Goal: Task Accomplishment & Management: Manage account settings

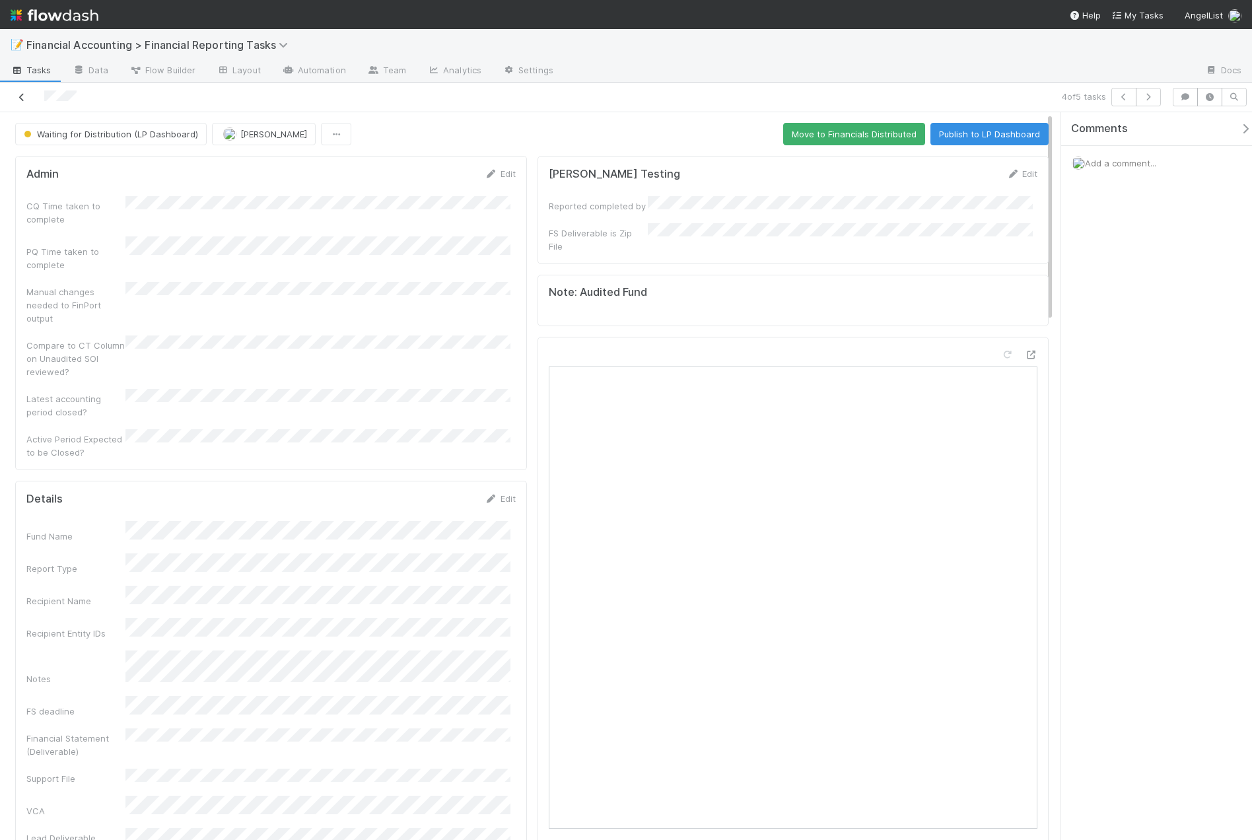
click at [26, 103] on link at bounding box center [21, 96] width 13 height 13
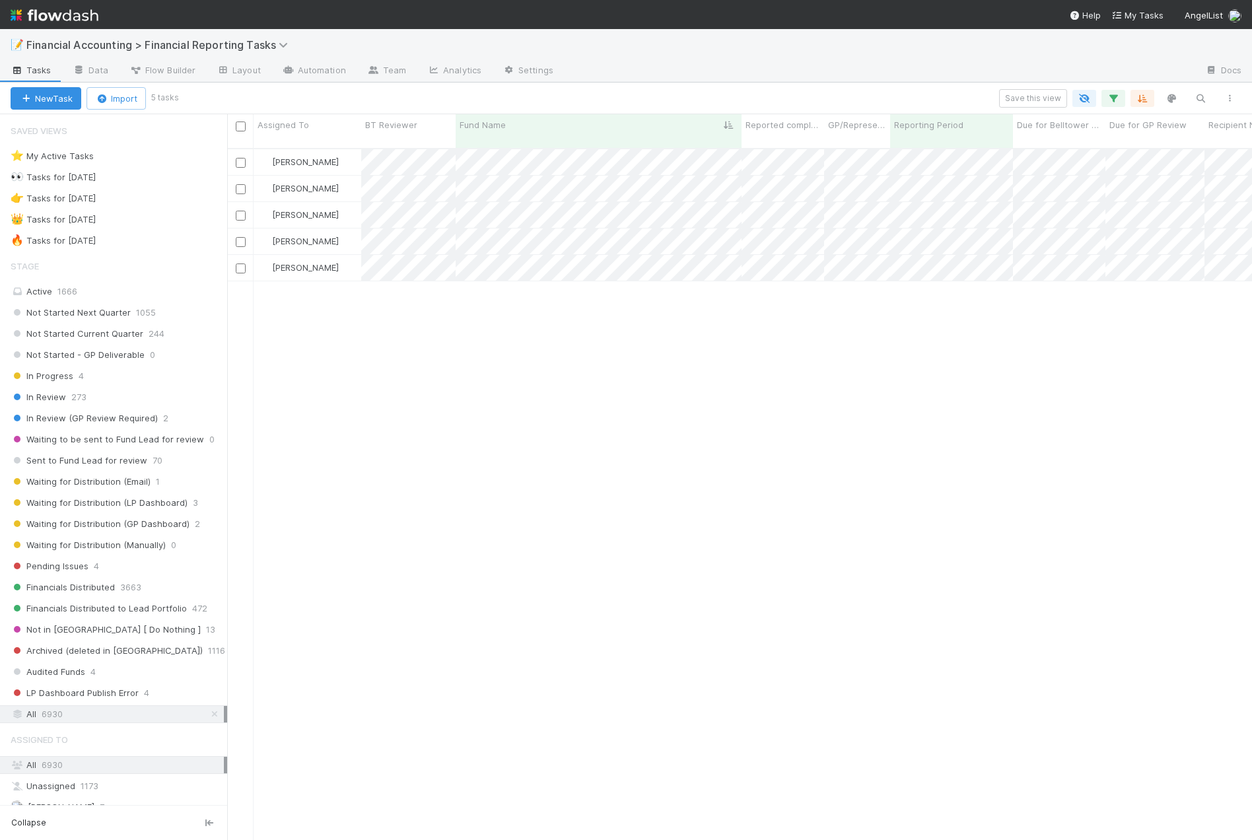
scroll to position [692, 1015]
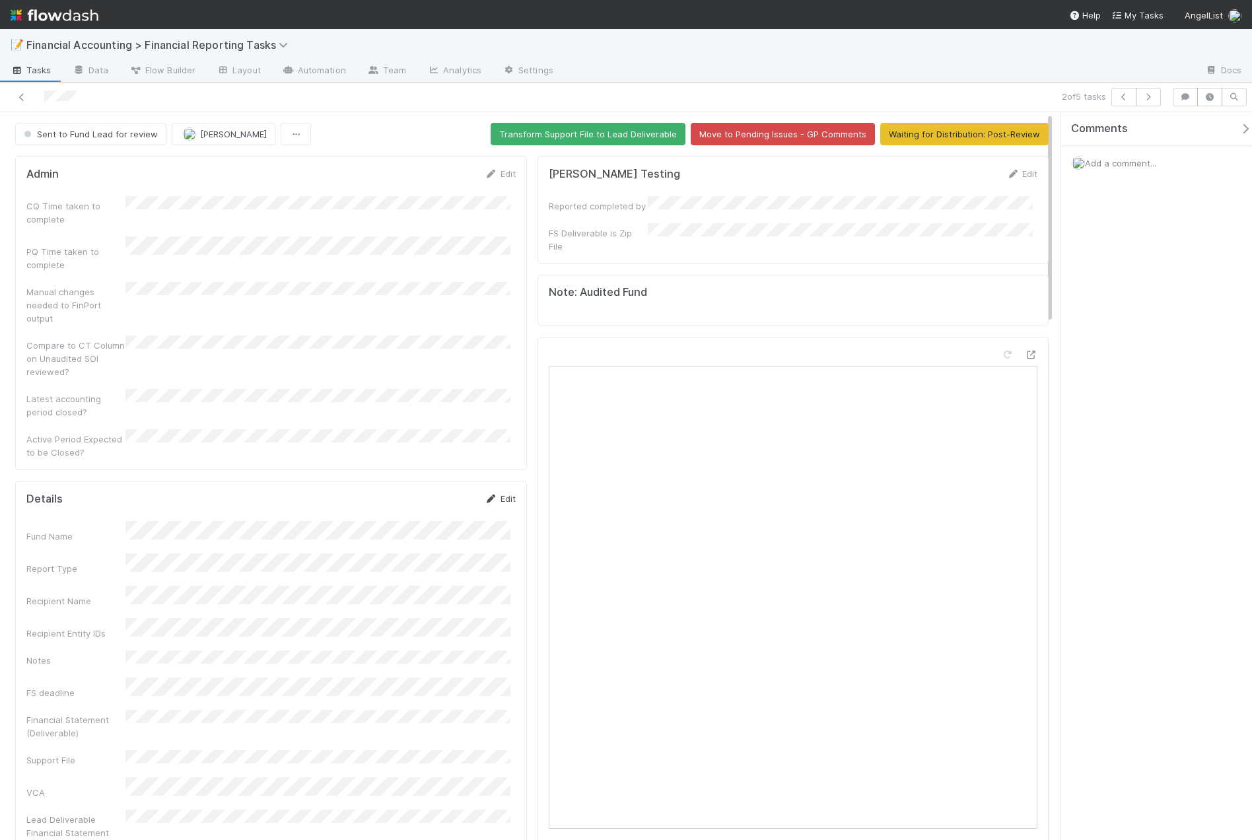
click at [501, 493] on link "Edit" at bounding box center [500, 498] width 31 height 11
click at [437, 492] on button "Save" at bounding box center [445, 503] width 38 height 22
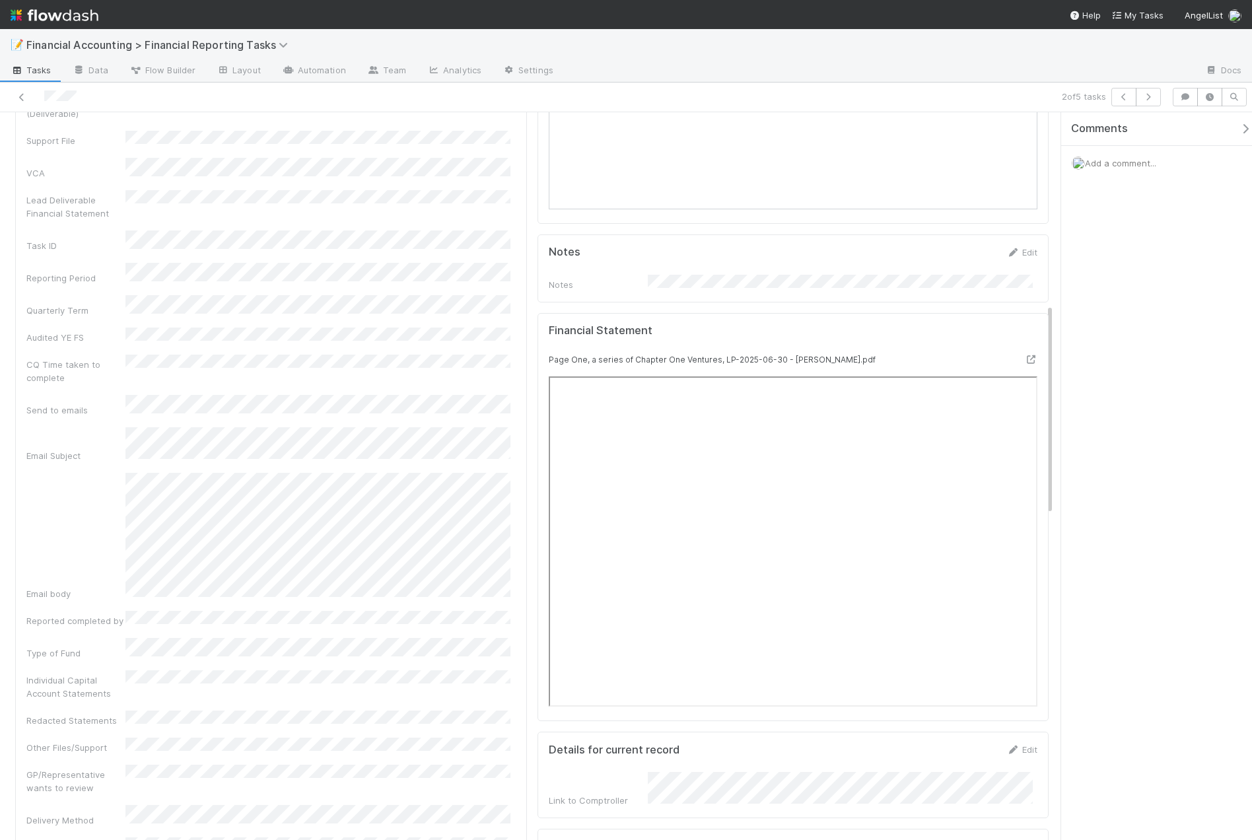
scroll to position [660, 0]
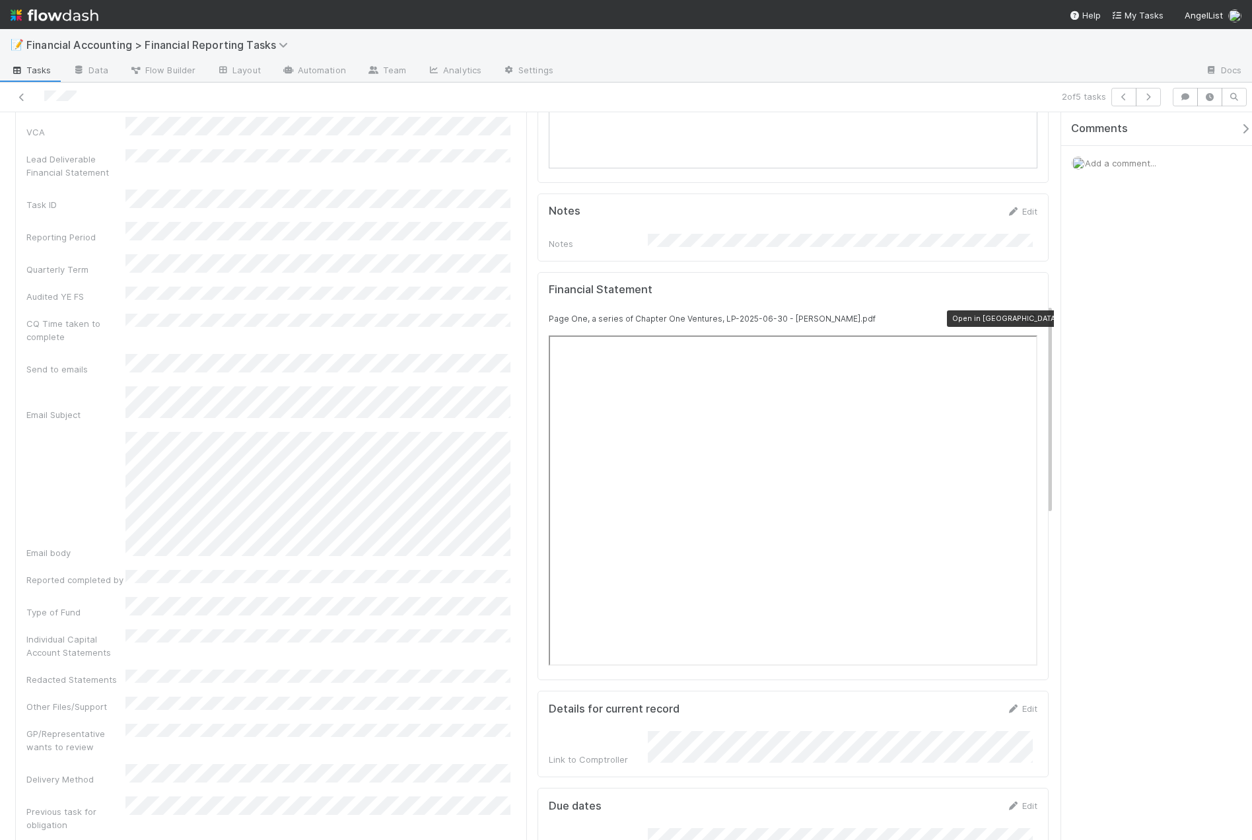
click at [1024, 312] on div at bounding box center [1030, 318] width 13 height 13
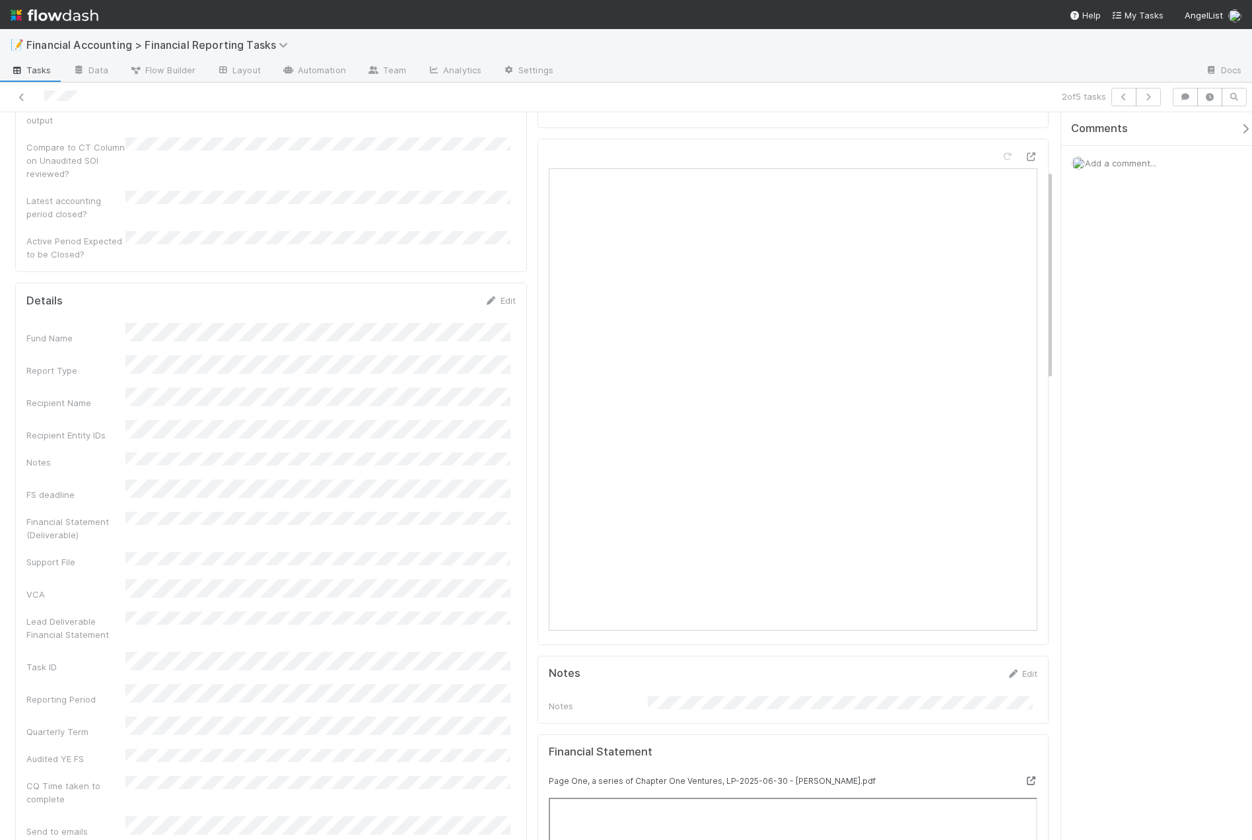
scroll to position [0, 0]
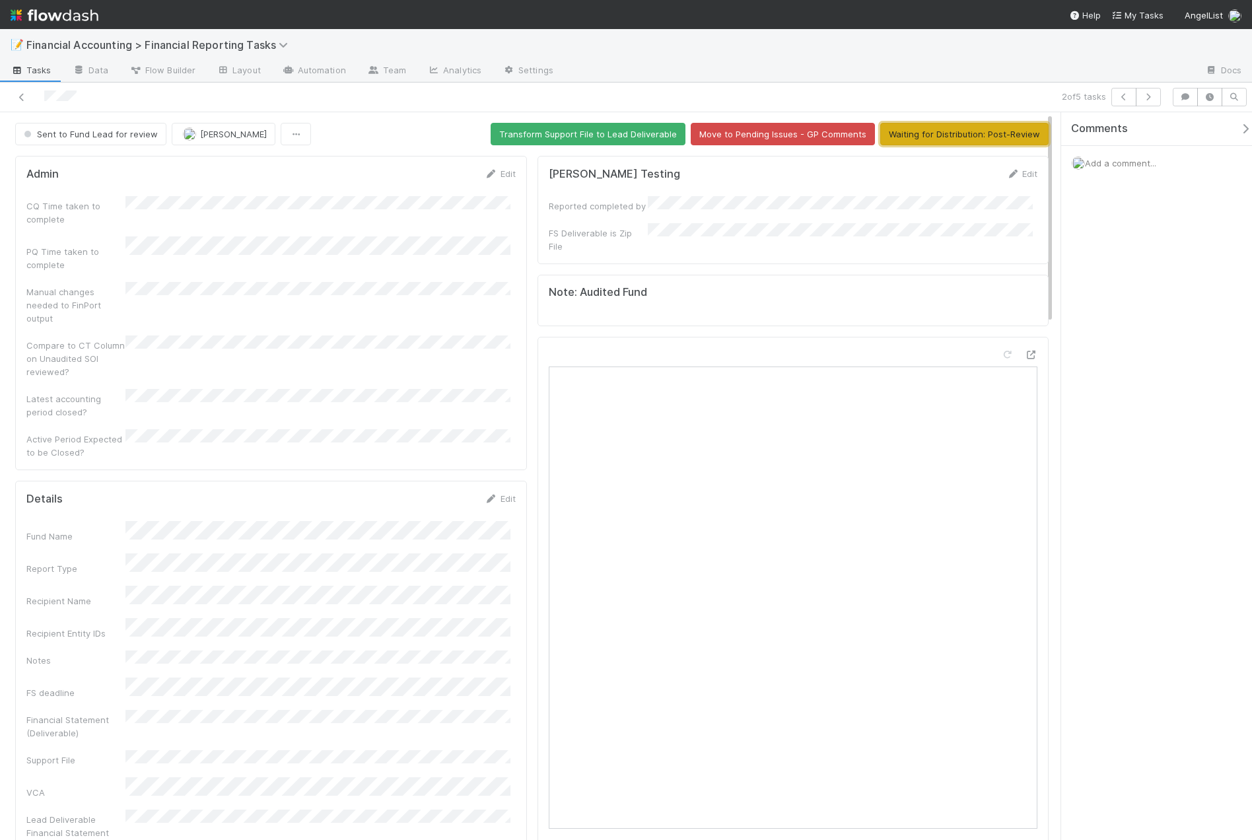
click at [925, 130] on button "Waiting for Distribution: Post-Review" at bounding box center [964, 134] width 168 height 22
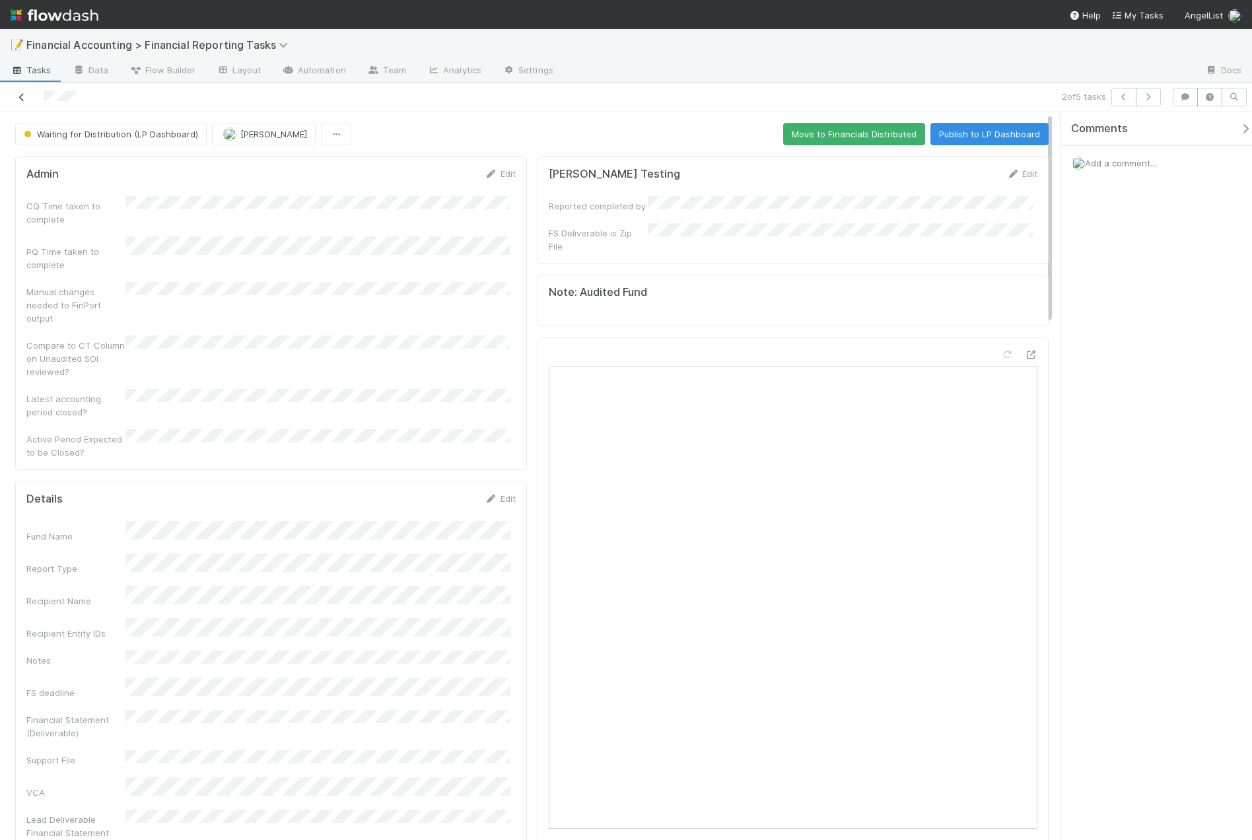
click at [22, 96] on icon at bounding box center [21, 97] width 13 height 9
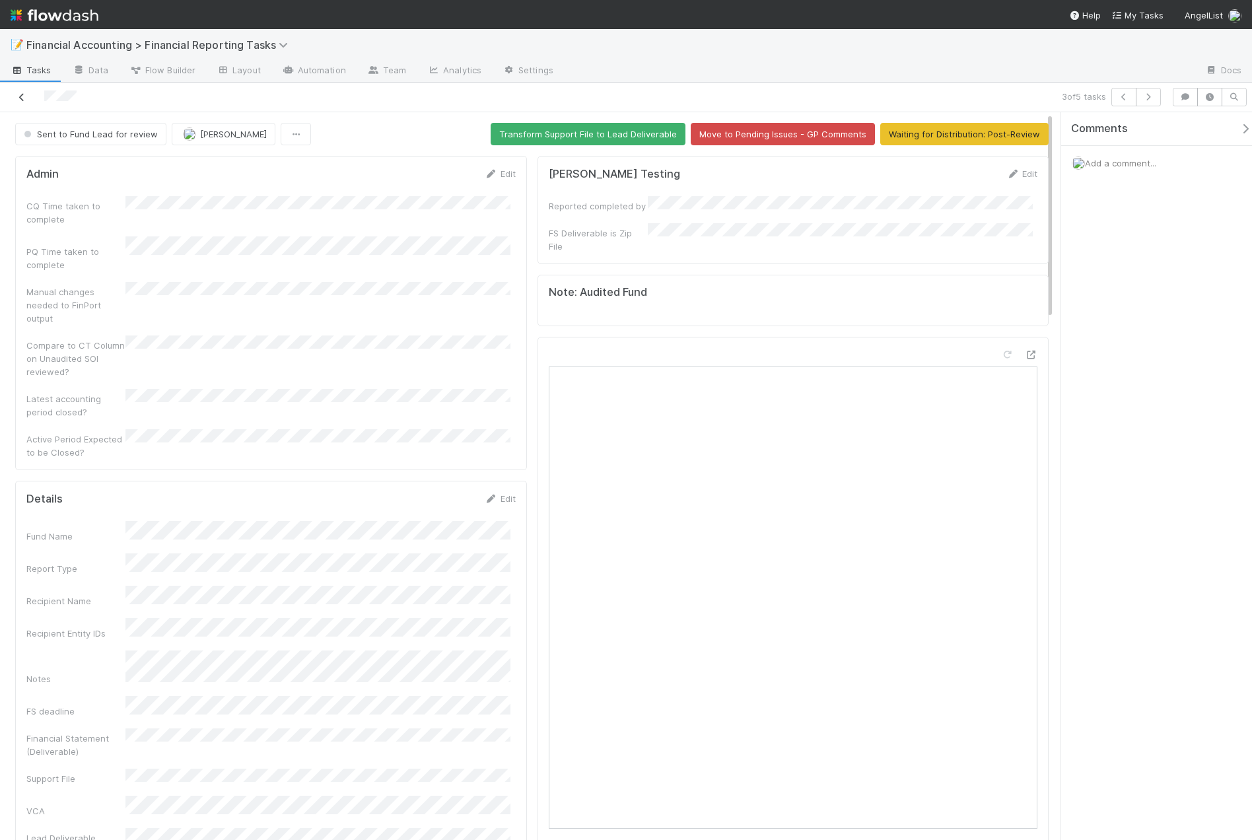
click at [25, 97] on icon at bounding box center [21, 97] width 13 height 9
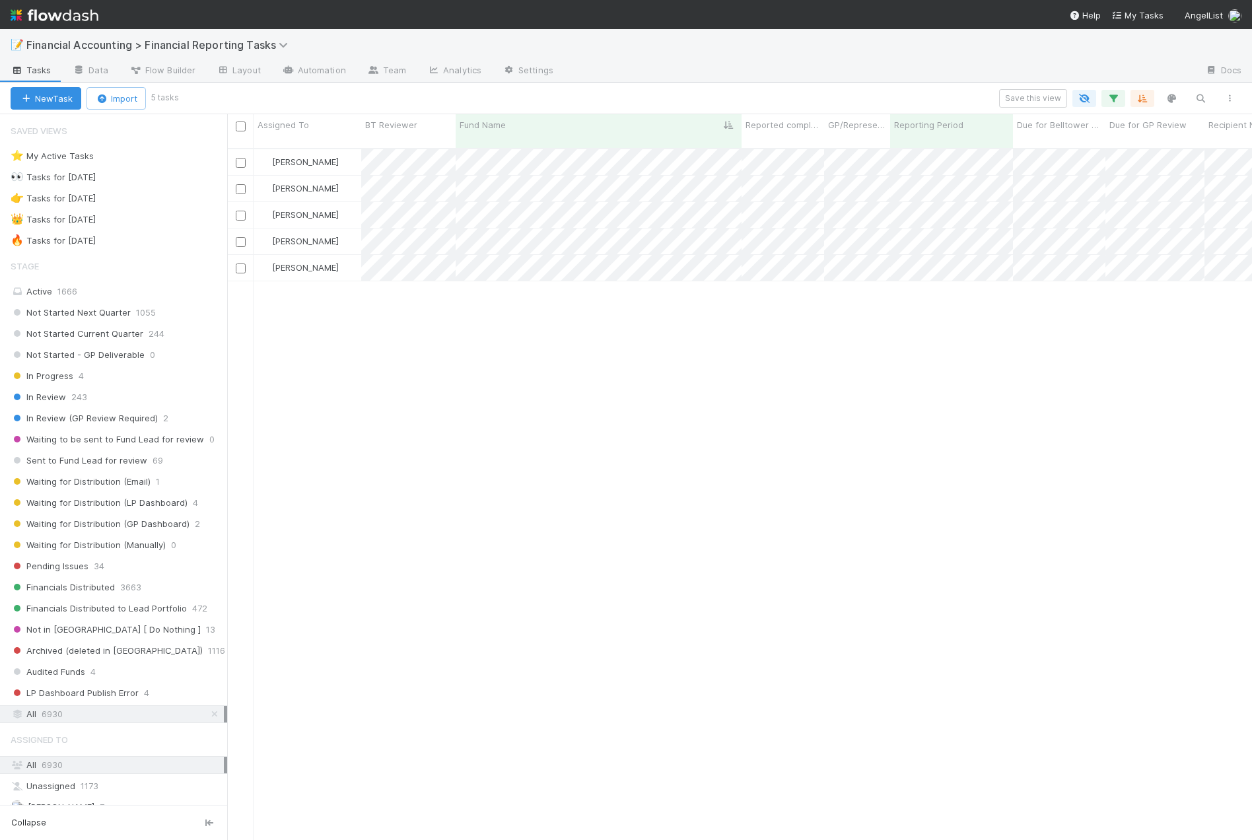
scroll to position [692, 1015]
click at [745, 257] on div at bounding box center [626, 420] width 1252 height 840
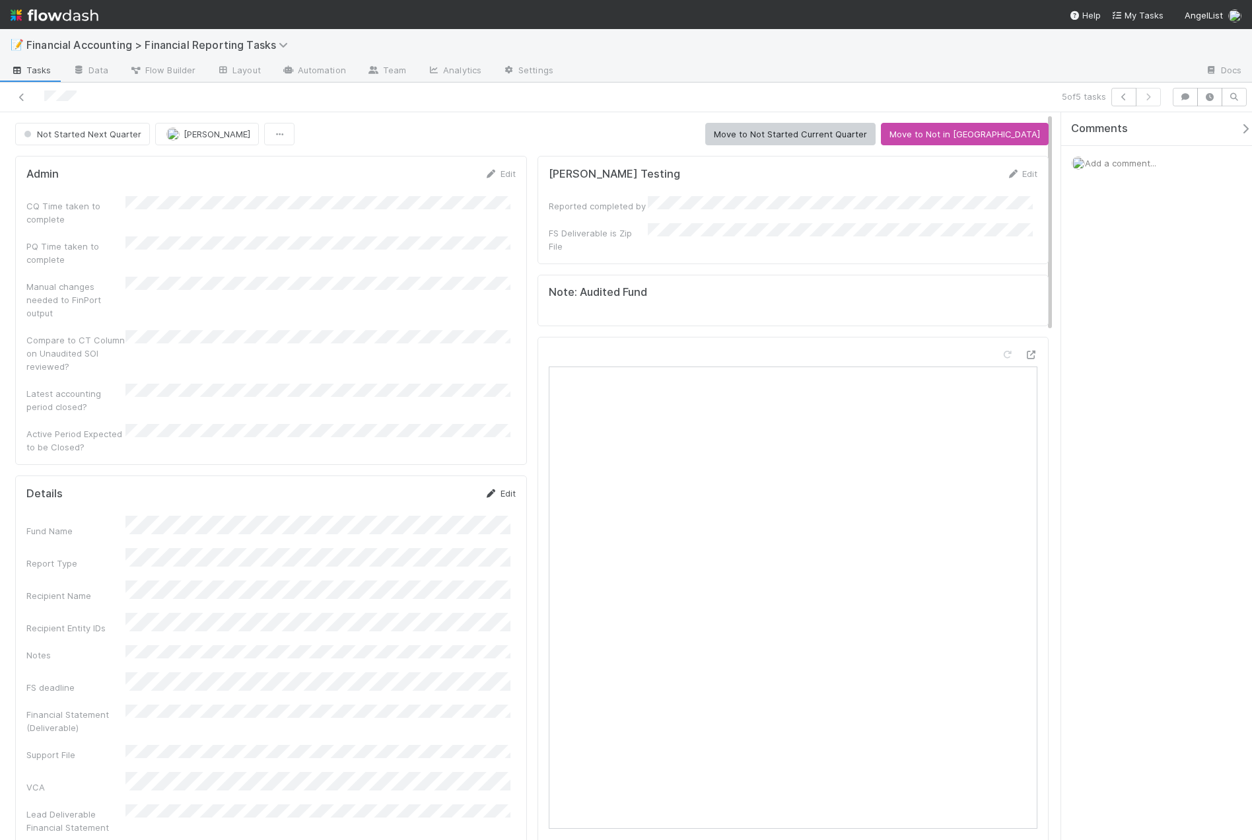
click at [496, 488] on link "Edit" at bounding box center [500, 493] width 31 height 11
click at [448, 487] on button "Save" at bounding box center [445, 498] width 38 height 22
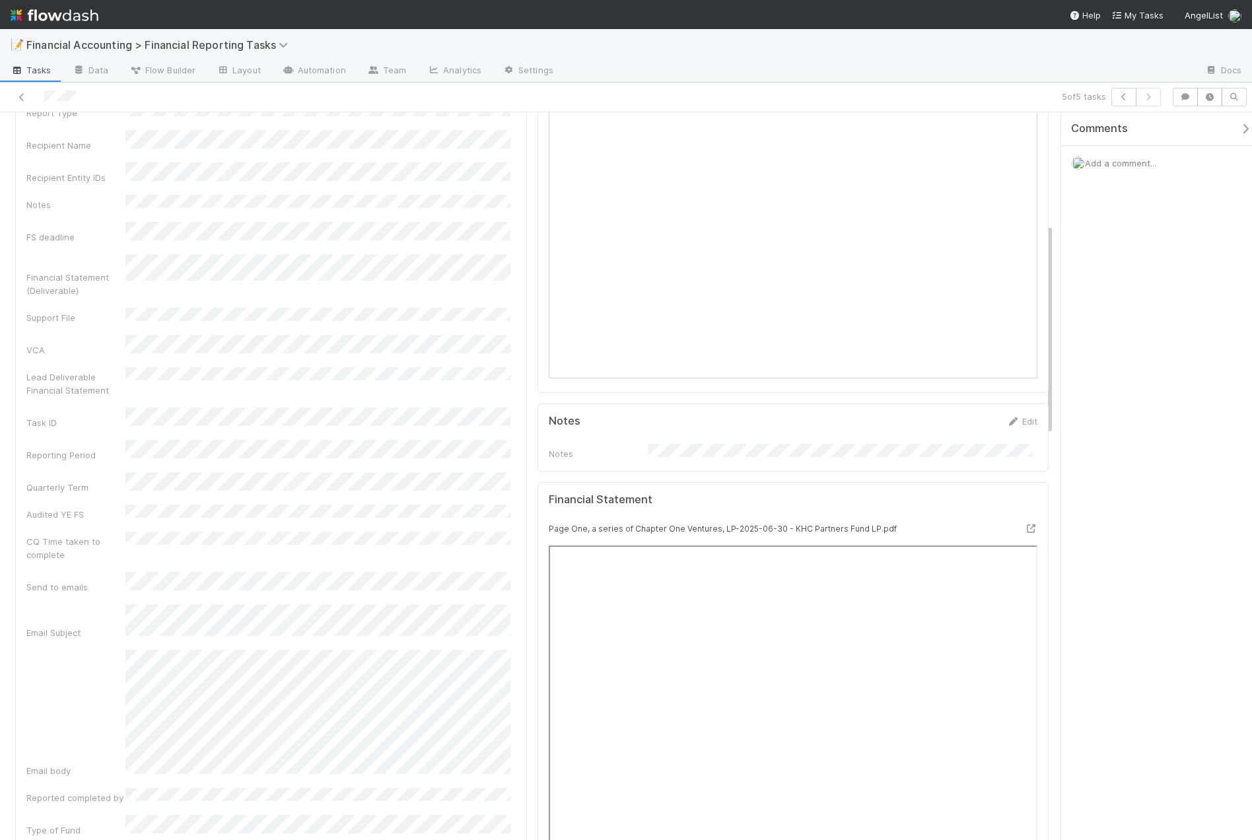
scroll to position [522, 0]
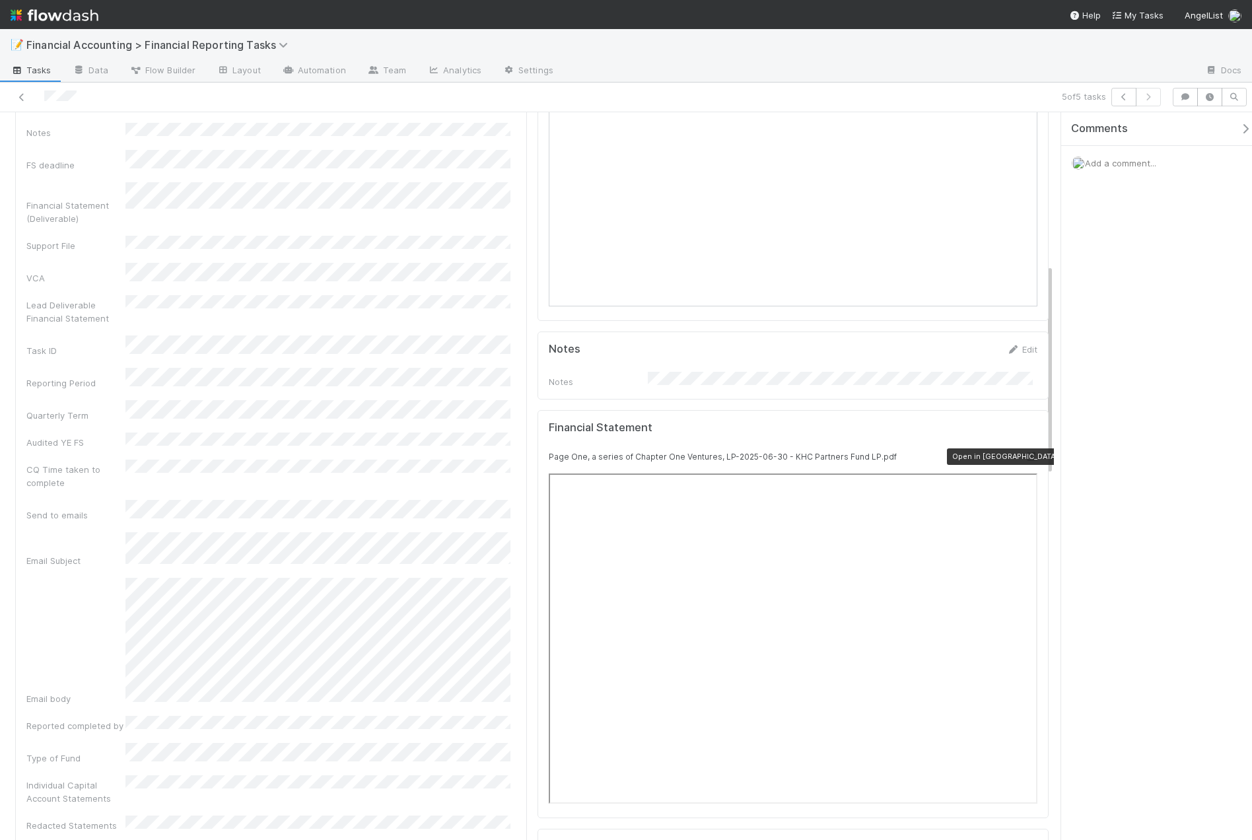
click at [1024, 452] on icon at bounding box center [1030, 456] width 13 height 9
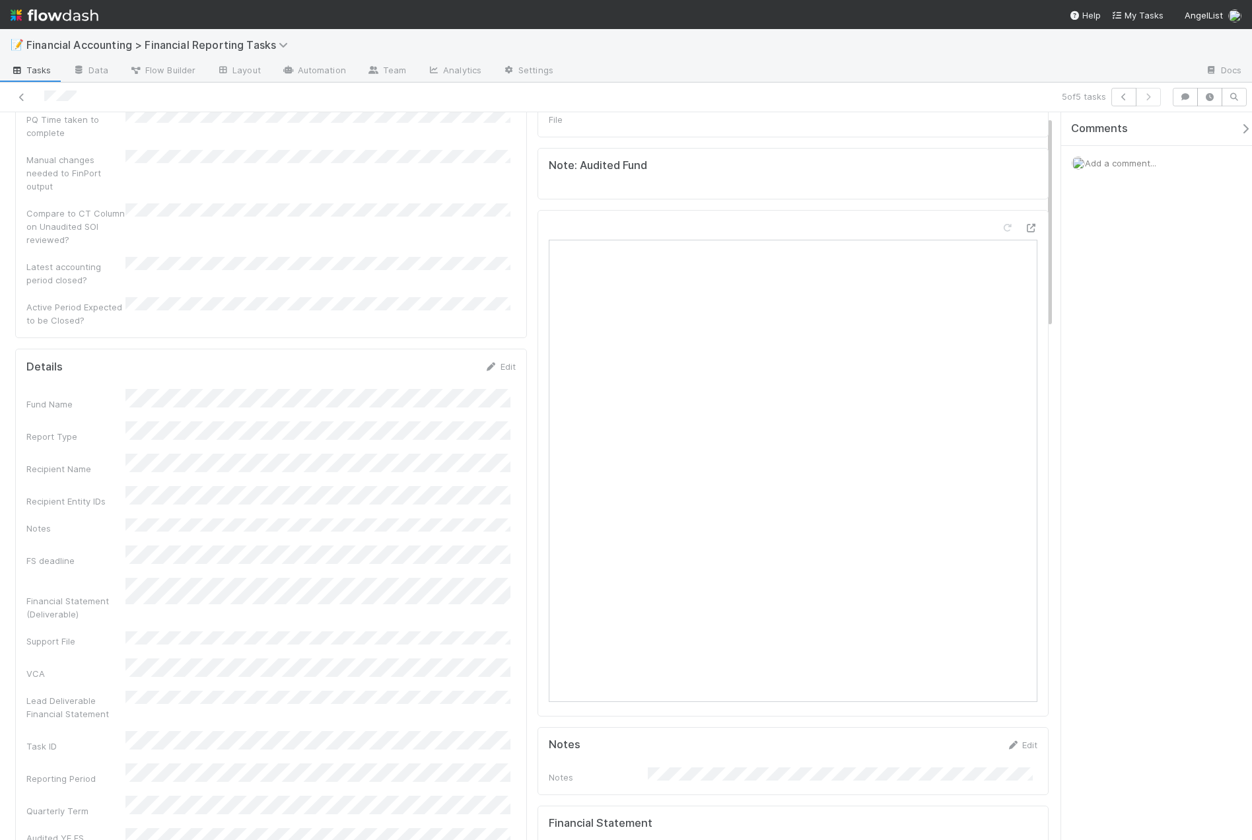
scroll to position [0, 0]
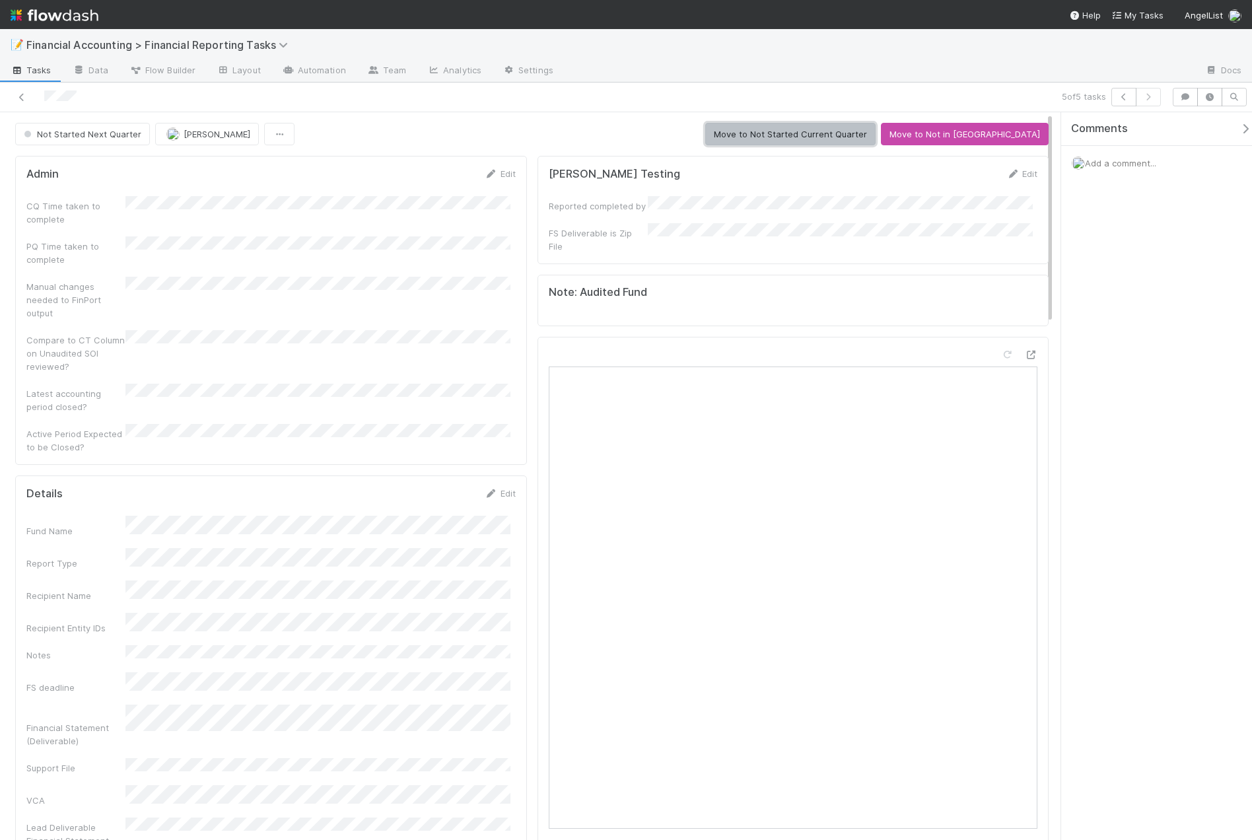
click at [824, 133] on button "Move to Not Started Current Quarter" at bounding box center [790, 134] width 170 height 22
click at [1015, 135] on button "Start" at bounding box center [1030, 134] width 38 height 22
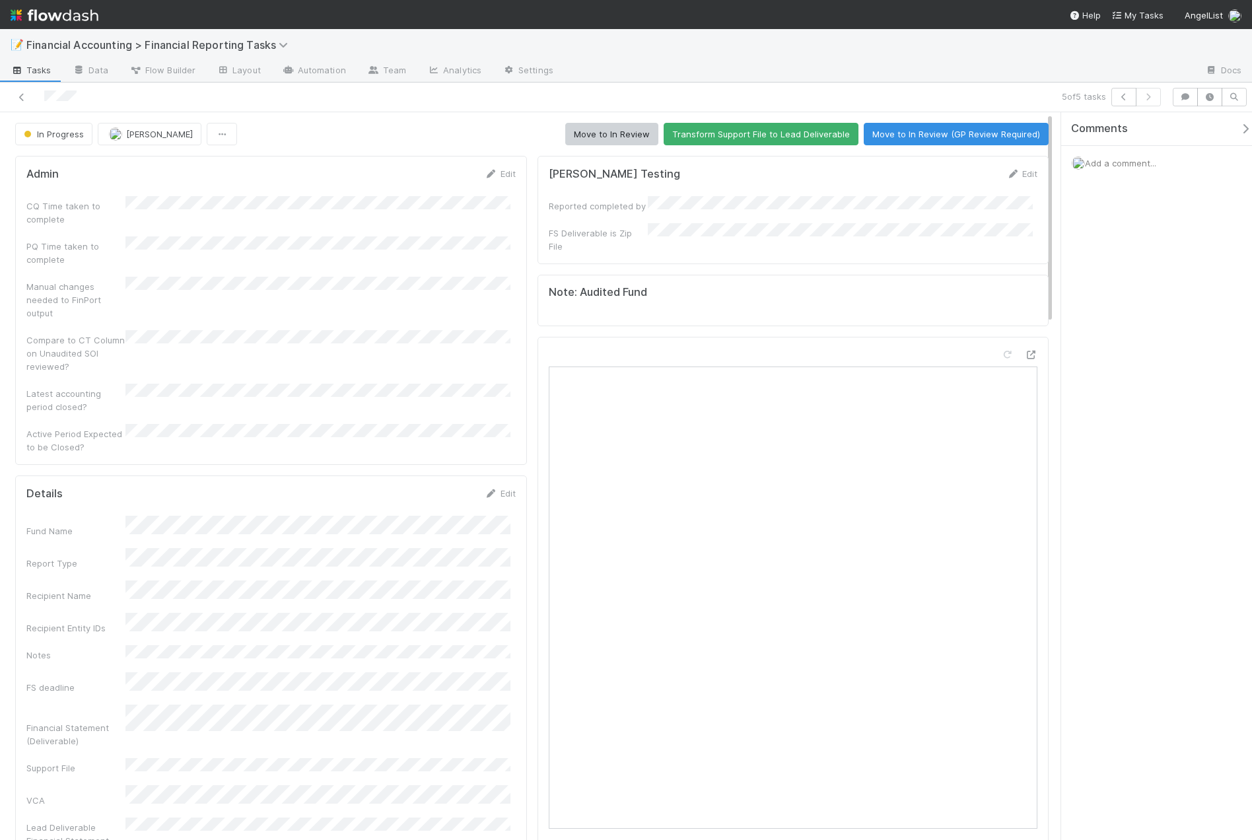
scroll to position [432, 0]
click at [605, 131] on button "Move to In Review" at bounding box center [611, 134] width 93 height 22
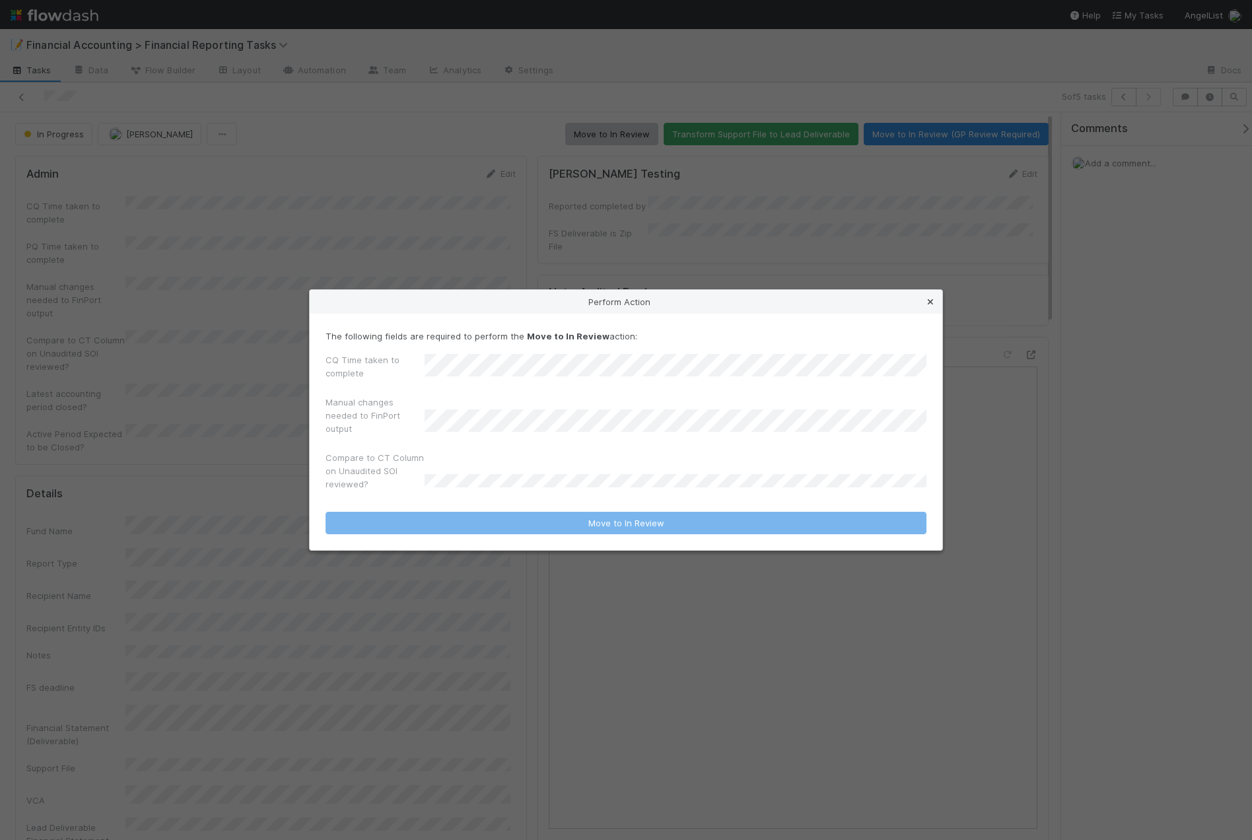
click at [933, 299] on icon at bounding box center [930, 302] width 13 height 9
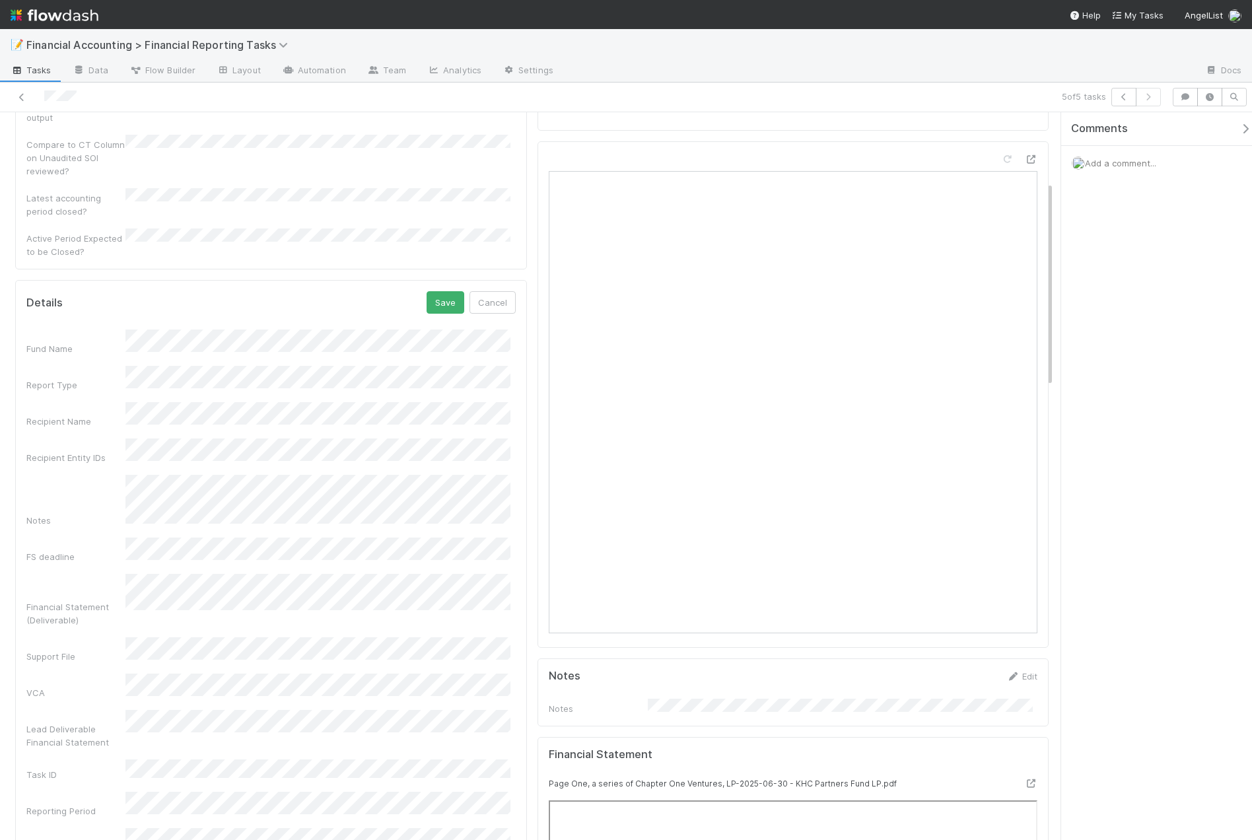
scroll to position [171, 0]
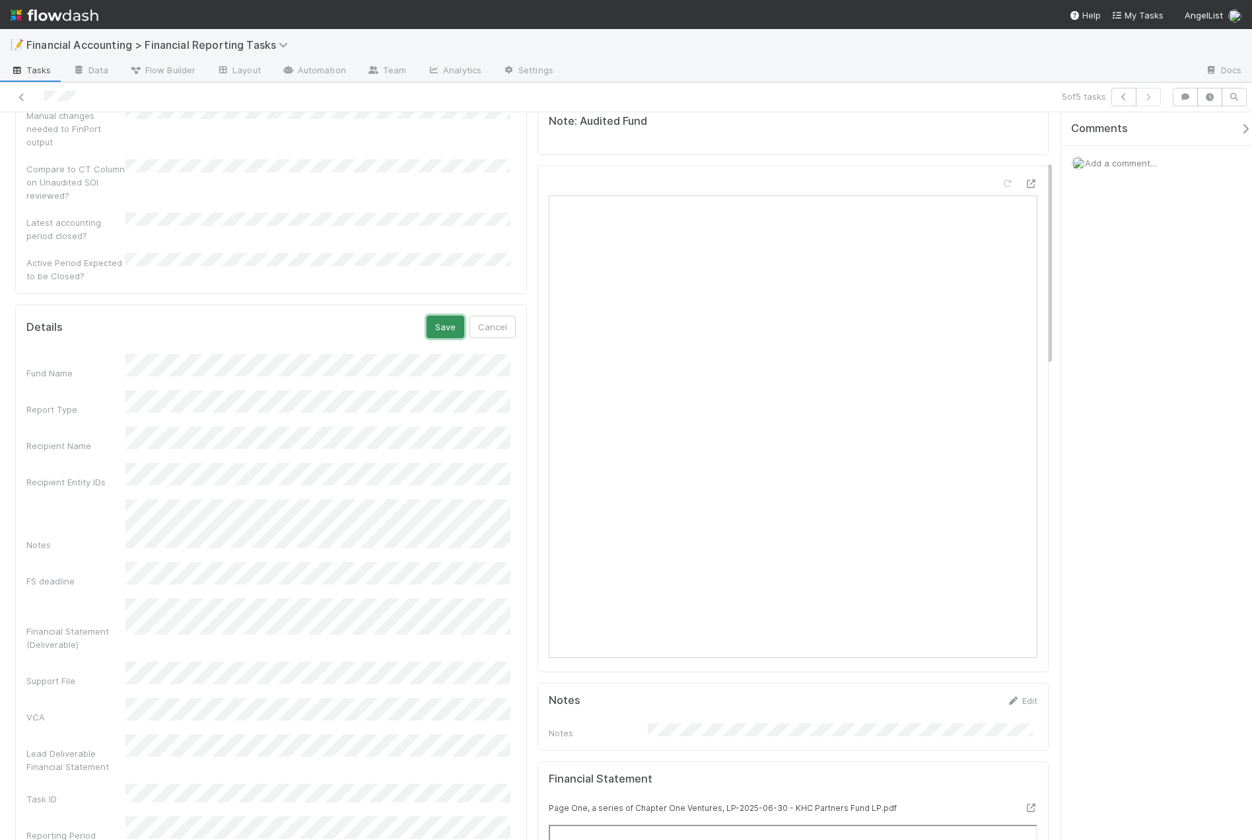
click at [434, 316] on button "Save" at bounding box center [445, 327] width 38 height 22
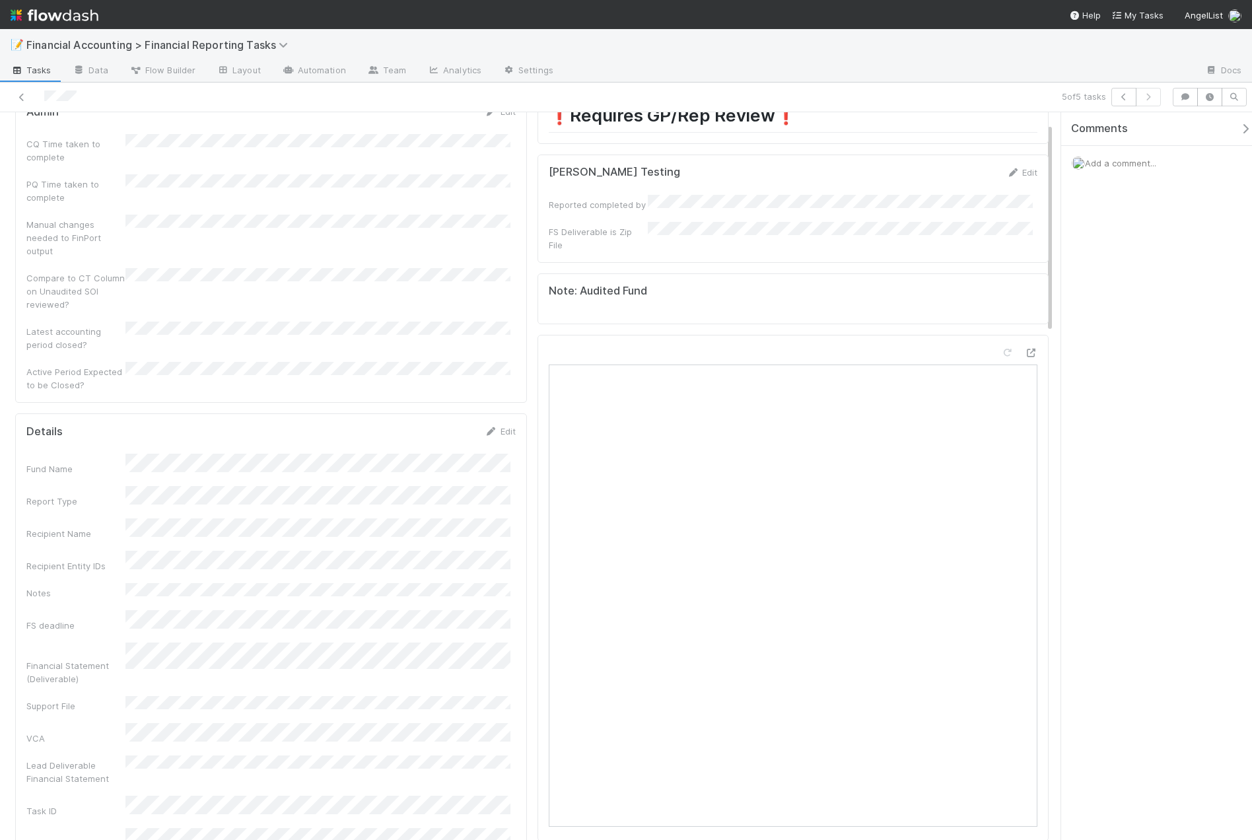
scroll to position [0, 0]
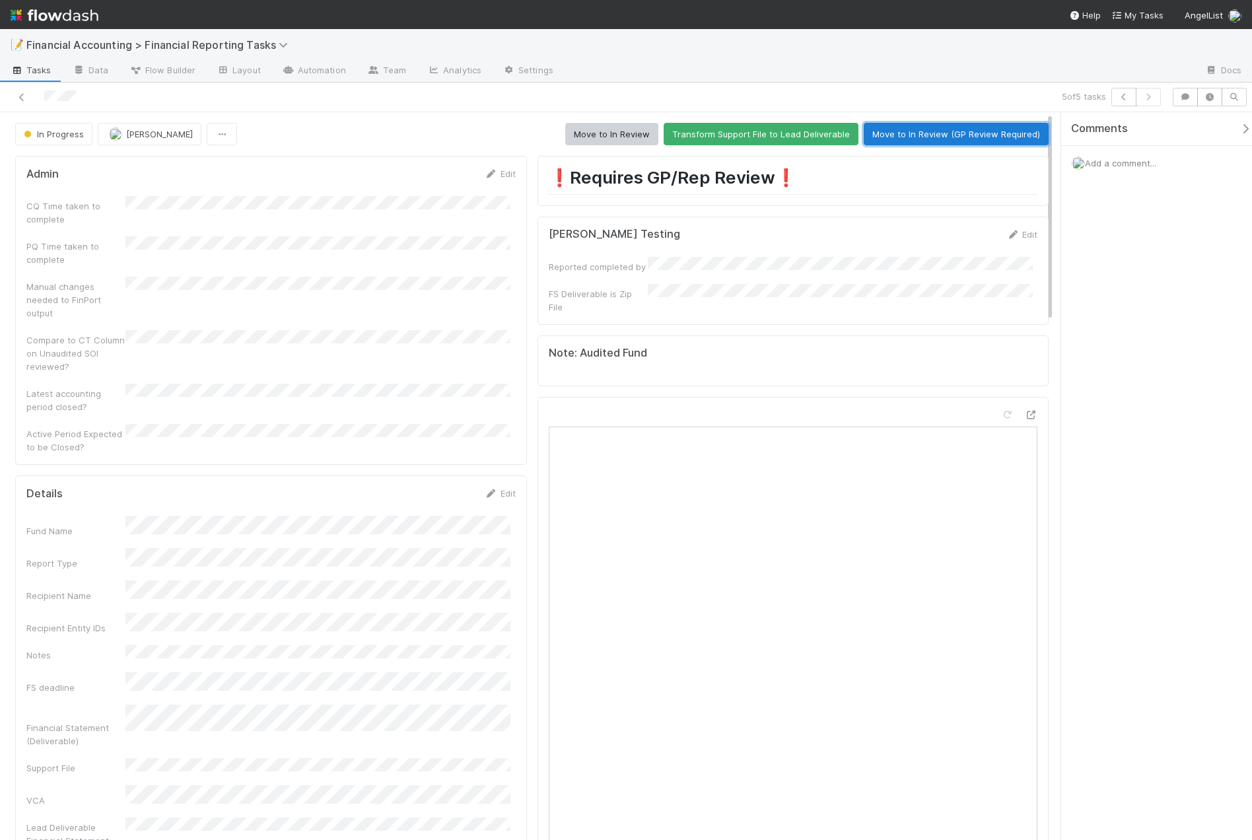
click at [933, 127] on button "Move to In Review (GP Review Required)" at bounding box center [955, 134] width 185 height 22
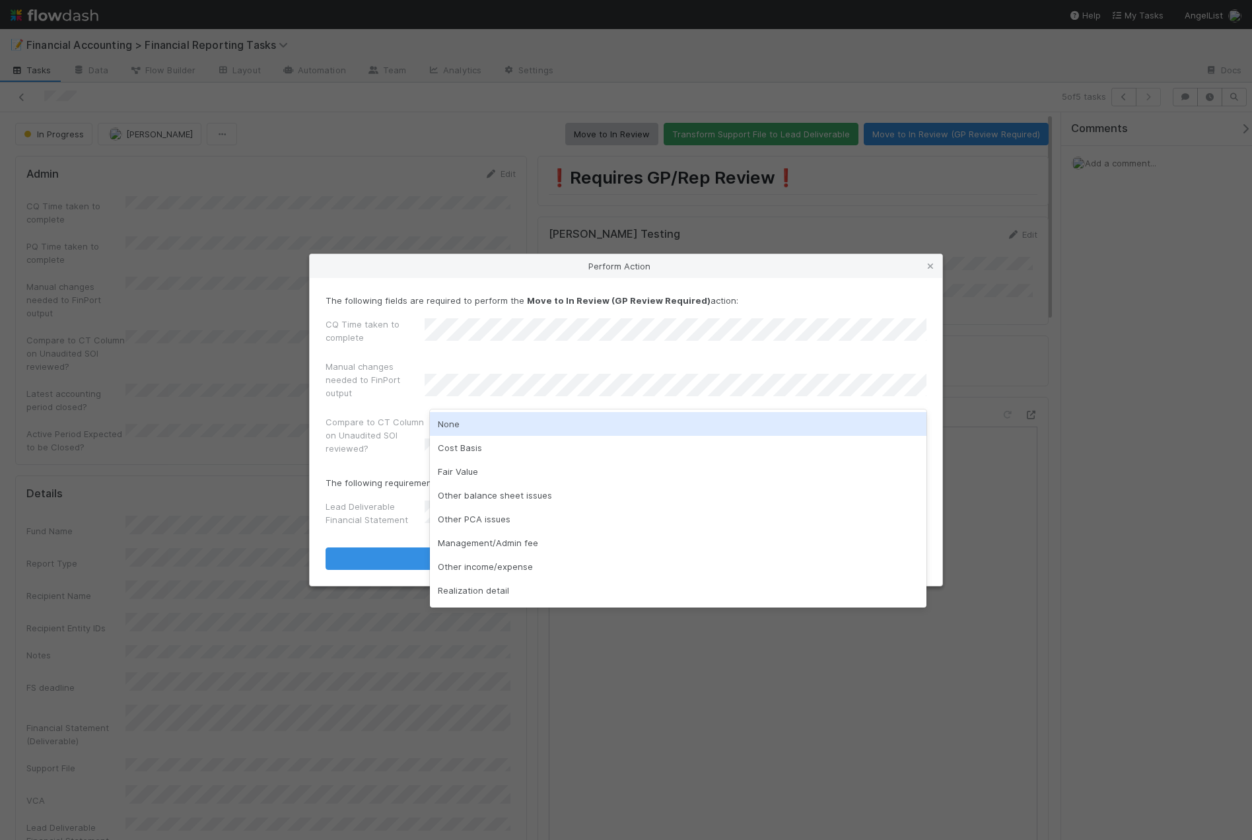
click at [474, 424] on div "None" at bounding box center [678, 424] width 496 height 24
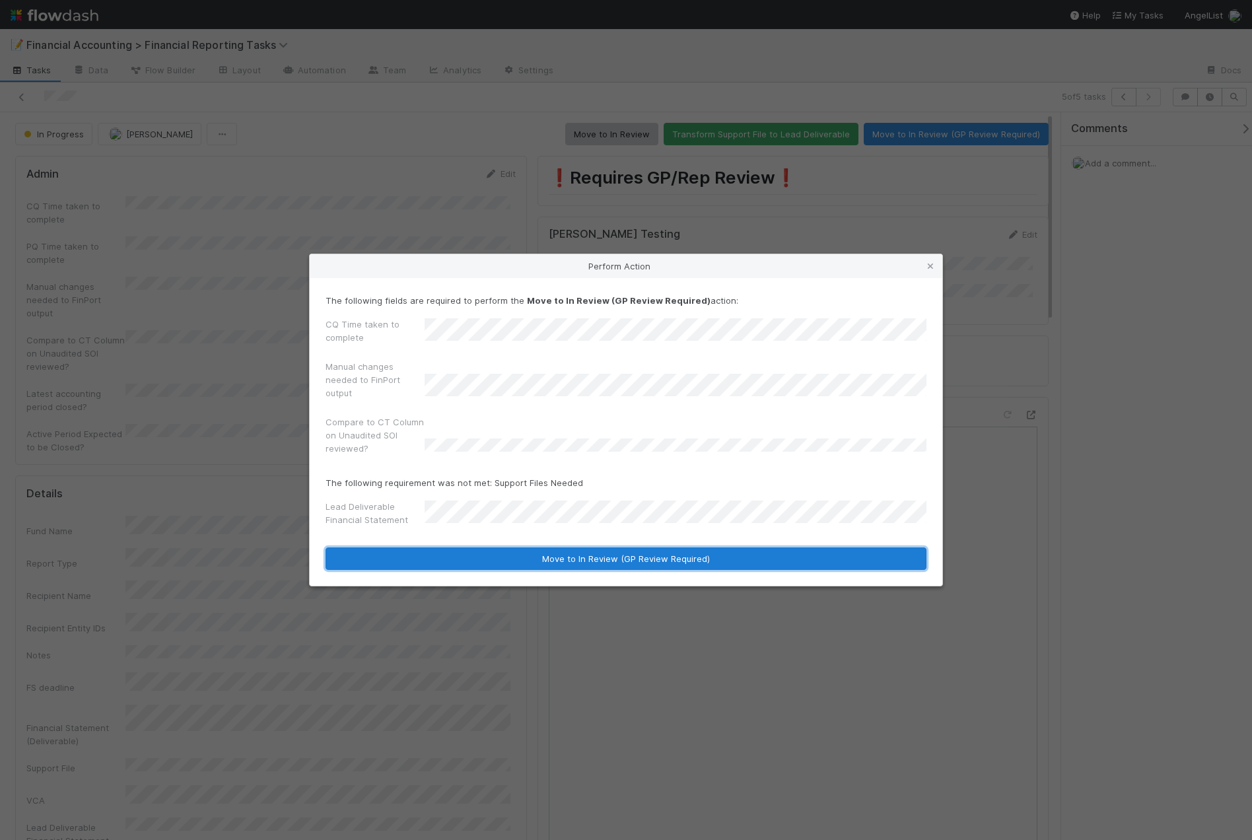
click at [483, 563] on button "Move to In Review (GP Review Required)" at bounding box center [625, 558] width 601 height 22
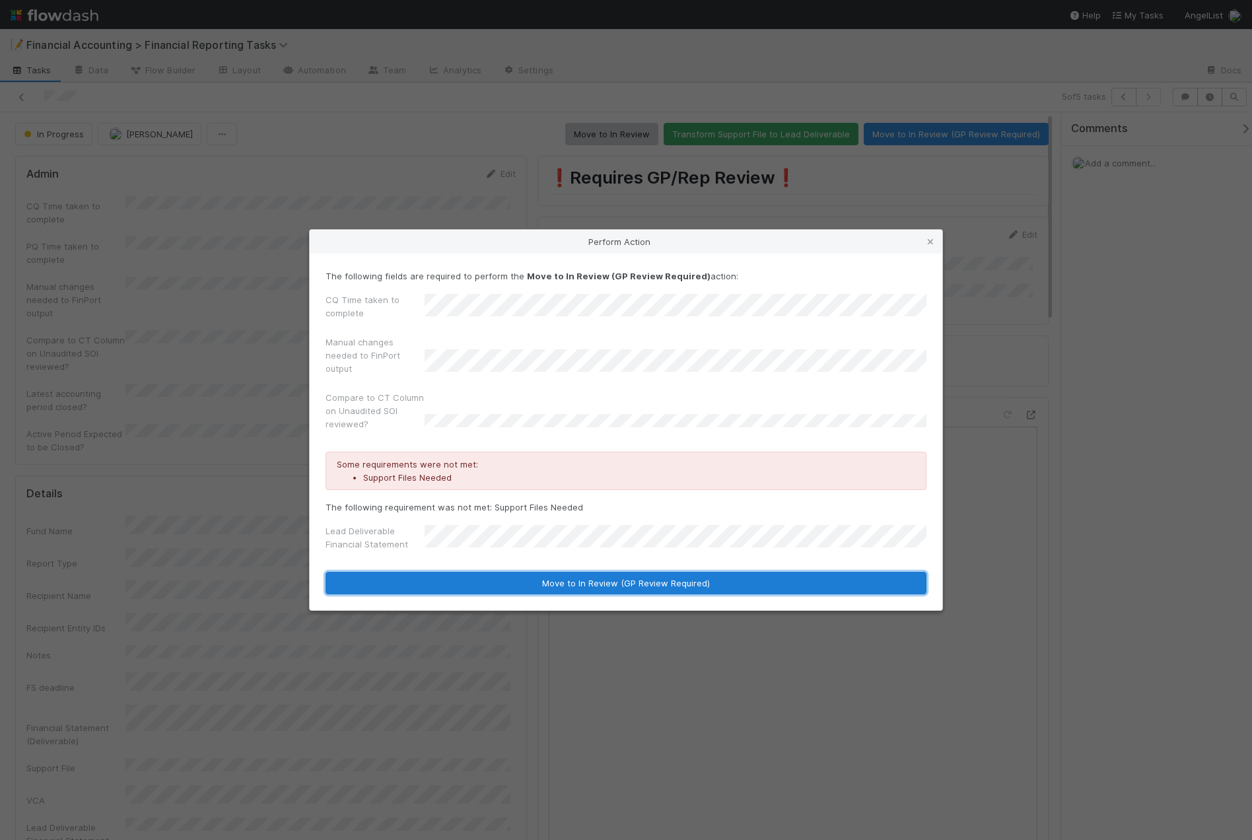
click at [654, 590] on button "Move to In Review (GP Review Required)" at bounding box center [625, 583] width 601 height 22
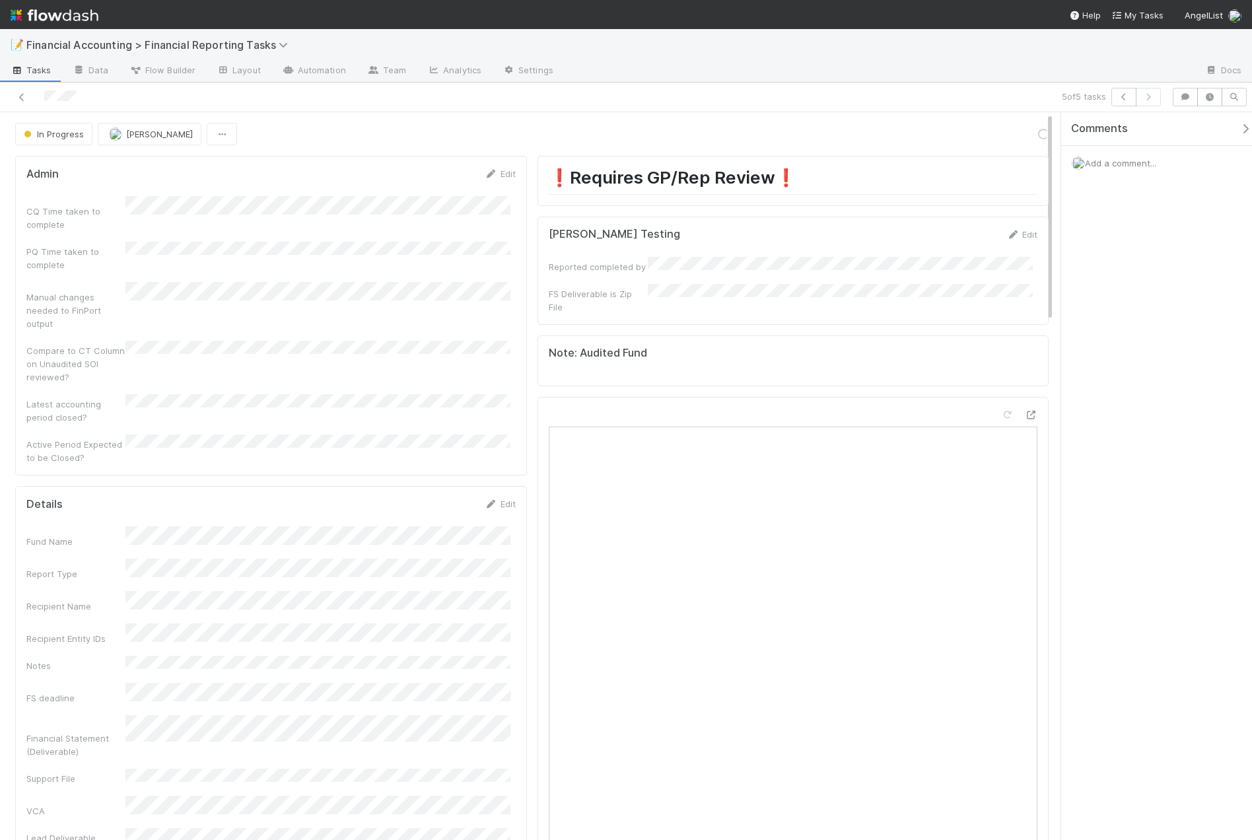
scroll to position [421, 0]
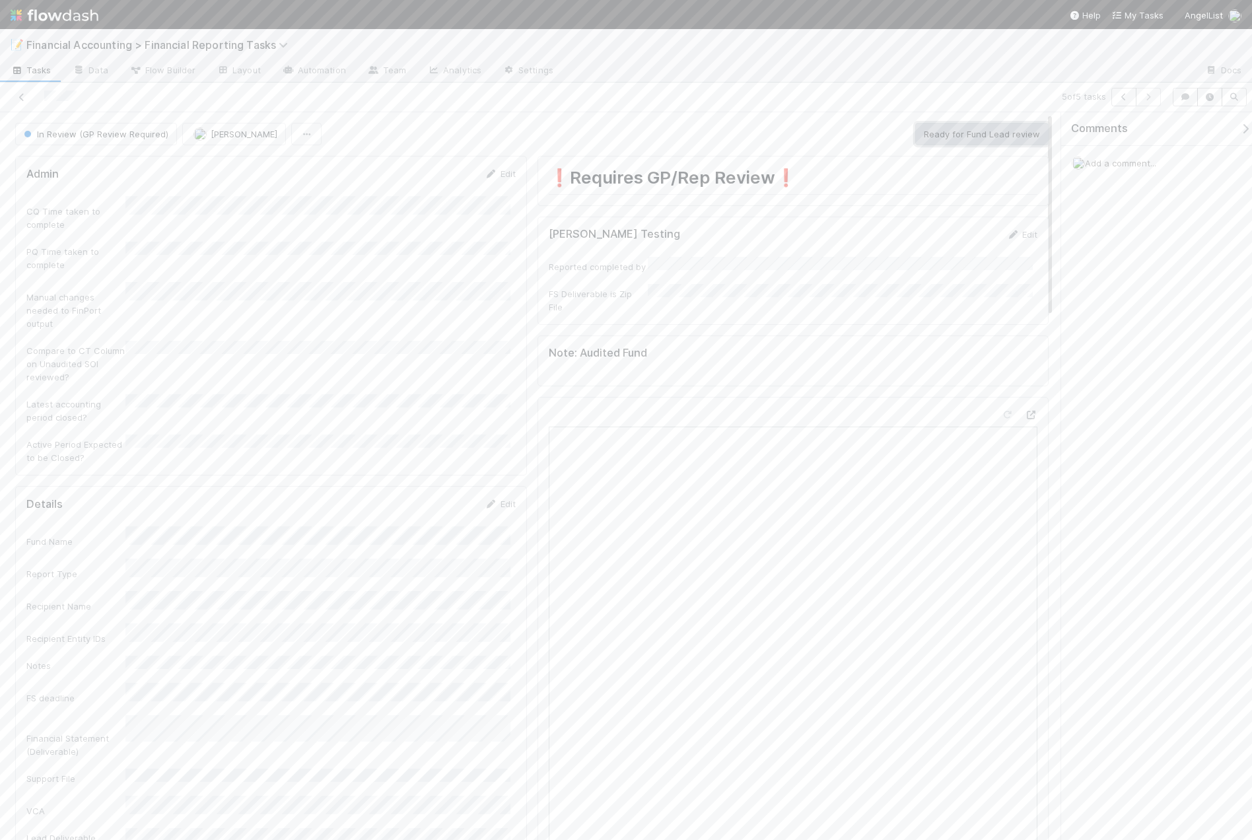
click at [1007, 137] on button "Ready for Fund Lead review" at bounding box center [981, 134] width 133 height 22
click at [986, 131] on button "Sent to Fund Lead for review" at bounding box center [979, 134] width 138 height 22
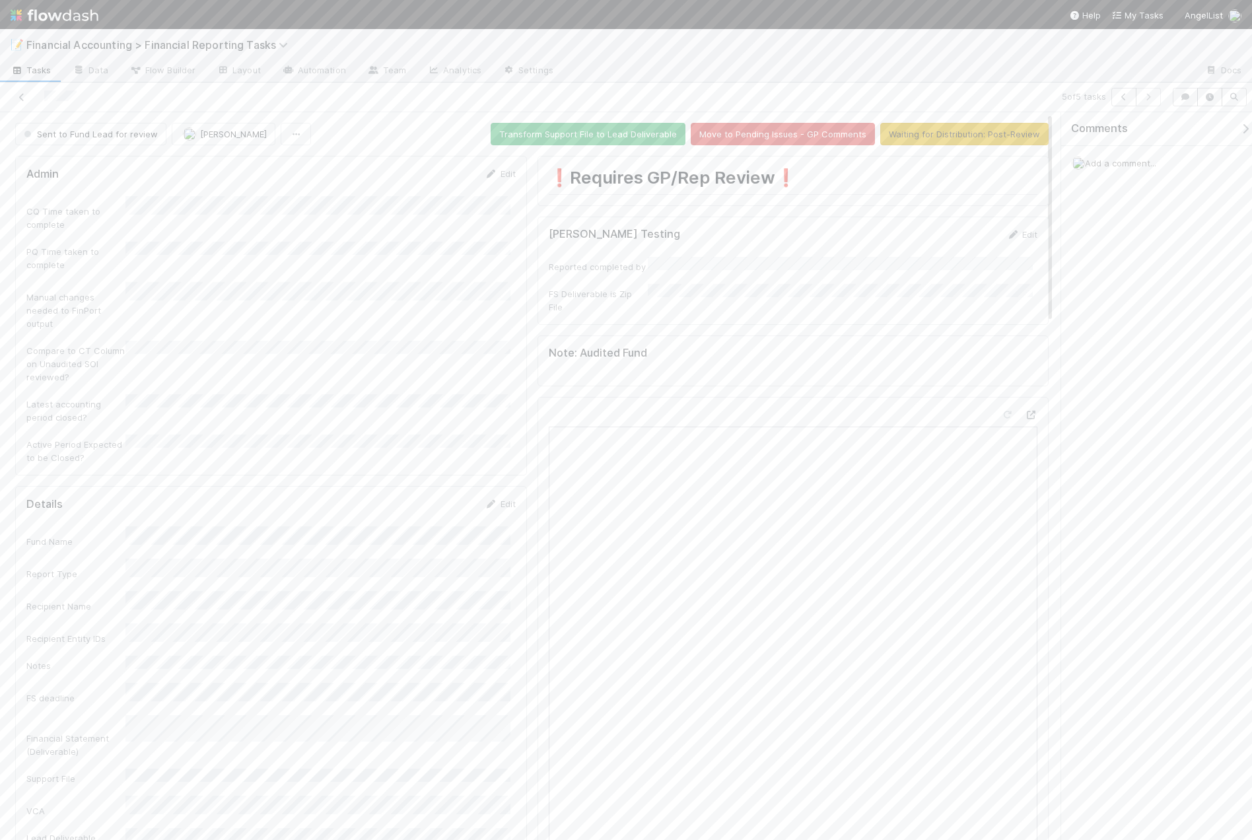
scroll to position [347, 0]
click at [971, 138] on button "Waiting for Distribution: Post-Review" at bounding box center [964, 134] width 168 height 22
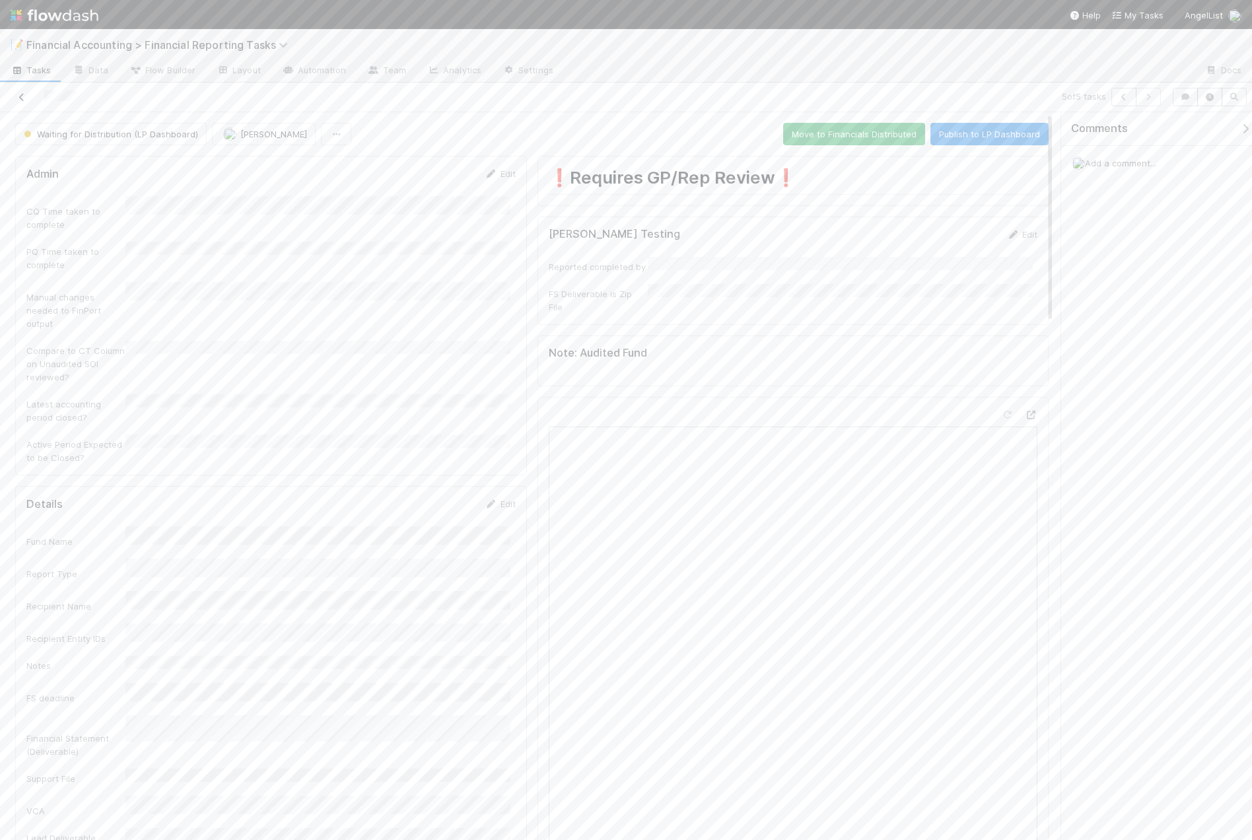
click at [18, 92] on link at bounding box center [21, 96] width 13 height 13
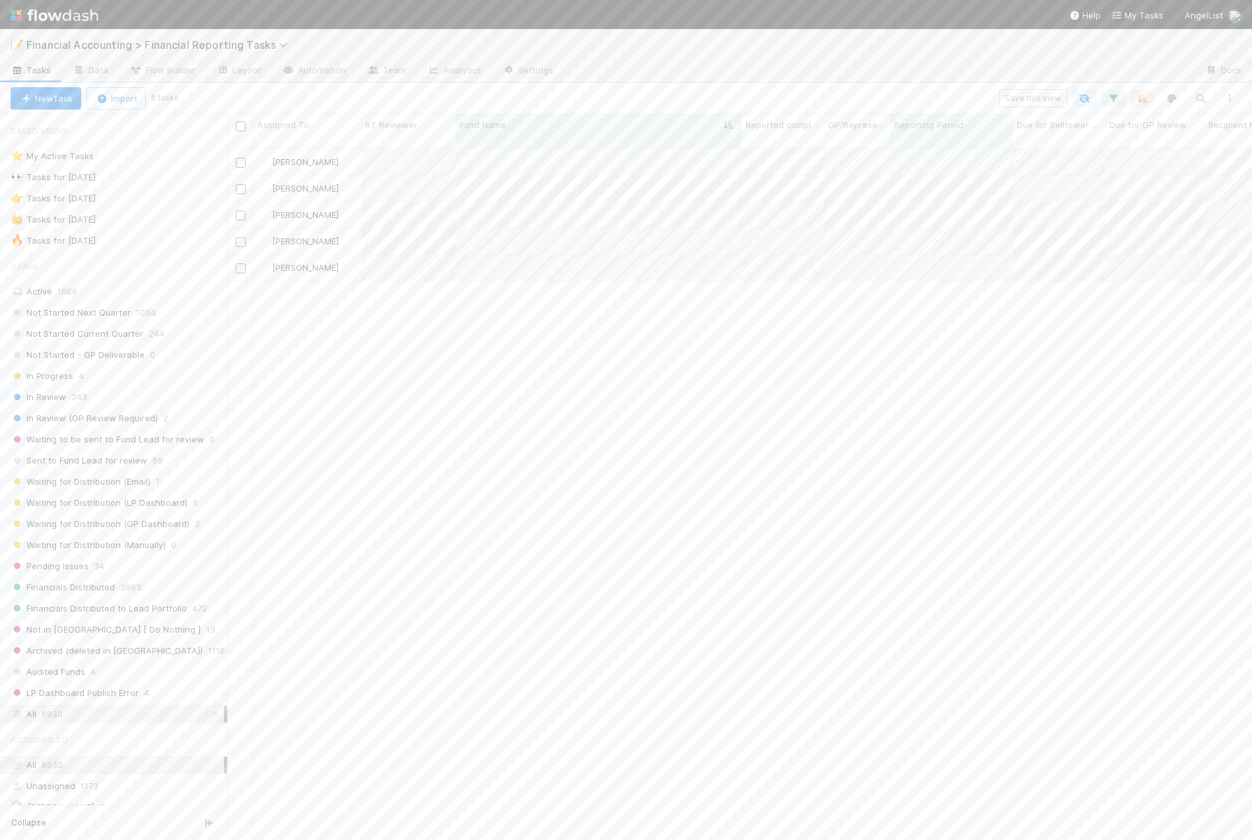
scroll to position [692, 1015]
drag, startPoint x: 417, startPoint y: 825, endPoint x: 467, endPoint y: 820, distance: 49.8
click at [467, 820] on div "Kevin Fawcett Sent to Fund Lead for review 4/1/25, 2:03:59 AM 8/12/25, 6:49:08 …" at bounding box center [739, 500] width 1025 height 702
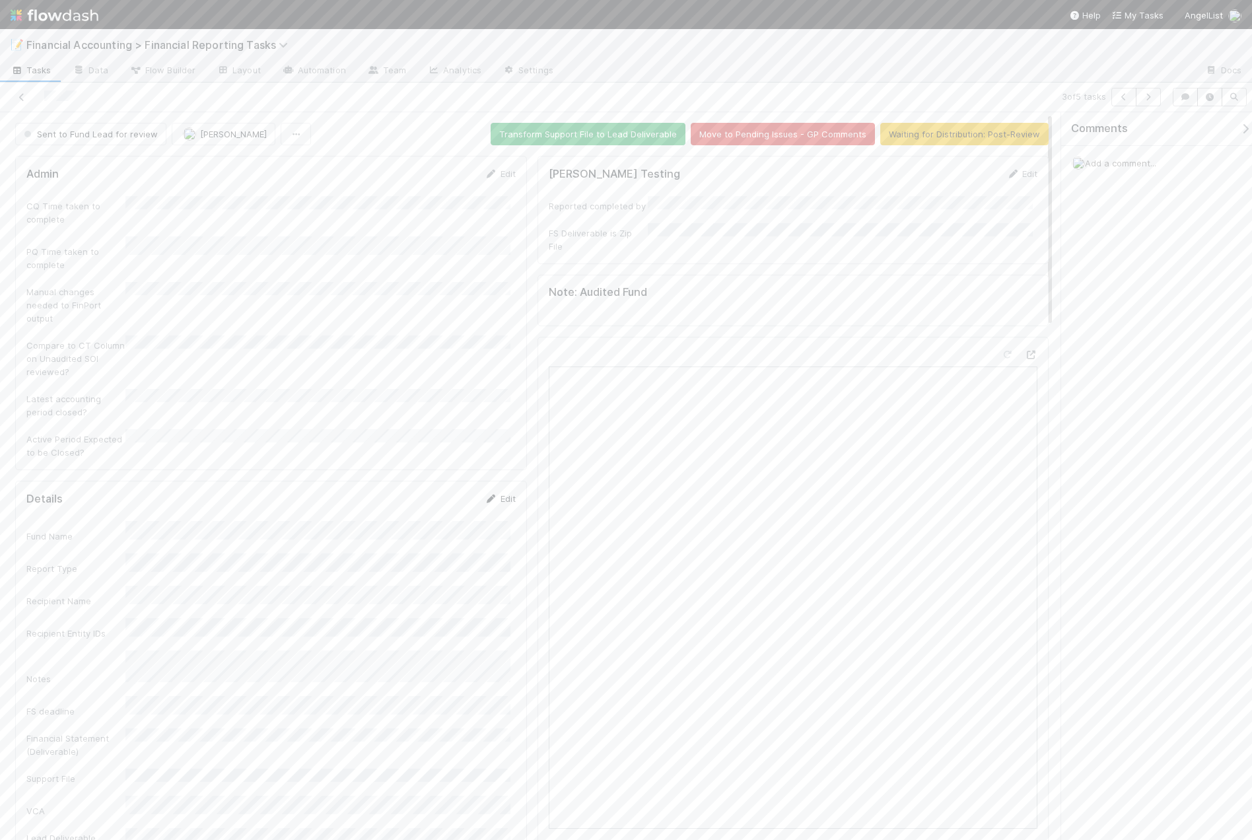
click at [505, 493] on link "Edit" at bounding box center [500, 498] width 31 height 11
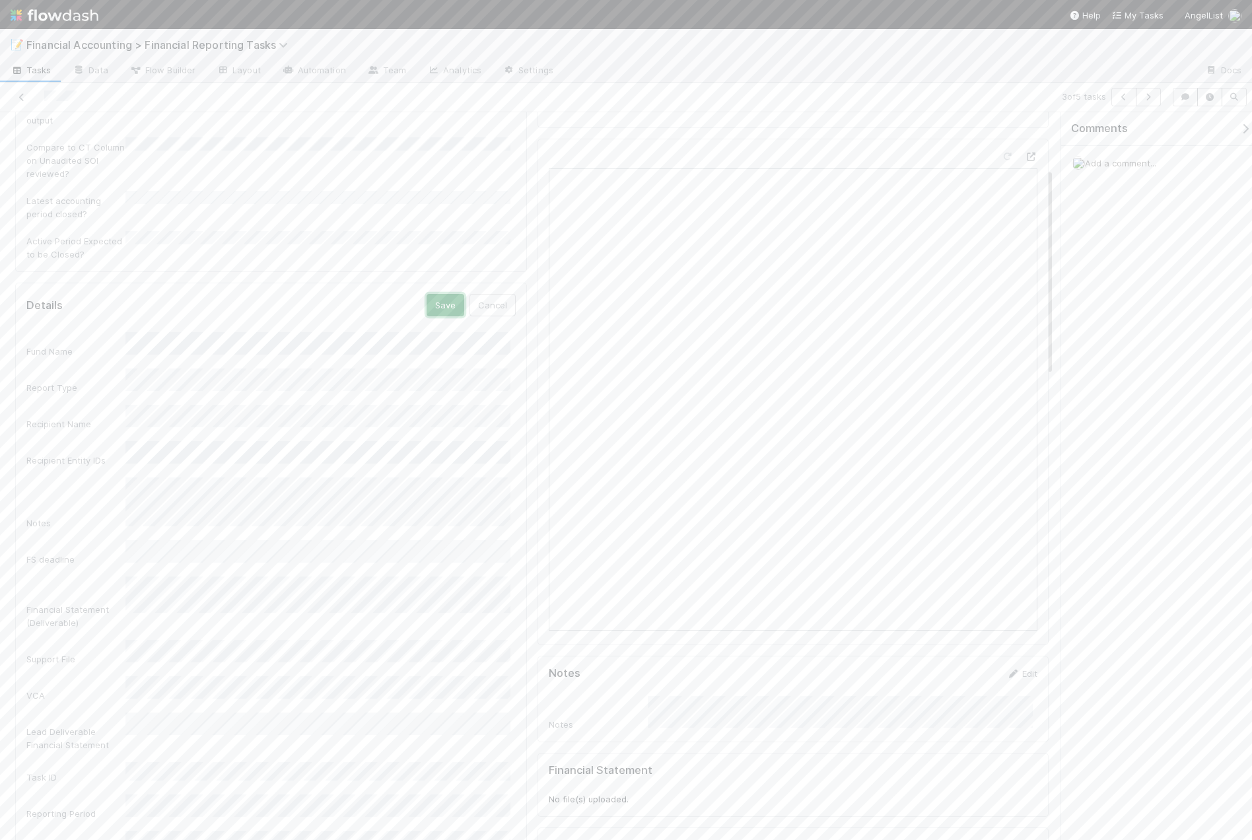
click at [430, 294] on button "Save" at bounding box center [445, 305] width 38 height 22
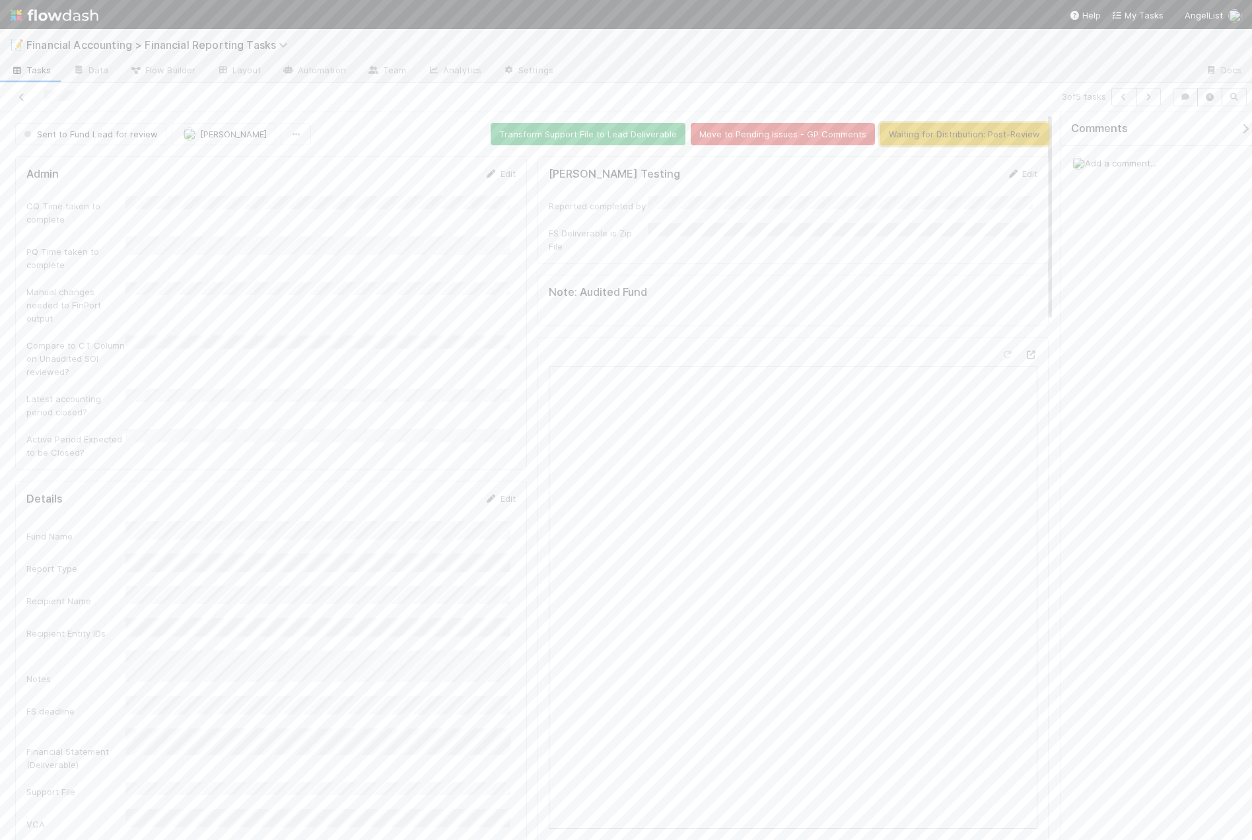
click at [916, 133] on button "Waiting for Distribution: Post-Review" at bounding box center [964, 134] width 168 height 22
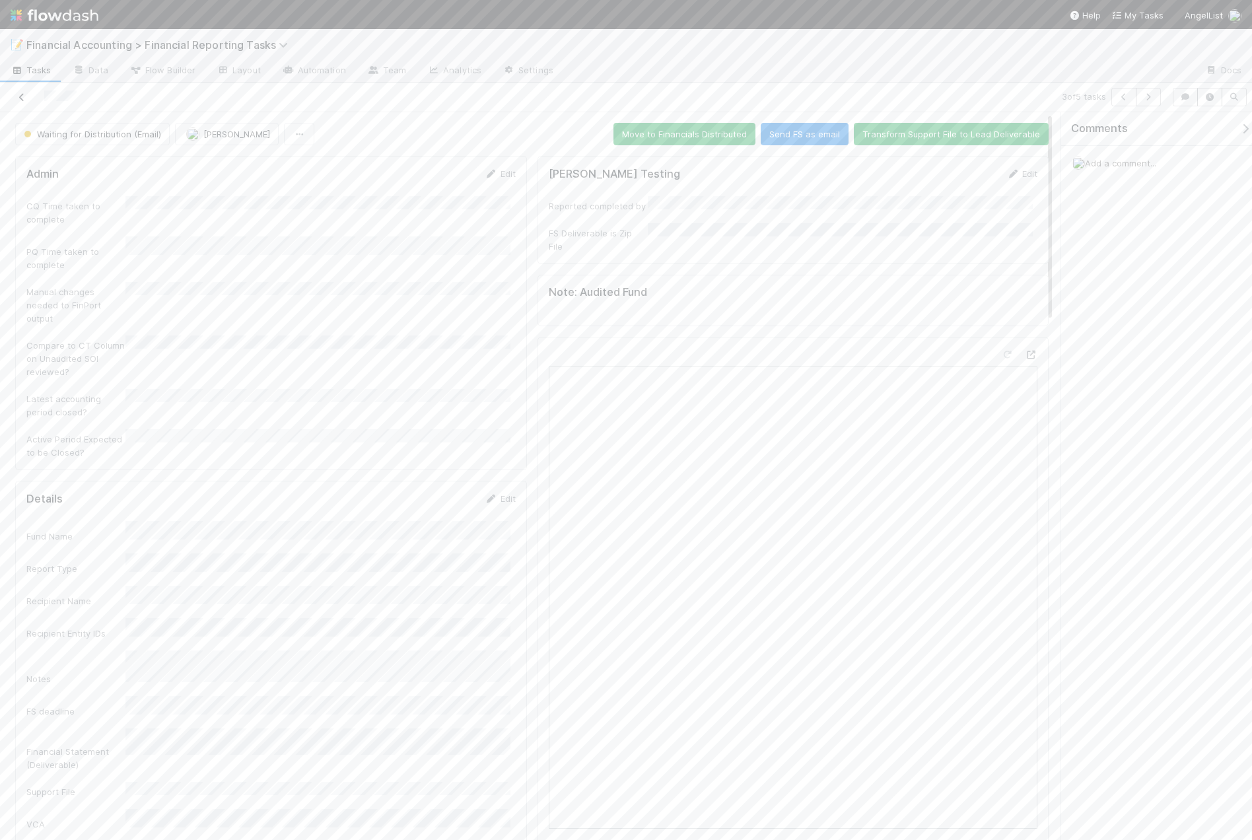
click at [24, 98] on icon at bounding box center [21, 97] width 13 height 9
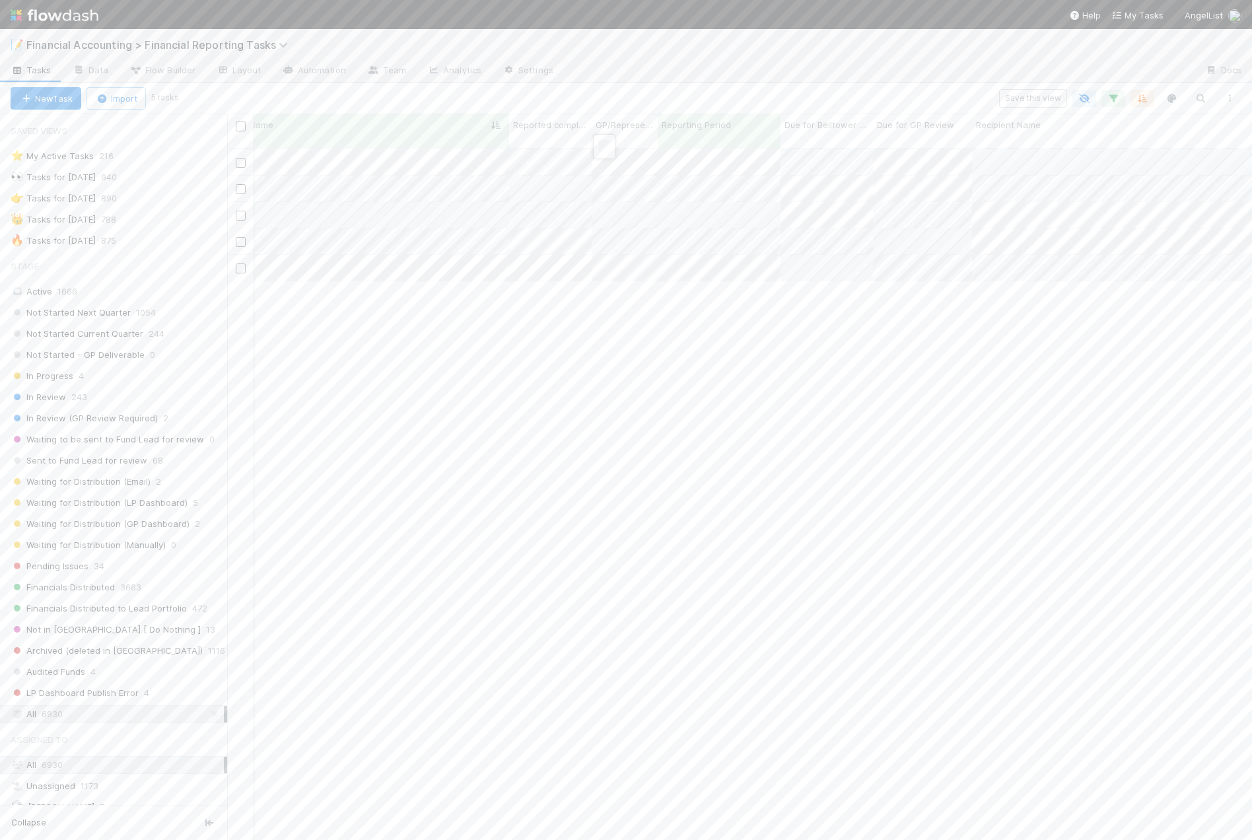
click at [603, 178] on div at bounding box center [626, 420] width 1252 height 840
click at [605, 200] on div at bounding box center [626, 420] width 1252 height 840
click at [605, 225] on div at bounding box center [626, 420] width 1252 height 840
click at [572, 441] on div at bounding box center [626, 420] width 1252 height 840
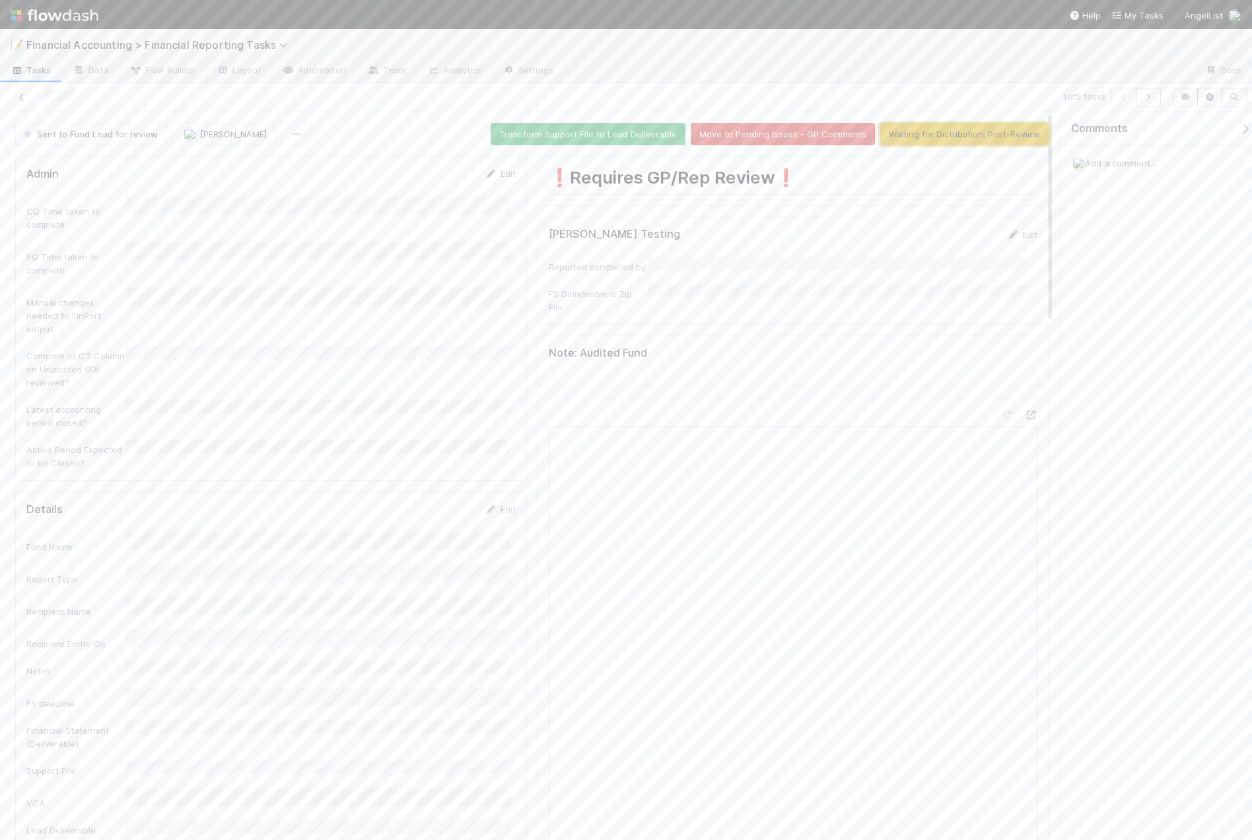
click at [972, 142] on button "Waiting for Distribution: Post-Review" at bounding box center [964, 134] width 168 height 22
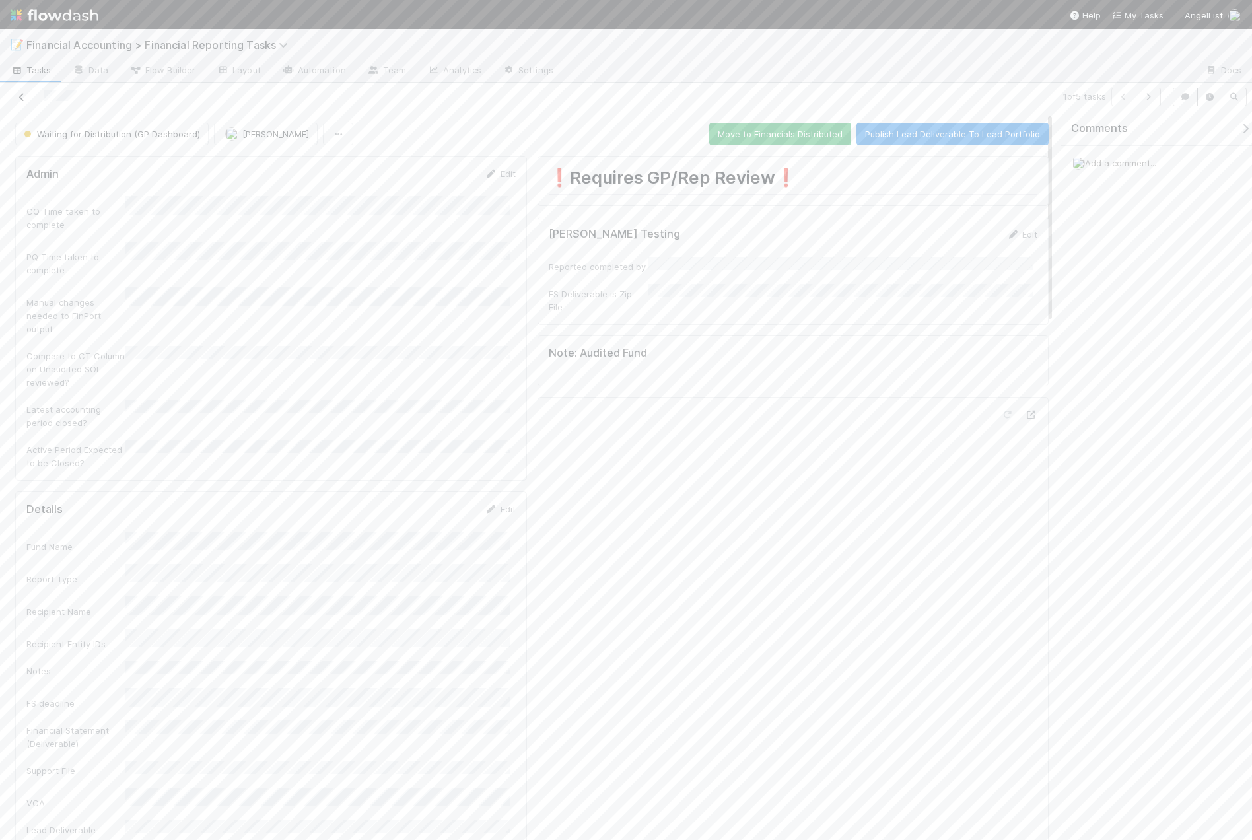
click at [26, 99] on icon at bounding box center [21, 97] width 13 height 9
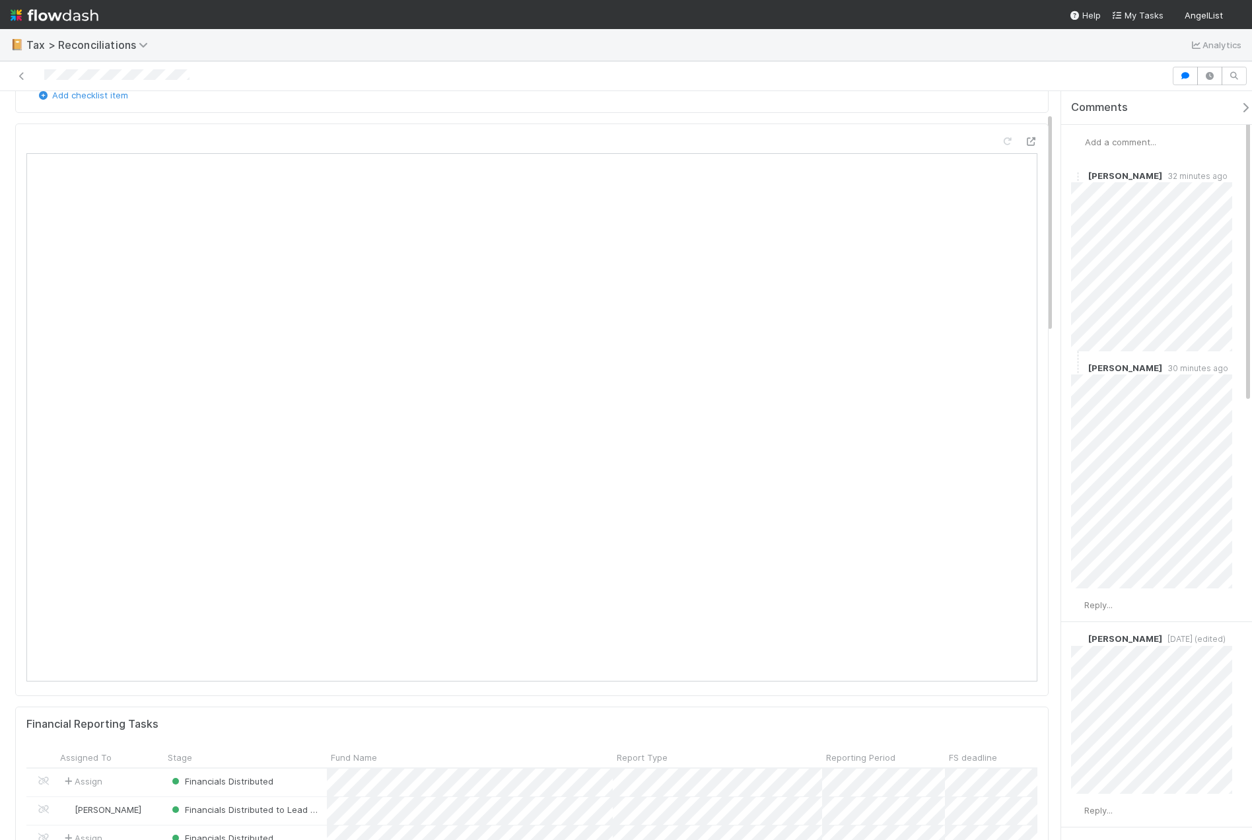
scroll to position [66, 0]
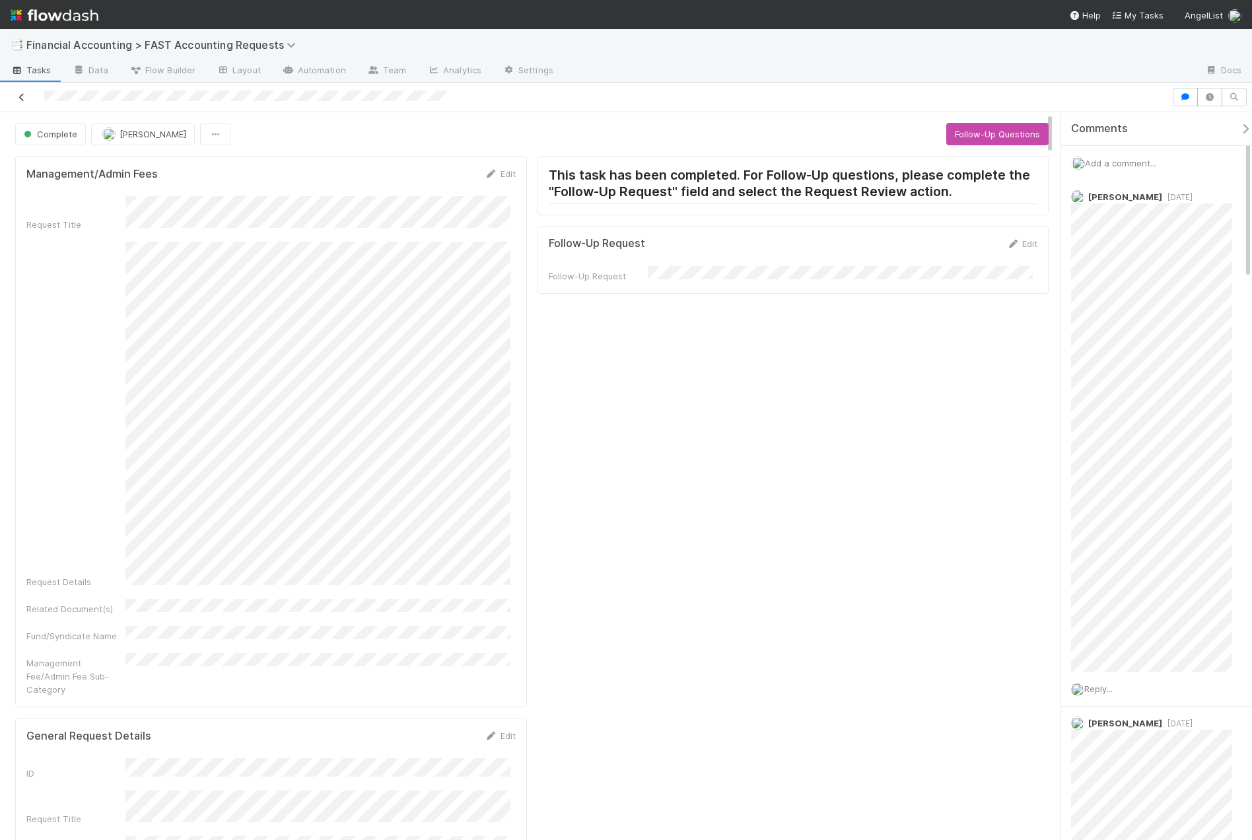
click at [18, 101] on icon at bounding box center [21, 97] width 13 height 9
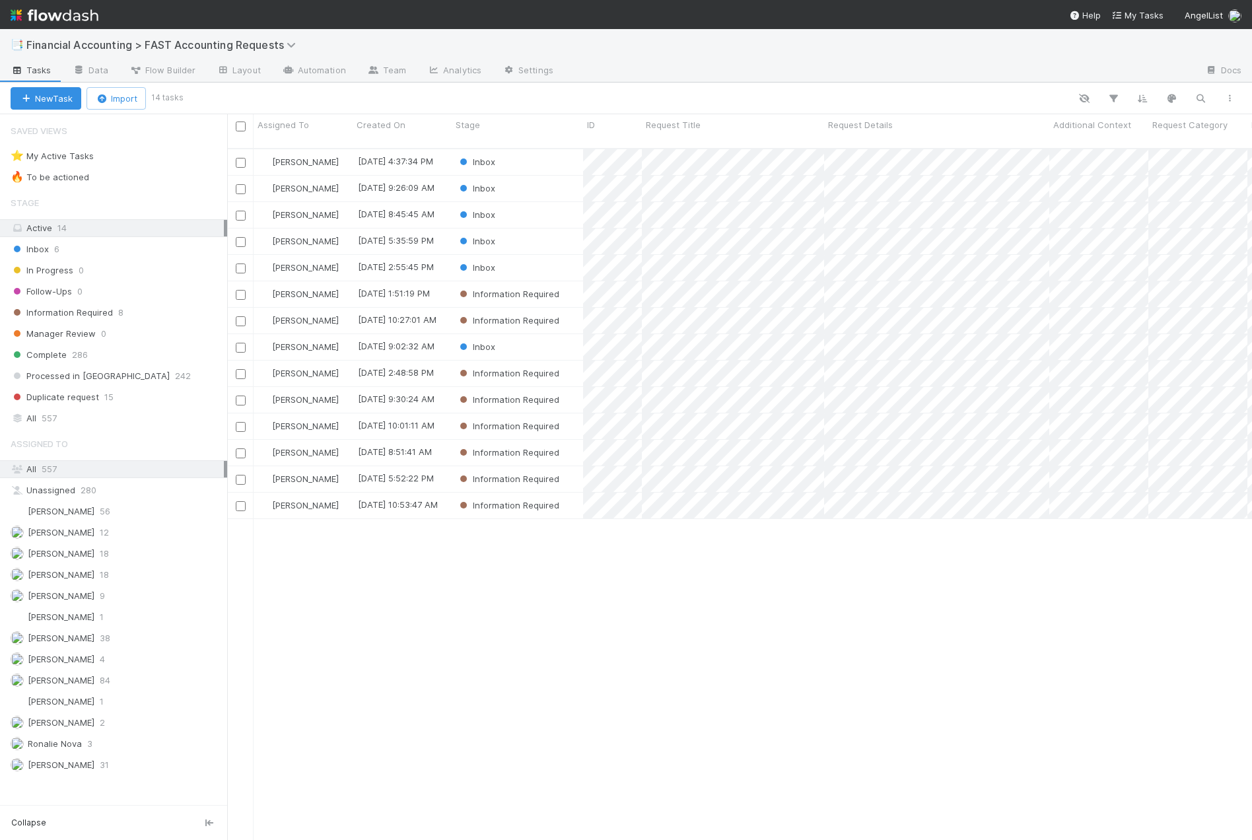
scroll to position [692, 1015]
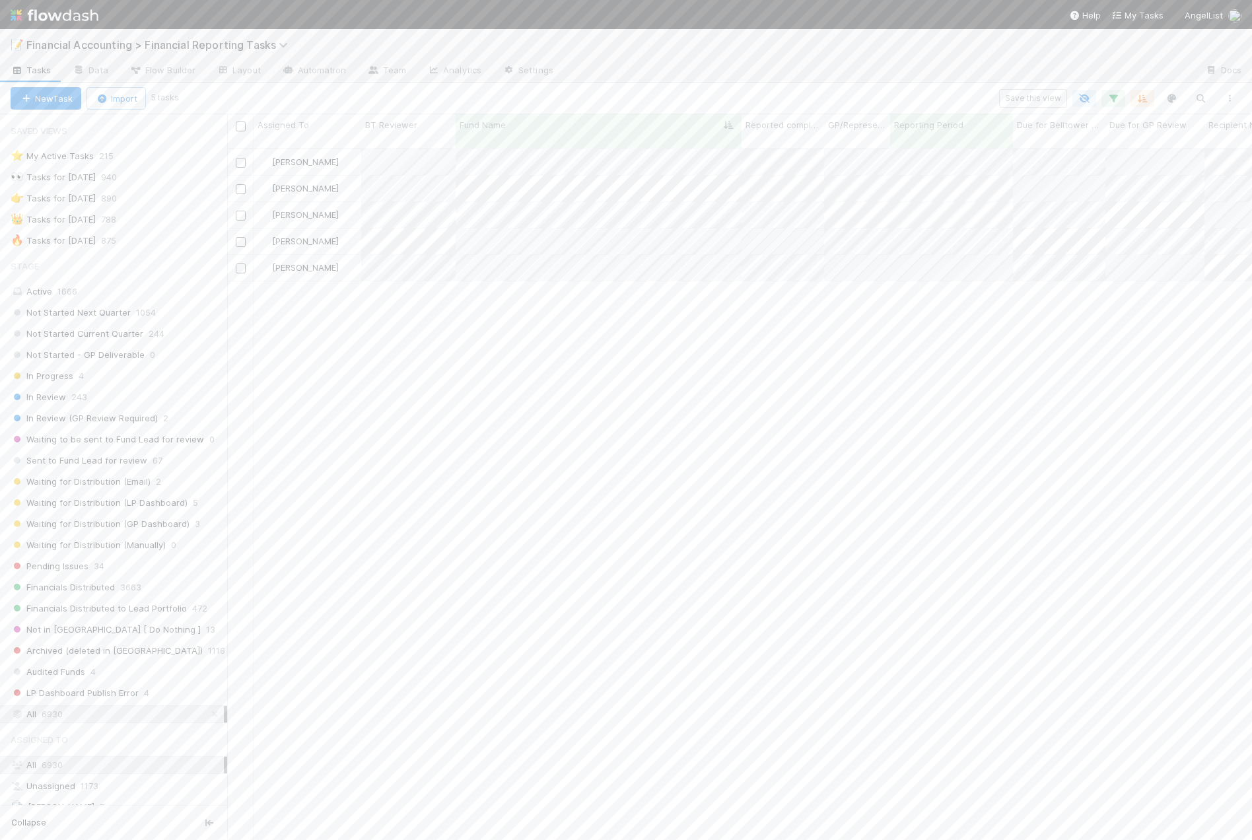
scroll to position [692, 1015]
click at [81, 398] on span "243" at bounding box center [79, 397] width 16 height 17
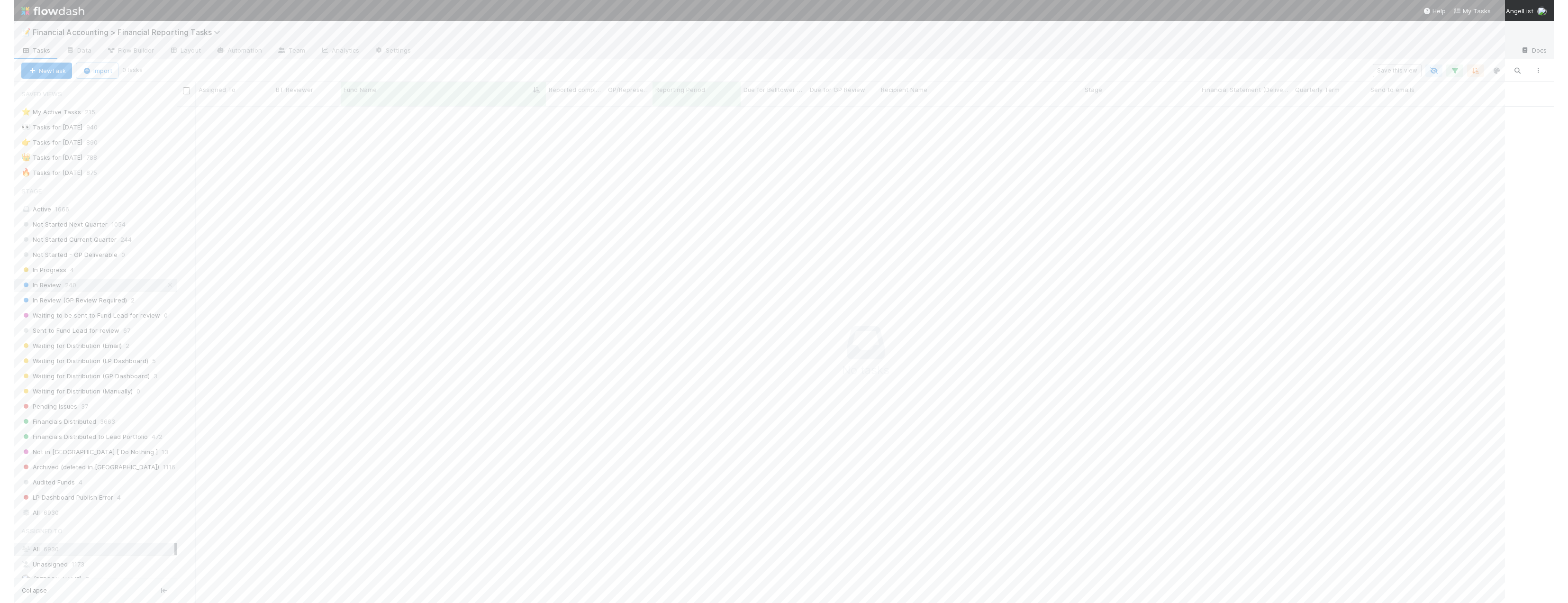
scroll to position [490, 1398]
click at [898, 78] on div "New Task Import 0 tasks Save this view" at bounding box center [784, 71] width 1568 height 23
click at [898, 72] on icon "button" at bounding box center [1468, 70] width 9 height 9
click at [898, 138] on icon at bounding box center [1455, 137] width 9 height 6
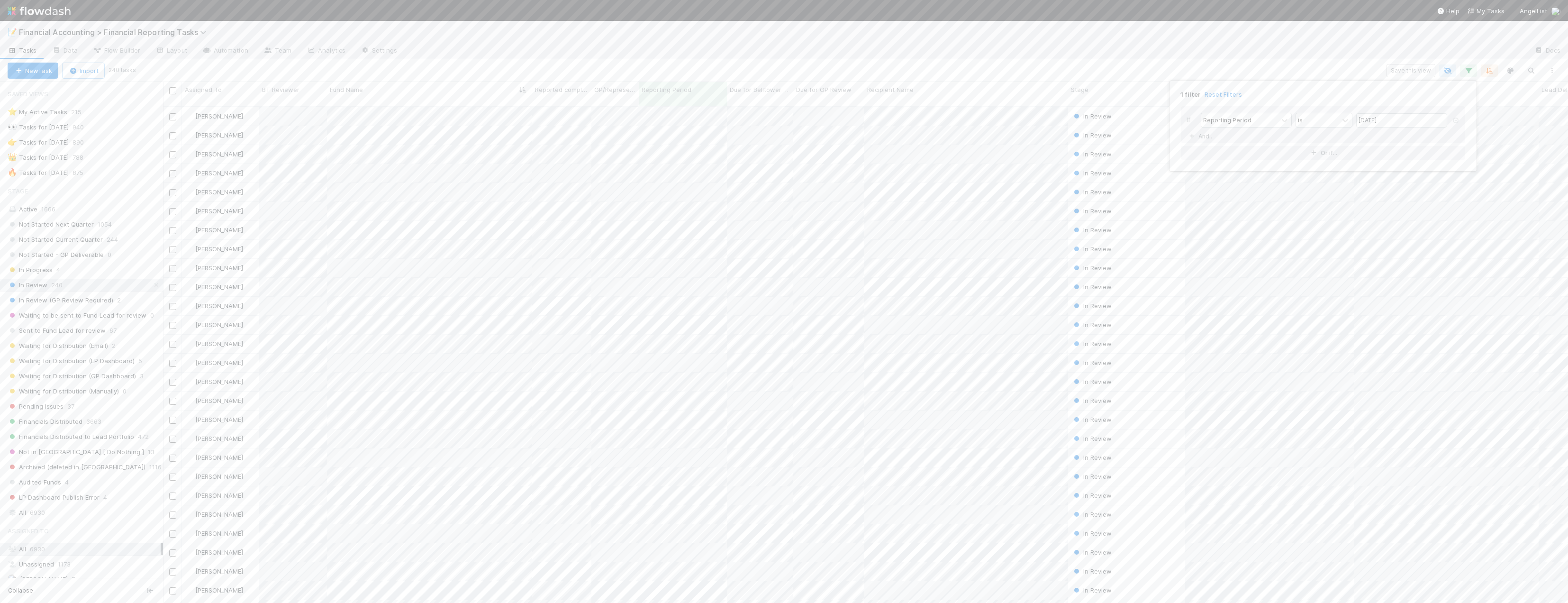
scroll to position [497, 1398]
click at [898, 140] on link "And.." at bounding box center [1202, 136] width 30 height 14
click at [898, 140] on div "Assigned To" at bounding box center [1221, 136] width 34 height 9
click at [898, 274] on div "Quarterly Term" at bounding box center [1246, 272] width 91 height 16
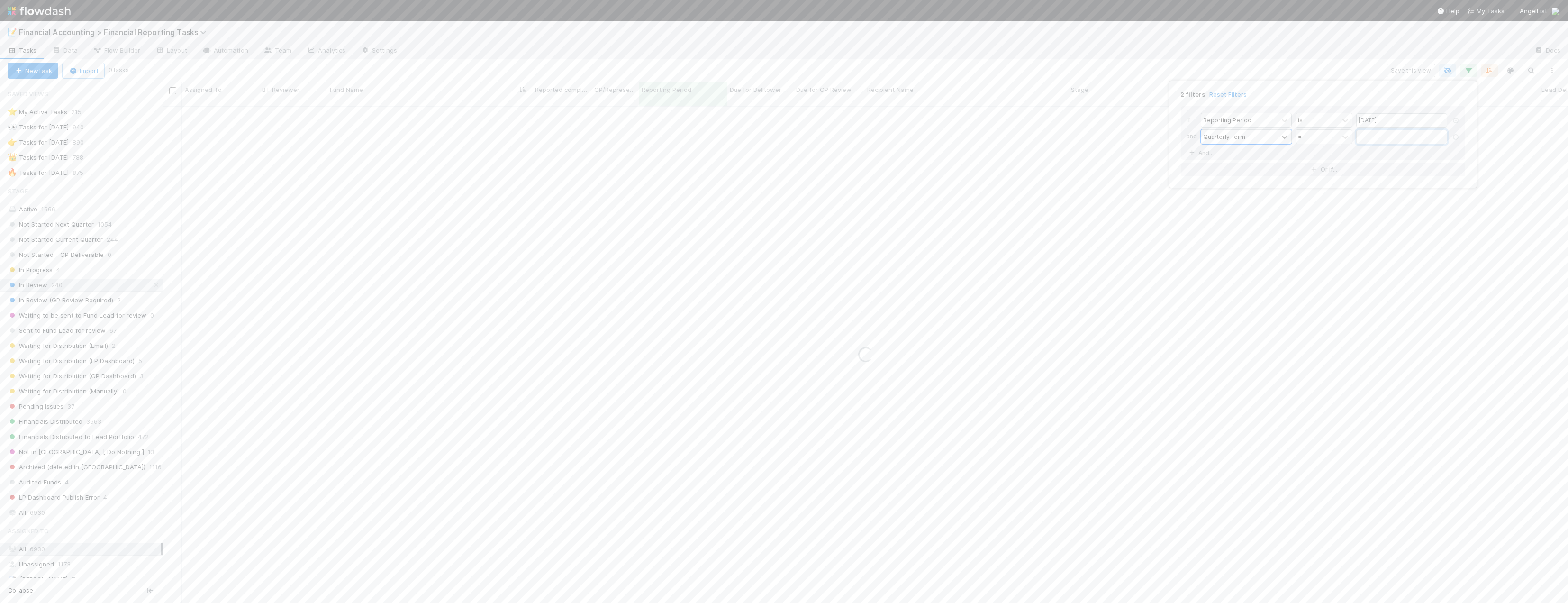
click at [898, 139] on input "text" at bounding box center [1401, 137] width 91 height 14
type input "45"
click at [898, 70] on div "2 filters Reset Filters If Reporting Period is 06/30/2025 and Quarterly Term = …" at bounding box center [784, 302] width 1568 height 603
click at [233, 91] on div "Assigned To" at bounding box center [220, 89] width 72 height 9
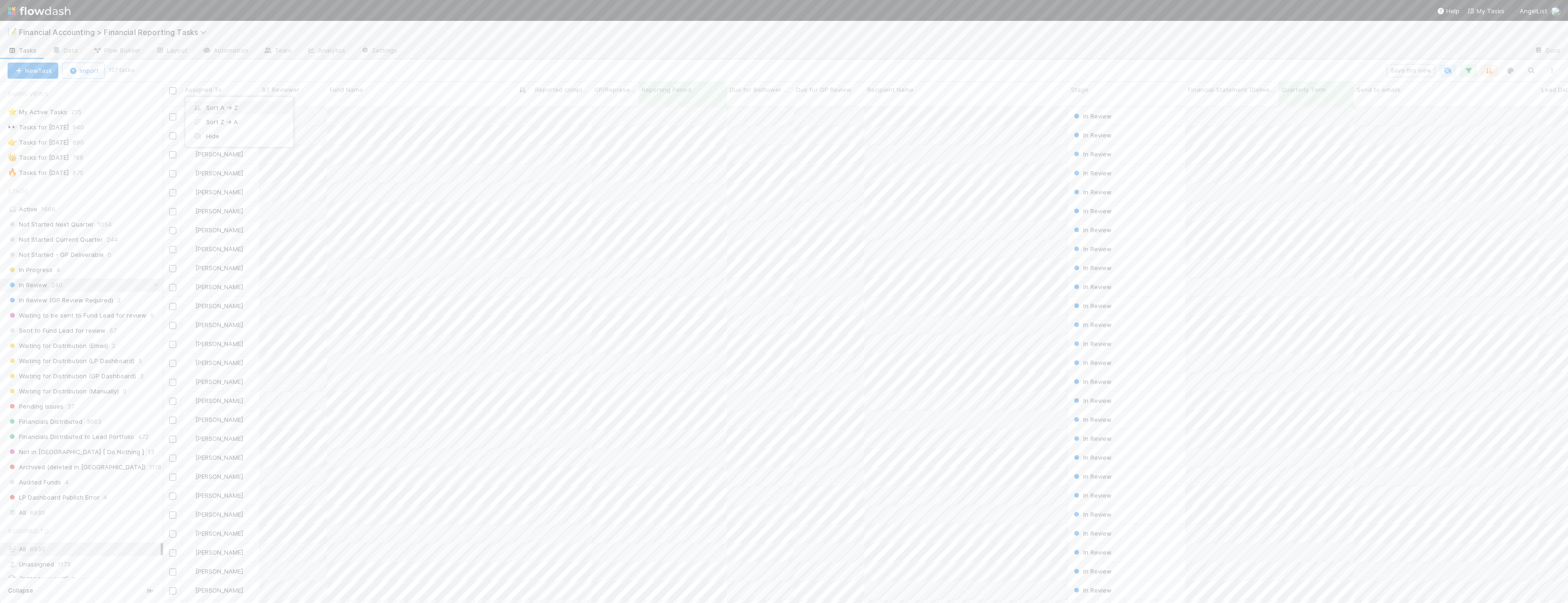
click at [232, 108] on div "Sort A → Z" at bounding box center [239, 108] width 108 height 14
click at [397, 91] on div "Fund Name" at bounding box center [429, 89] width 200 height 9
click at [898, 73] on div "Sort A → Z Sort Z → A Hide Edit field Delete field" at bounding box center [784, 302] width 1568 height 603
click at [898, 73] on icon "button" at bounding box center [1489, 70] width 9 height 9
drag, startPoint x: 1284, startPoint y: 98, endPoint x: 1286, endPoint y: 121, distance: 23.1
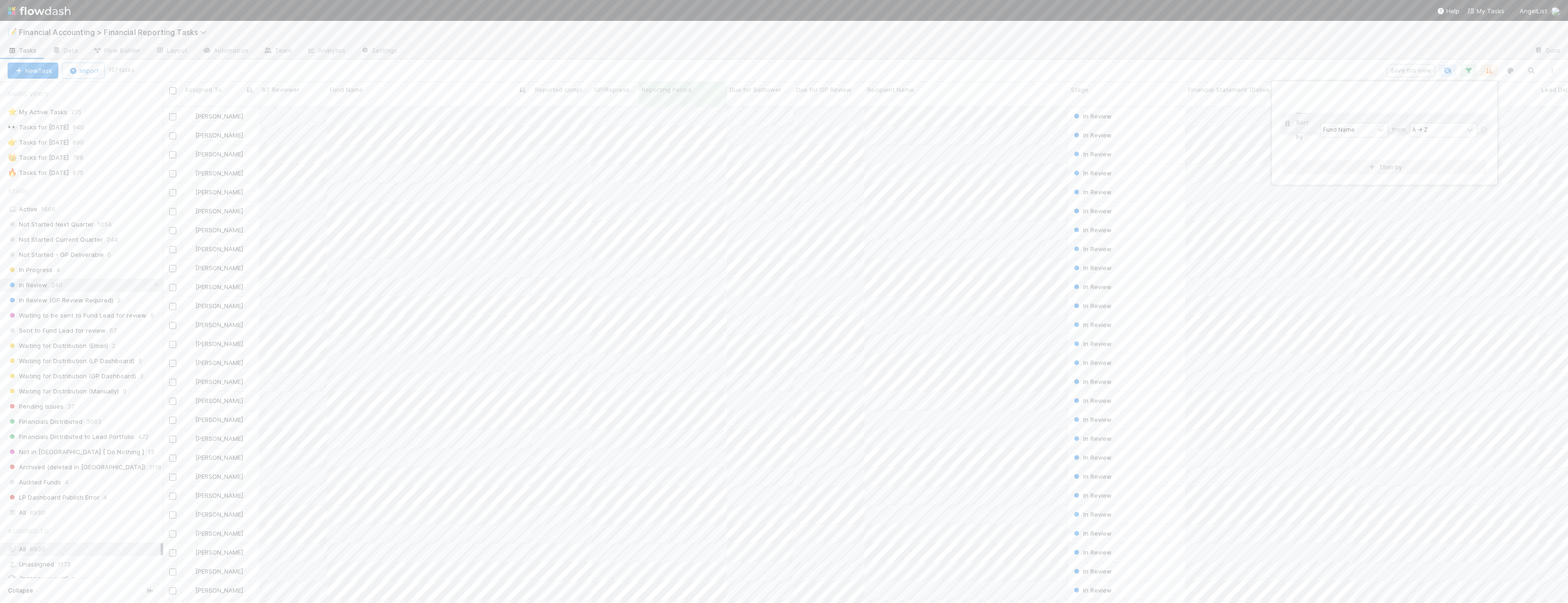
click at [898, 121] on div "Sort by Fund Name from A → Z then by Assigned To from A → Z" at bounding box center [1385, 124] width 204 height 65
click at [898, 74] on div "Sort by Assigned To from A → Z then by Fund Name from A → Z Then by" at bounding box center [784, 302] width 1568 height 603
click at [898, 469] on icon at bounding box center [1409, 472] width 9 height 6
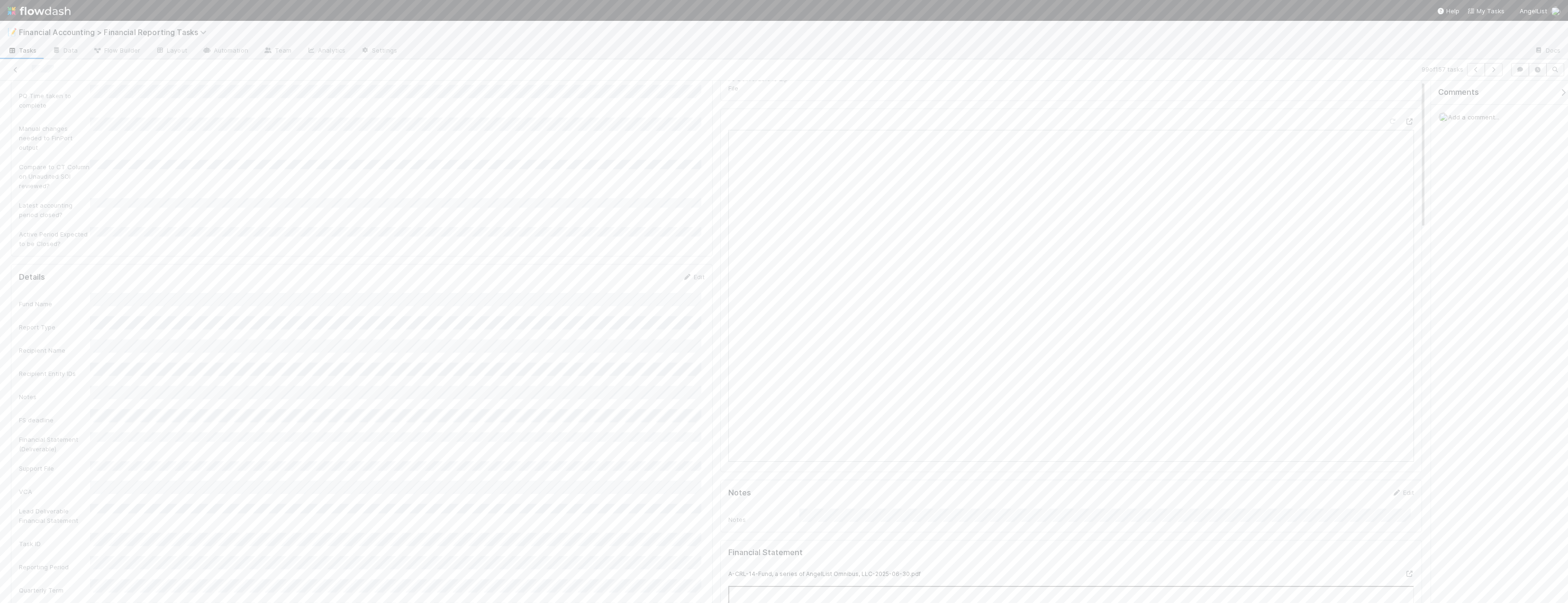
scroll to position [0, 0]
click at [898, 91] on button "Waiting for Distribution: No GP Review" at bounding box center [1360, 96] width 125 height 16
click at [14, 68] on icon at bounding box center [15, 70] width 9 height 6
click at [230, 89] on div "Assigned To" at bounding box center [220, 89] width 72 height 9
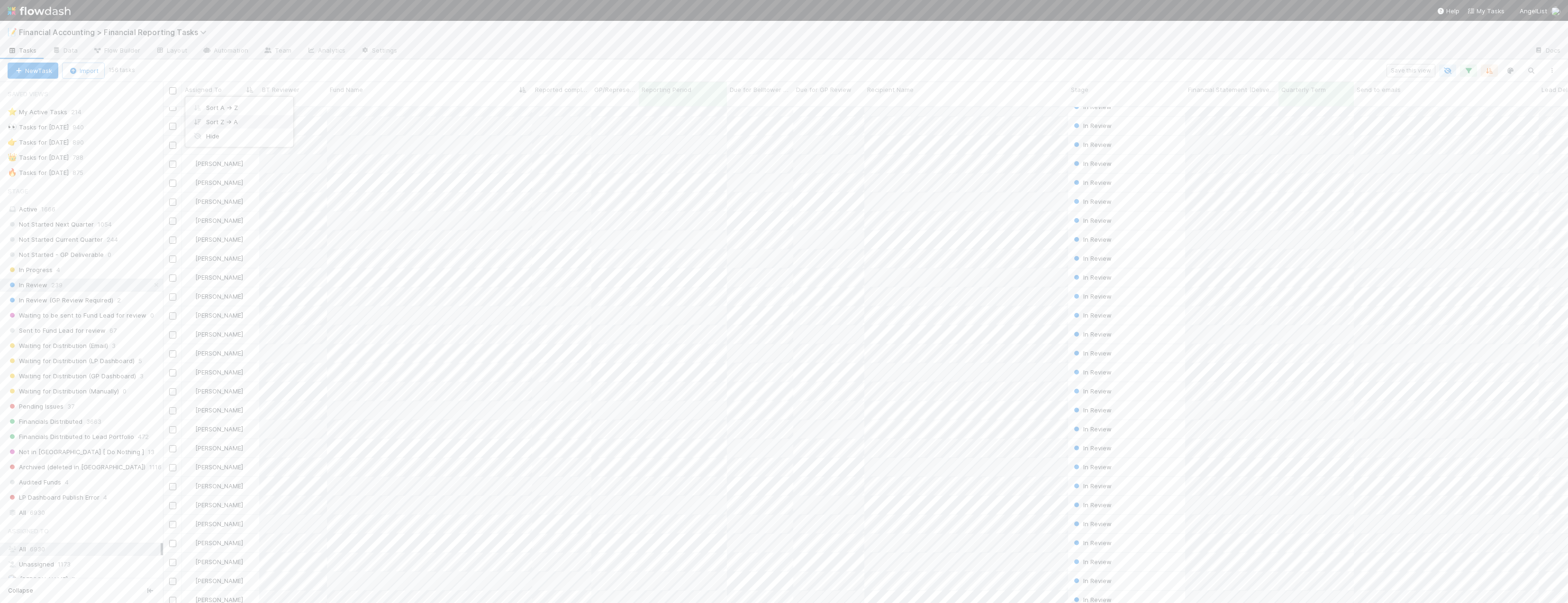
click at [223, 121] on div "Sort Z → A" at bounding box center [239, 122] width 108 height 14
click at [898, 73] on icon "button" at bounding box center [1489, 70] width 9 height 9
click at [898, 65] on div "Sort by Fund Name from A → Z then by Assigned To from Z → A Then by" at bounding box center [784, 302] width 1568 height 603
click at [898, 71] on icon "button" at bounding box center [1489, 70] width 9 height 9
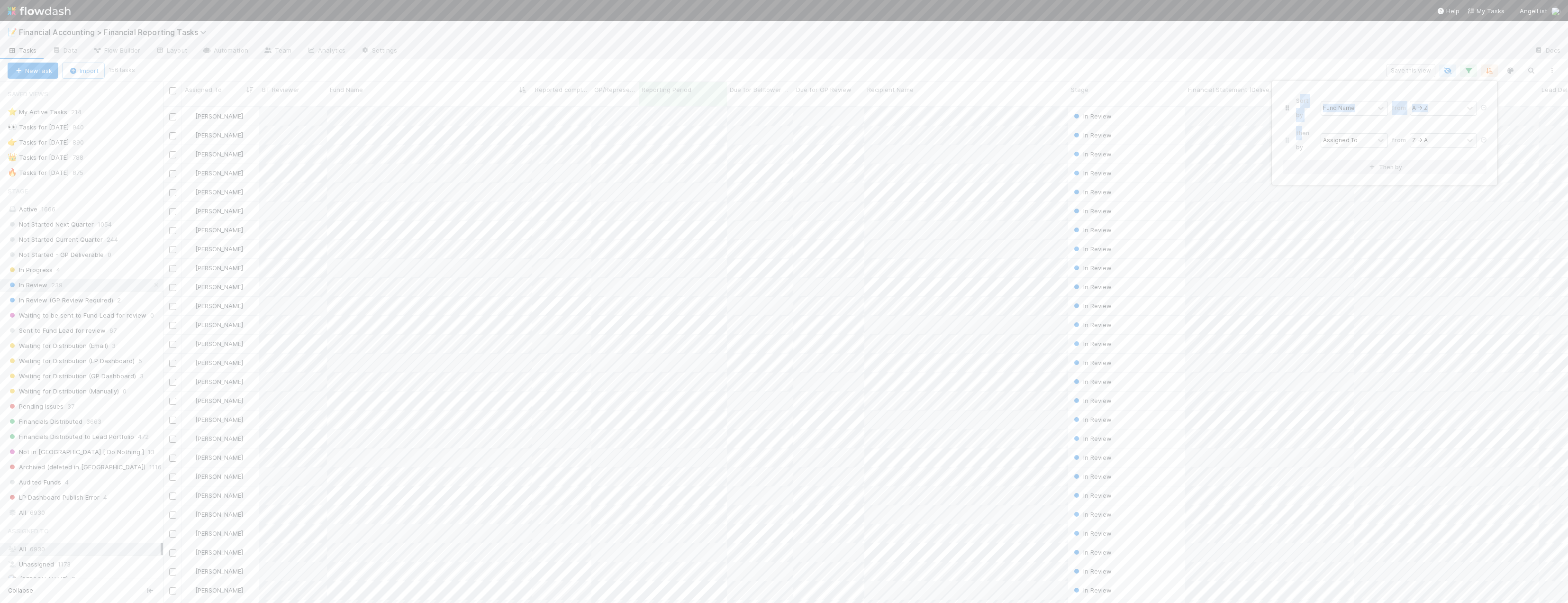
drag, startPoint x: 1299, startPoint y: 99, endPoint x: 1294, endPoint y: 103, distance: 6.4
click at [898, 112] on div "Sort by Fund Name from A → Z then by Assigned To from Z → A" at bounding box center [1385, 124] width 204 height 65
click at [898, 118] on div "Sort by Fund Name from A → Z then by Assigned To from Z → A" at bounding box center [1385, 124] width 204 height 65
click at [386, 81] on div "Sort by Assigned To from Z → A then by Fund Name from A → Z Then by" at bounding box center [784, 302] width 1568 height 603
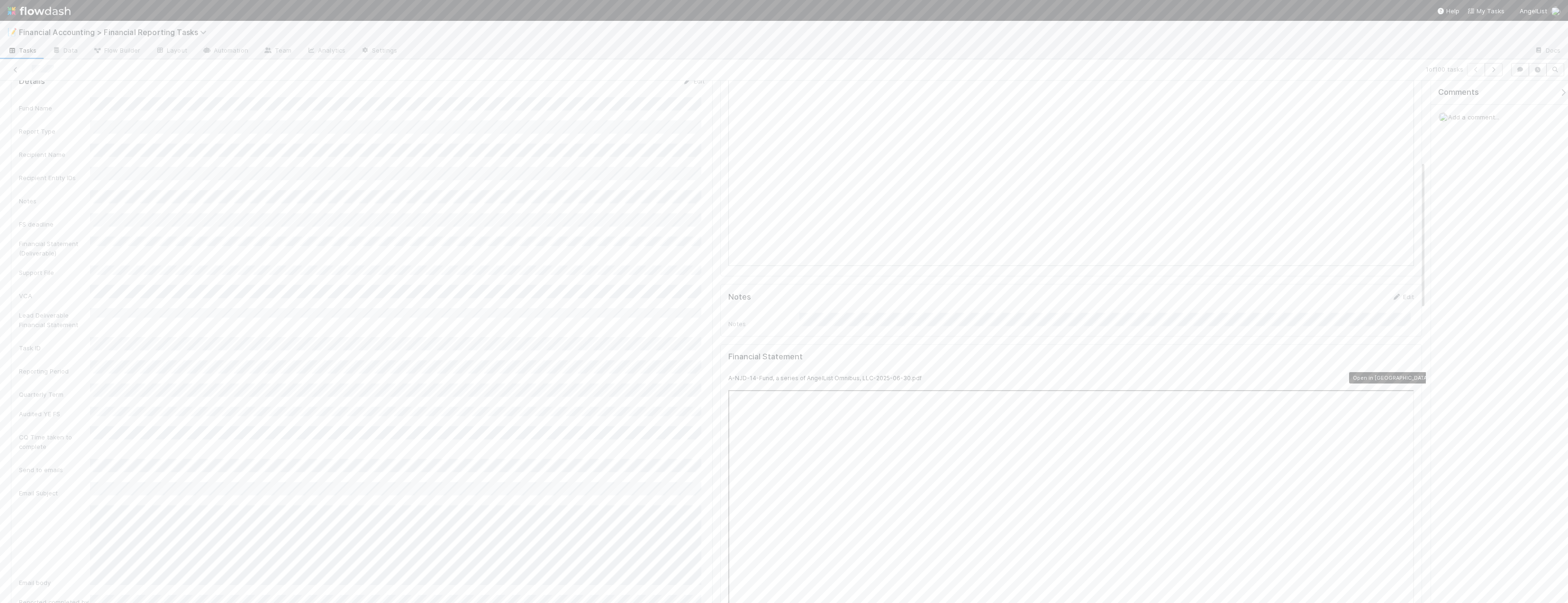
click at [898, 375] on icon at bounding box center [1409, 378] width 9 height 6
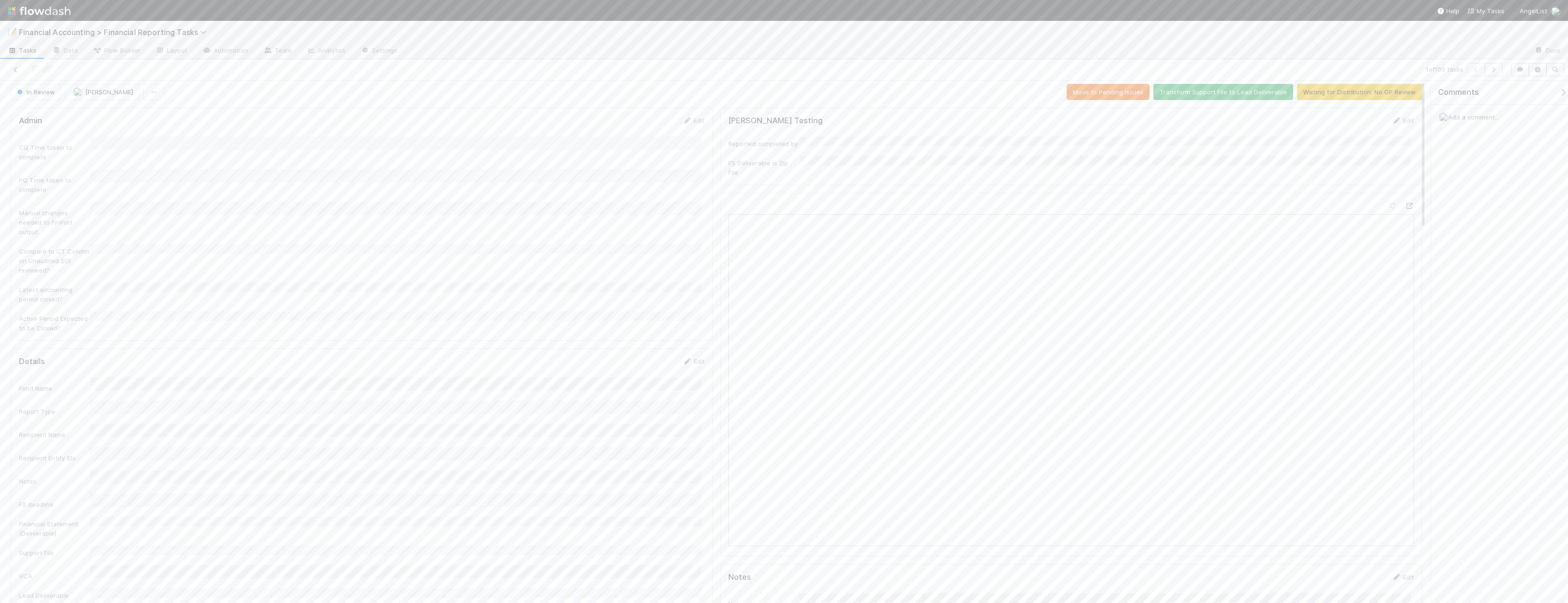
scroll to position [0, 0]
click at [541, 232] on div "CQ Time taken to complete PQ Time taken to complete Manual changes needed to Fi…" at bounding box center [361, 238] width 686 height 196
click at [898, 97] on button "Waiting for Distribution: No GP Review" at bounding box center [1360, 96] width 125 height 16
click at [19, 70] on icon at bounding box center [15, 70] width 9 height 6
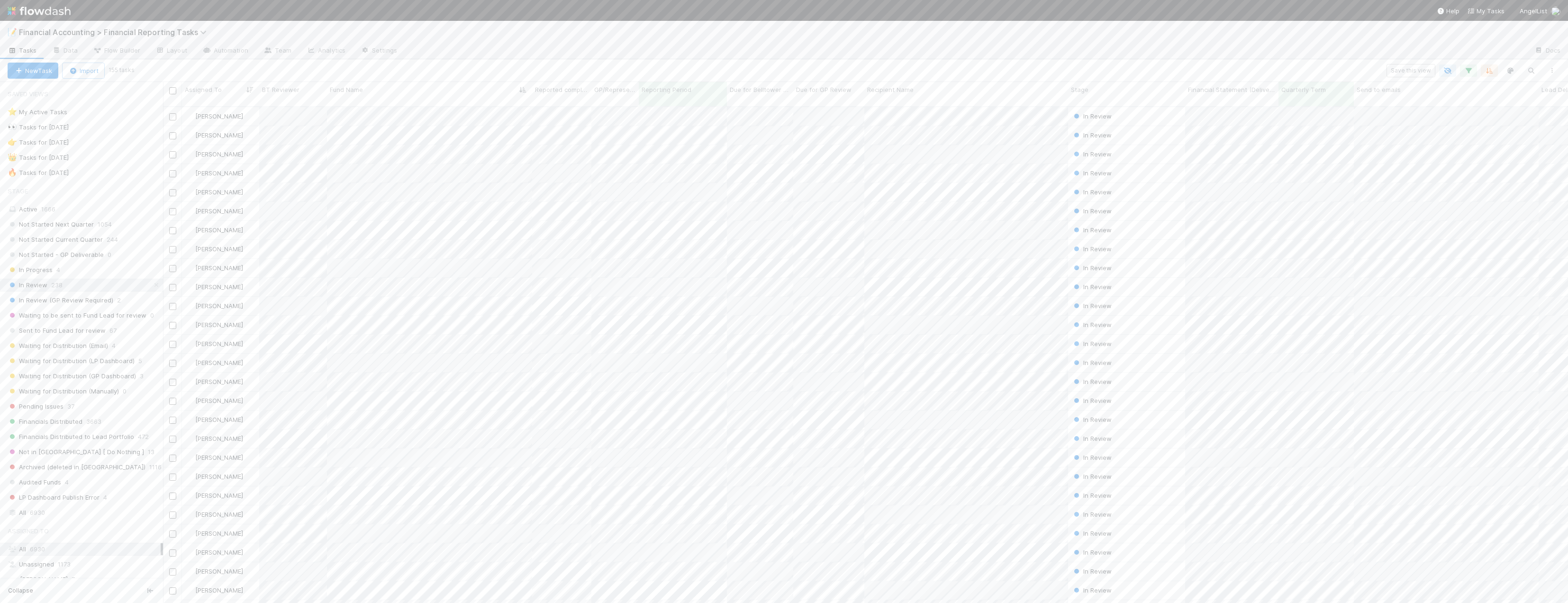
scroll to position [497, 1398]
drag, startPoint x: 60, startPoint y: 253, endPoint x: 796, endPoint y: 4, distance: 777.0
click at [60, 253] on div "Recipient Entity IDs" at bounding box center [361, 231] width 686 height 129
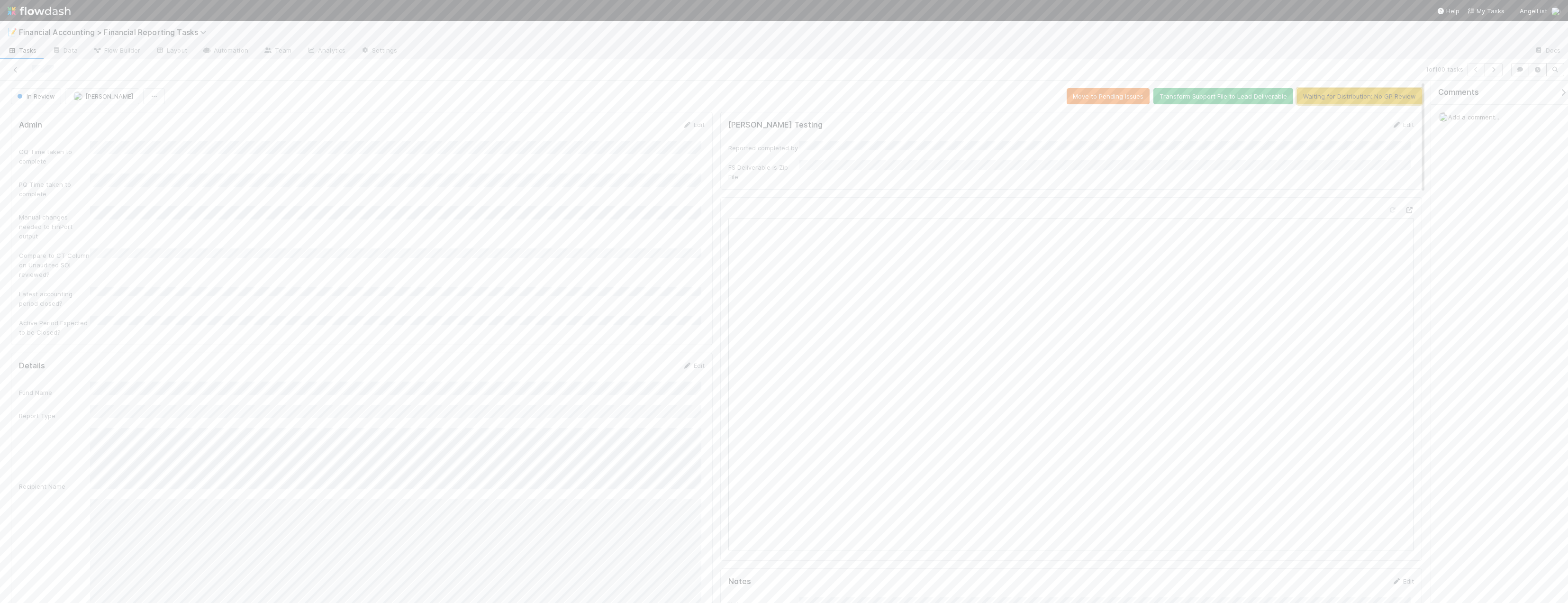
drag, startPoint x: 1349, startPoint y: 98, endPoint x: 1338, endPoint y: 100, distance: 11.2
click at [898, 98] on button "Waiting for Distribution: No GP Review" at bounding box center [1360, 96] width 125 height 16
click at [17, 71] on icon at bounding box center [15, 70] width 9 height 6
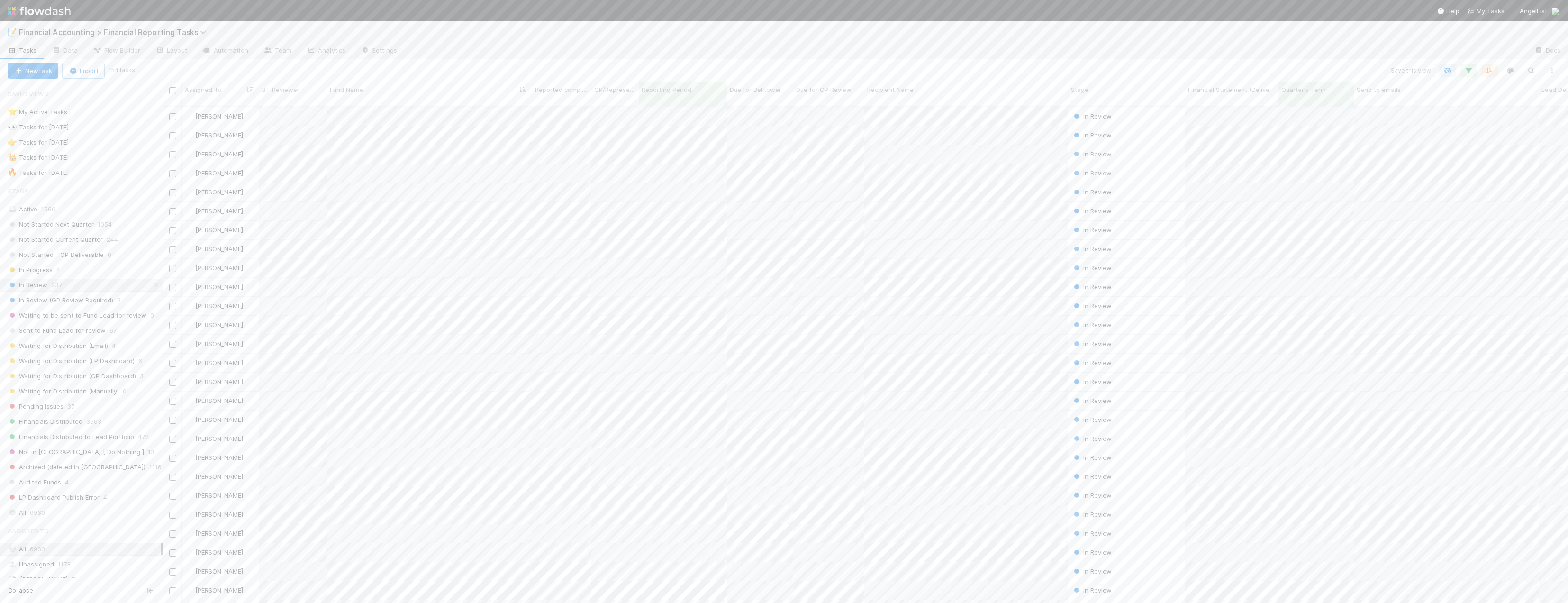
scroll to position [497, 1398]
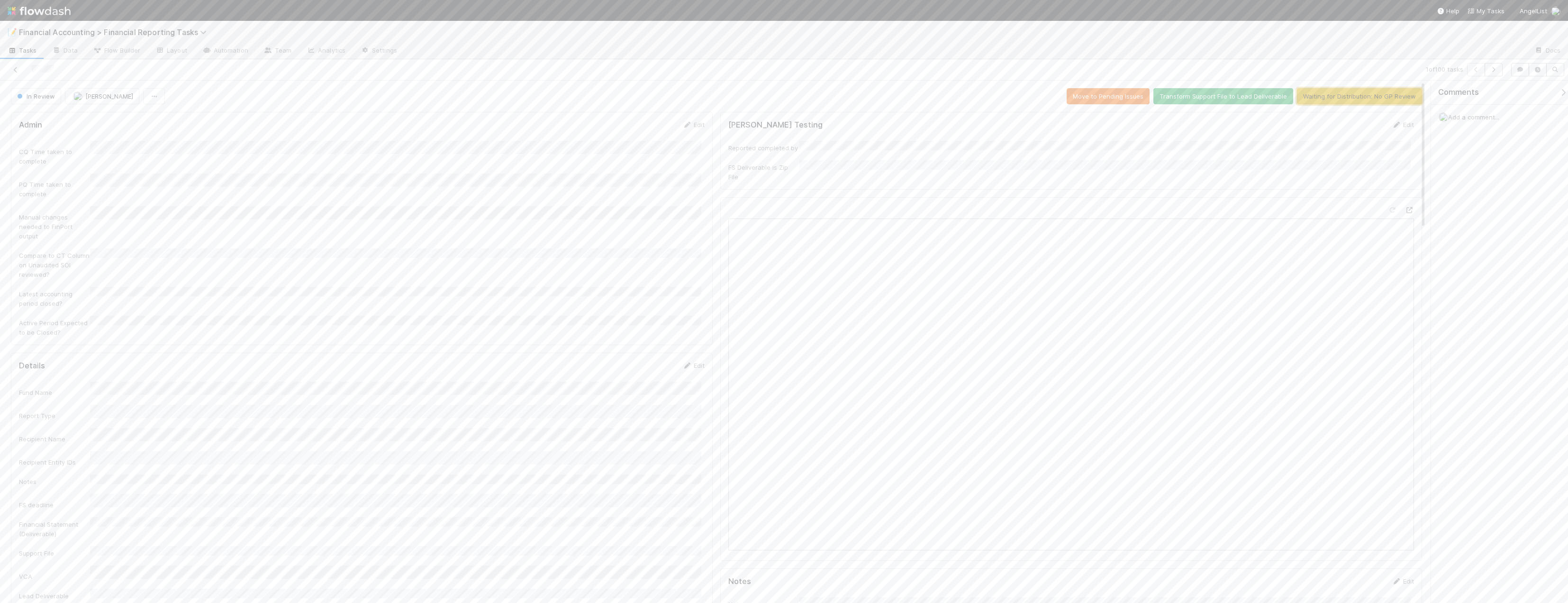
click at [898, 98] on button "Waiting for Distribution: No GP Review" at bounding box center [1360, 96] width 125 height 16
click at [13, 73] on icon at bounding box center [15, 70] width 9 height 6
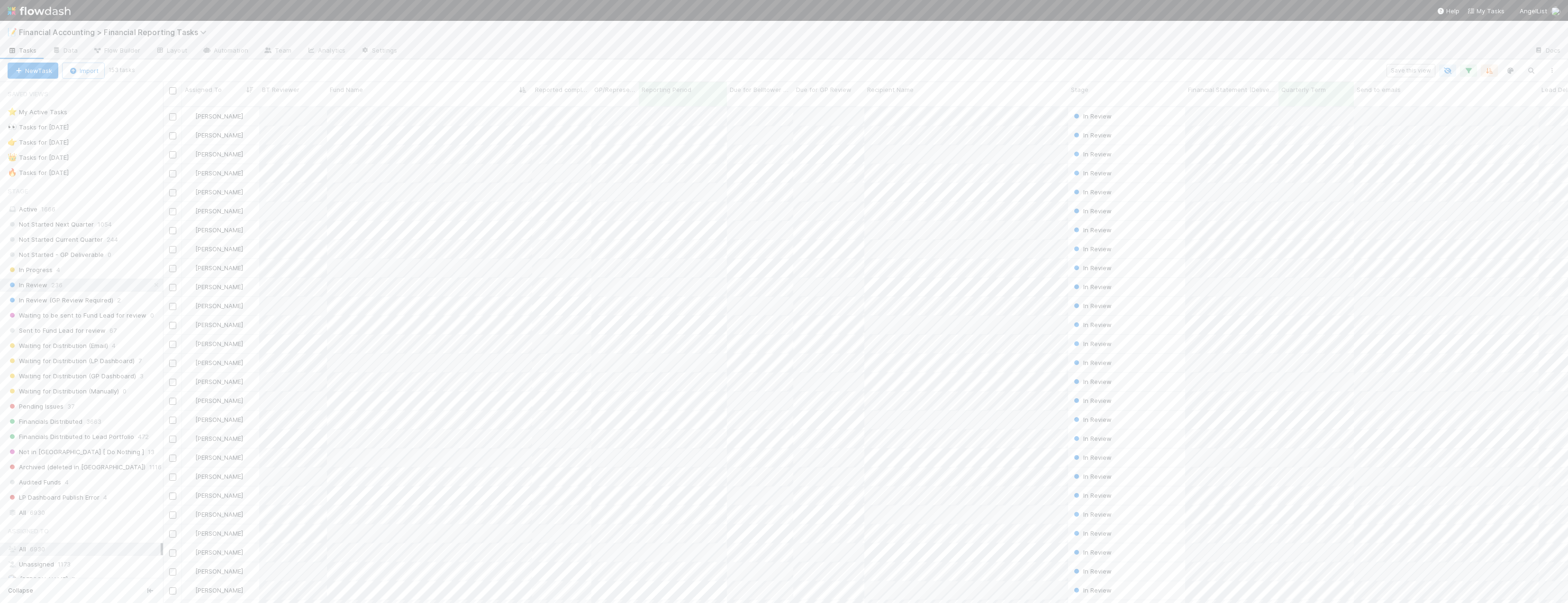
scroll to position [497, 1398]
click at [898, 322] on div at bounding box center [1334, 328] width 175 height 13
click at [898, 324] on icon at bounding box center [1409, 327] width 9 height 6
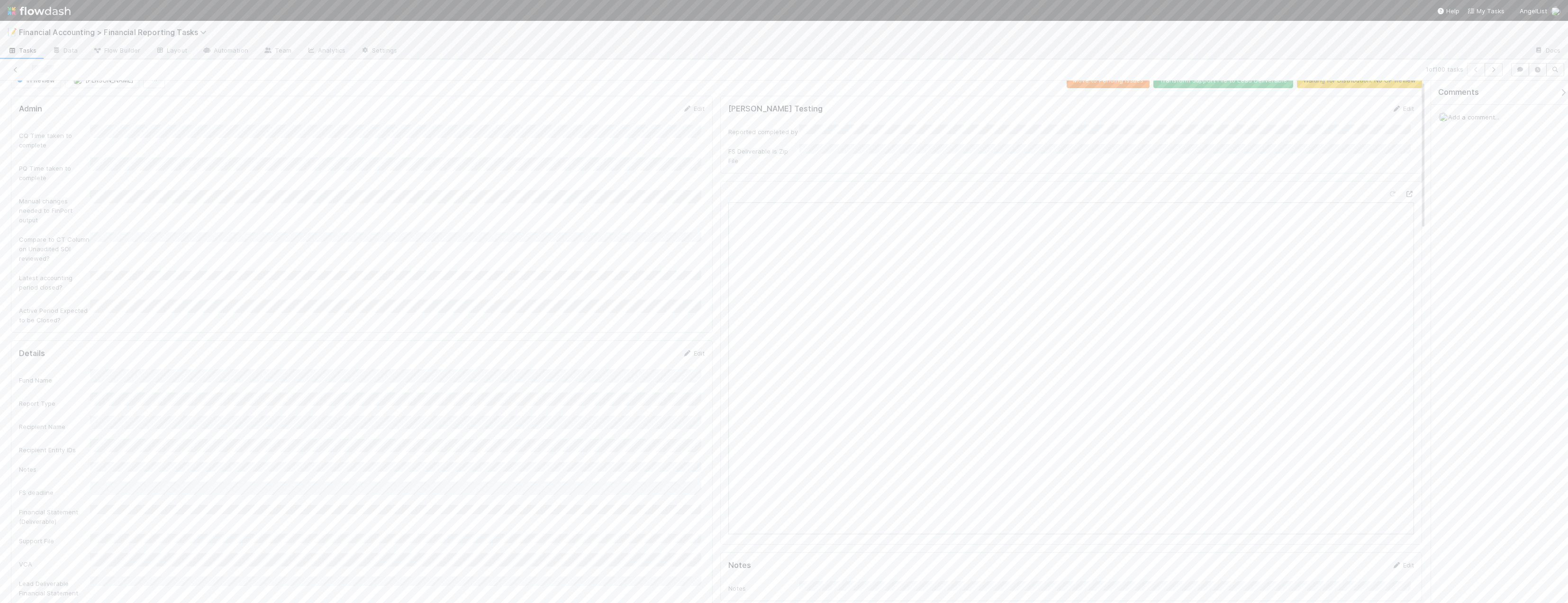
scroll to position [0, 0]
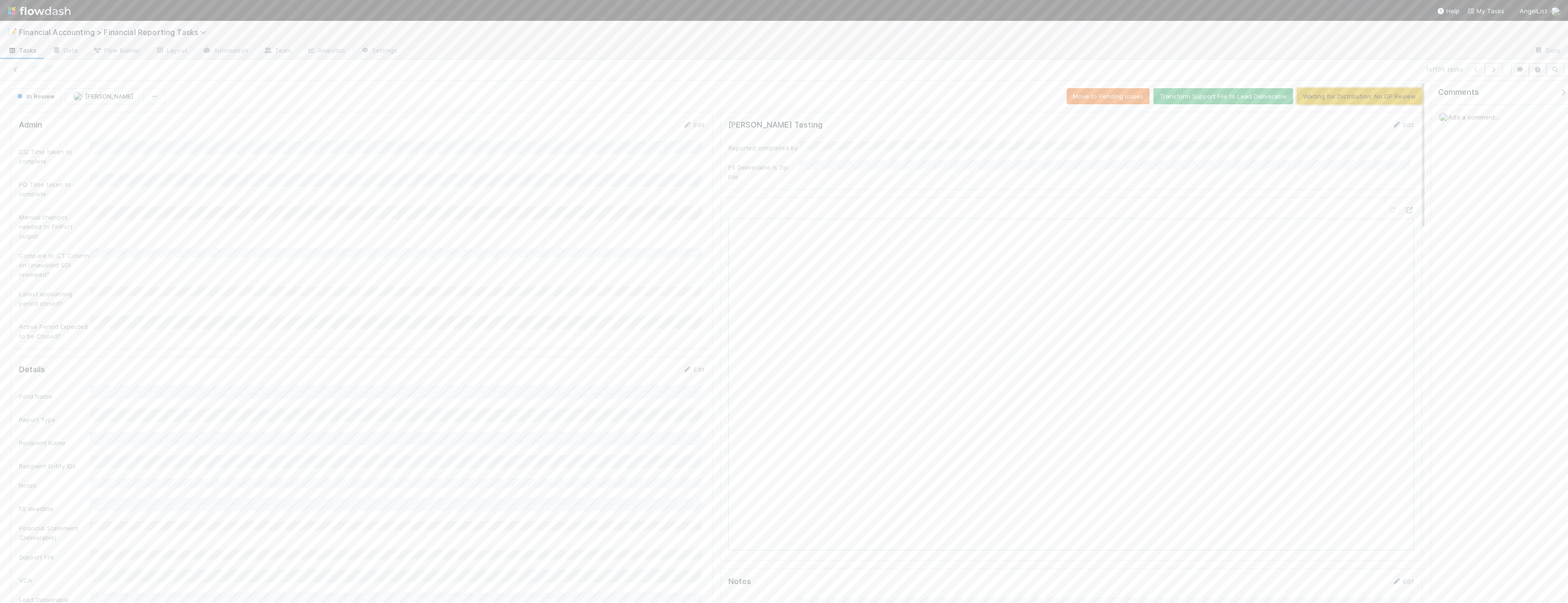
click at [898, 93] on button "Waiting for Distribution: No GP Review" at bounding box center [1360, 96] width 125 height 16
click at [18, 73] on icon at bounding box center [15, 70] width 9 height 6
click at [898, 97] on button "Waiting for Distribution: No GP Review" at bounding box center [1360, 96] width 125 height 16
click at [21, 70] on div at bounding box center [380, 70] width 753 height 13
click at [14, 70] on icon at bounding box center [15, 70] width 9 height 6
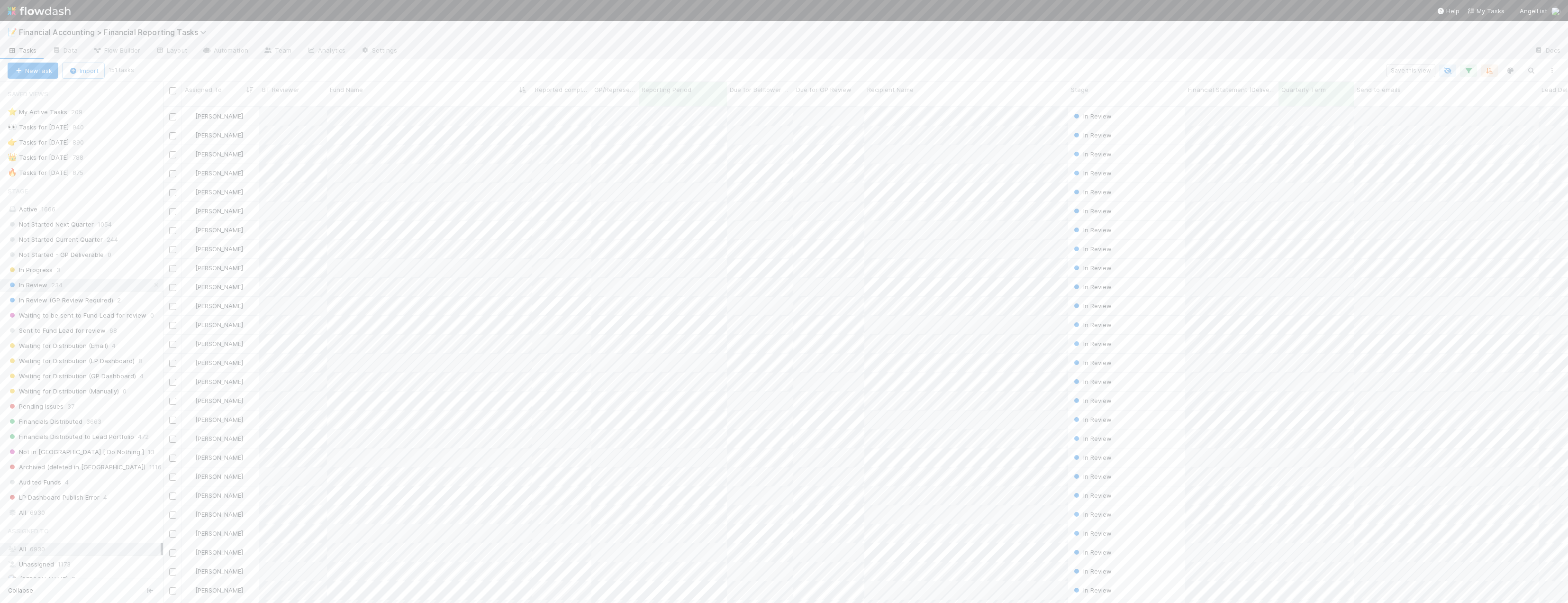
scroll to position [497, 1398]
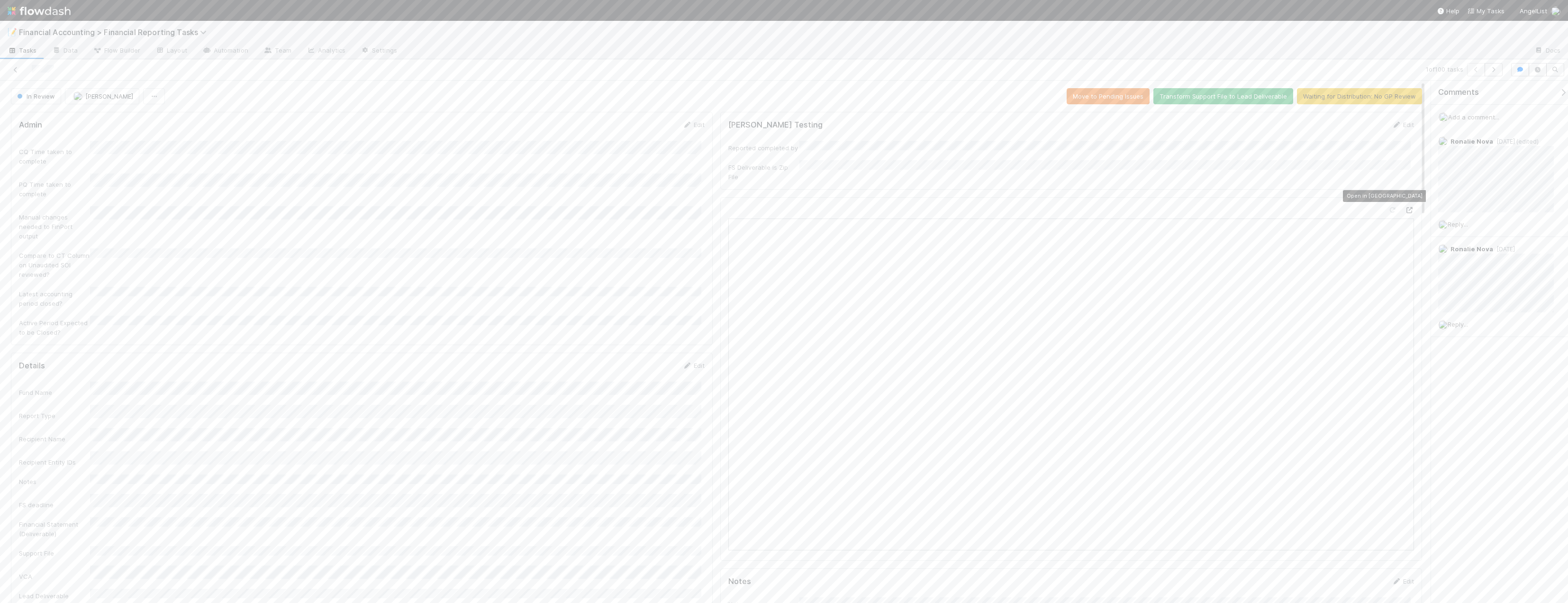
click at [898, 207] on icon at bounding box center [1409, 210] width 9 height 6
click at [898, 95] on button "Move to Pending Issues" at bounding box center [1109, 96] width 83 height 16
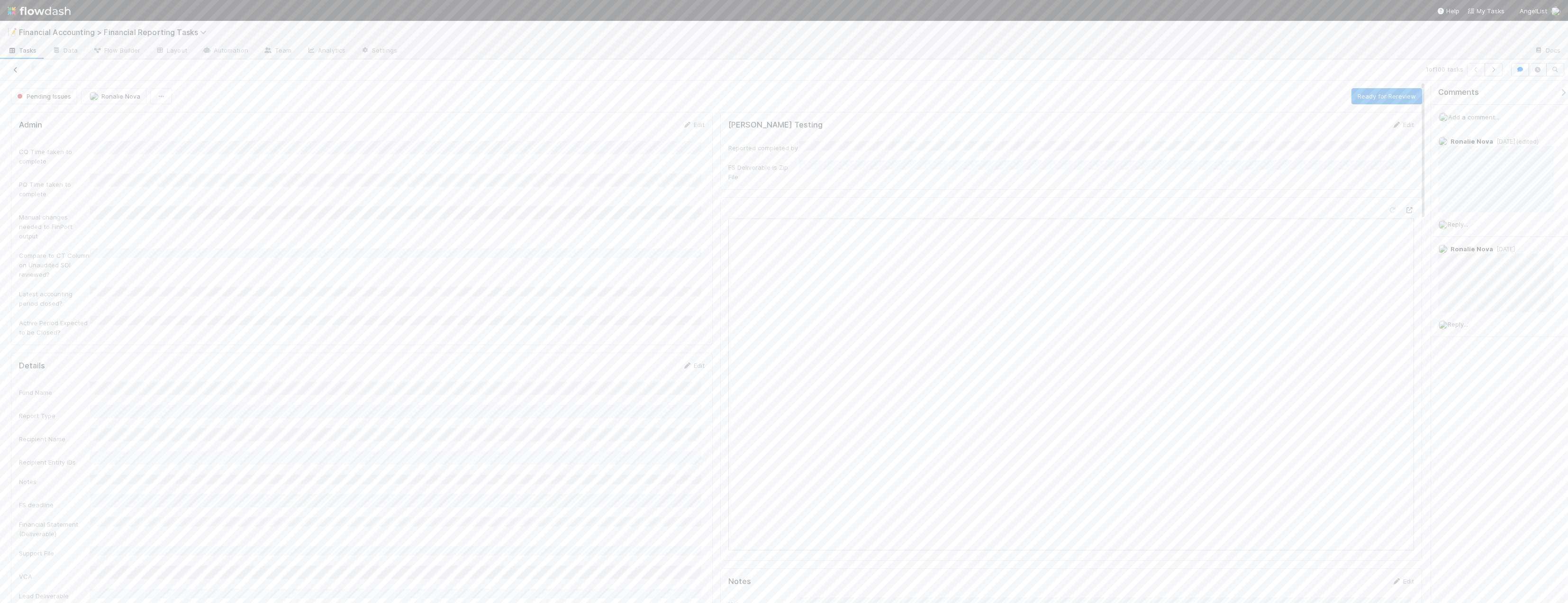
click at [14, 71] on icon at bounding box center [15, 70] width 9 height 6
click at [898, 98] on button "Move to Pending Issues" at bounding box center [1109, 96] width 83 height 16
click at [19, 70] on icon at bounding box center [15, 70] width 9 height 6
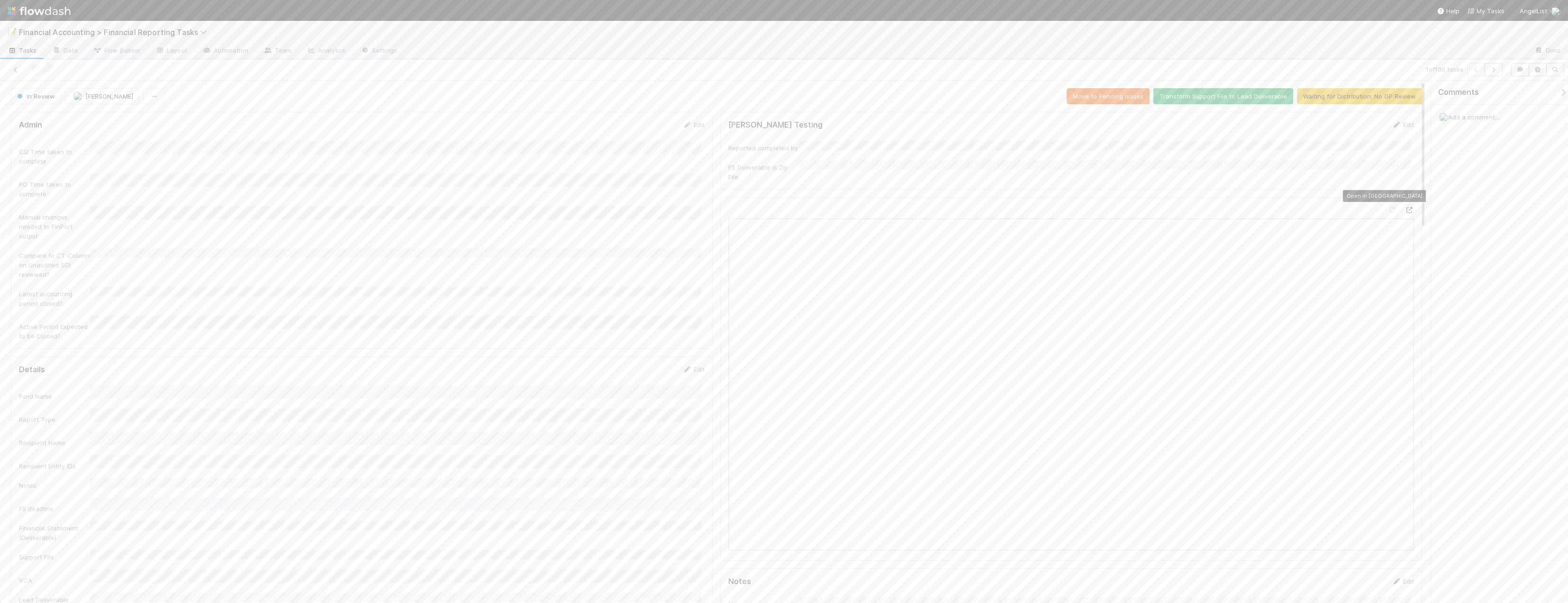
click at [898, 207] on icon at bounding box center [1409, 210] width 9 height 6
click at [898, 92] on button "Move to Pending Issues" at bounding box center [1109, 96] width 83 height 16
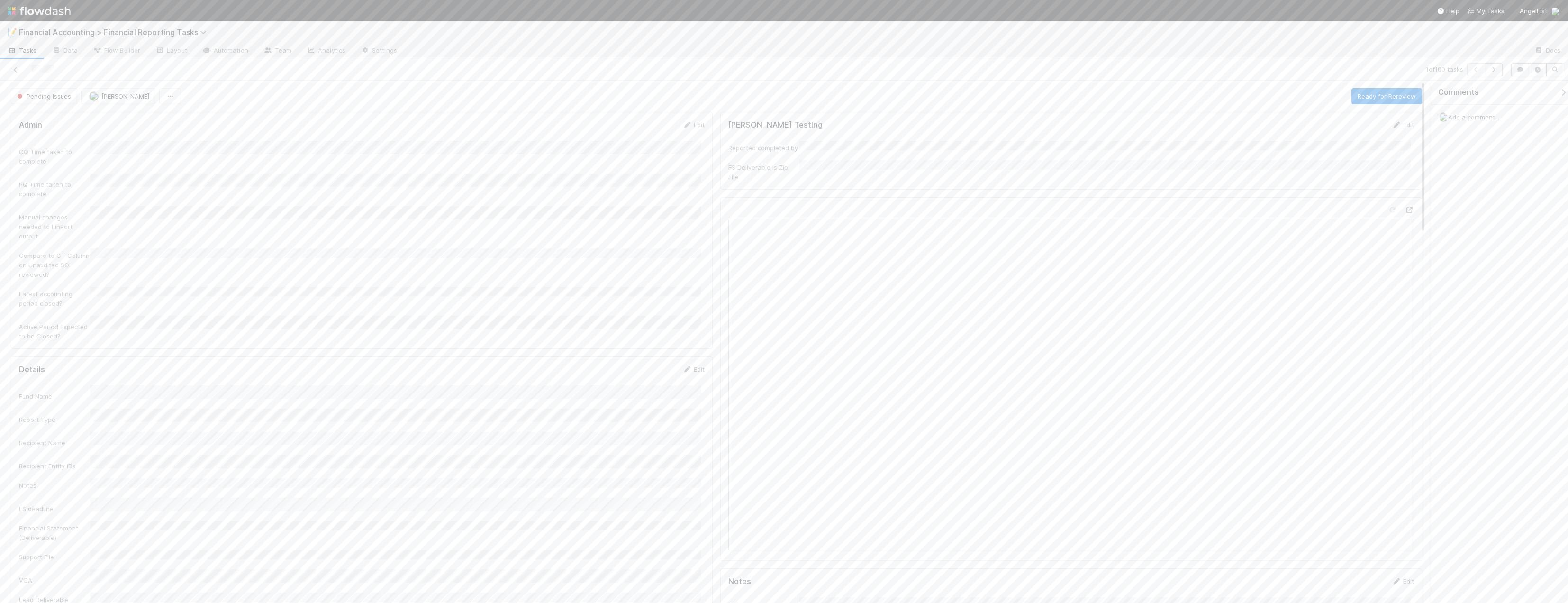
click at [898, 123] on div "Add a comment..." at bounding box center [1503, 117] width 144 height 24
click at [898, 121] on span "Add a comment..." at bounding box center [1473, 117] width 51 height 8
click at [898, 276] on button "Add Comment" at bounding box center [1474, 276] width 55 height 16
click at [108, 95] on span "[PERSON_NAME]" at bounding box center [125, 96] width 48 height 8
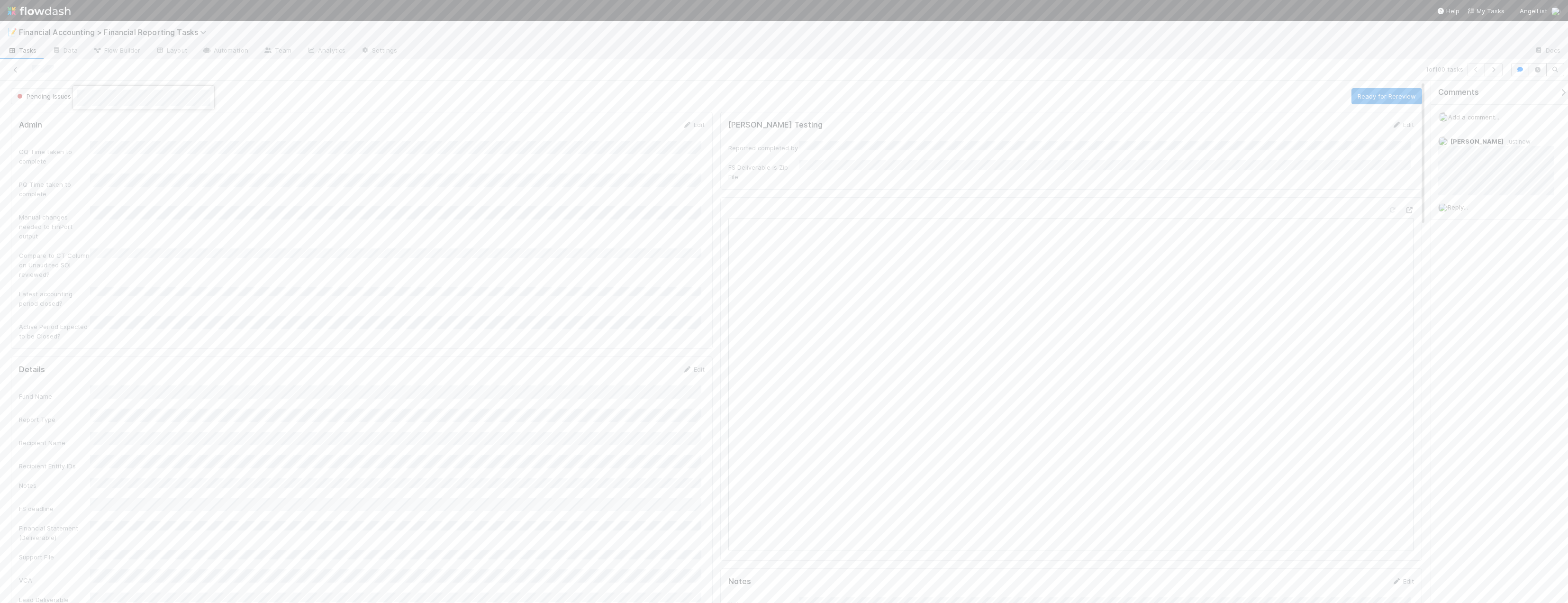
click at [111, 66] on div at bounding box center [784, 302] width 1568 height 603
click at [14, 69] on icon at bounding box center [15, 70] width 9 height 6
click at [898, 32] on div "📝 Financial Accounting > Financial Reporting Tasks" at bounding box center [784, 32] width 1568 height 23
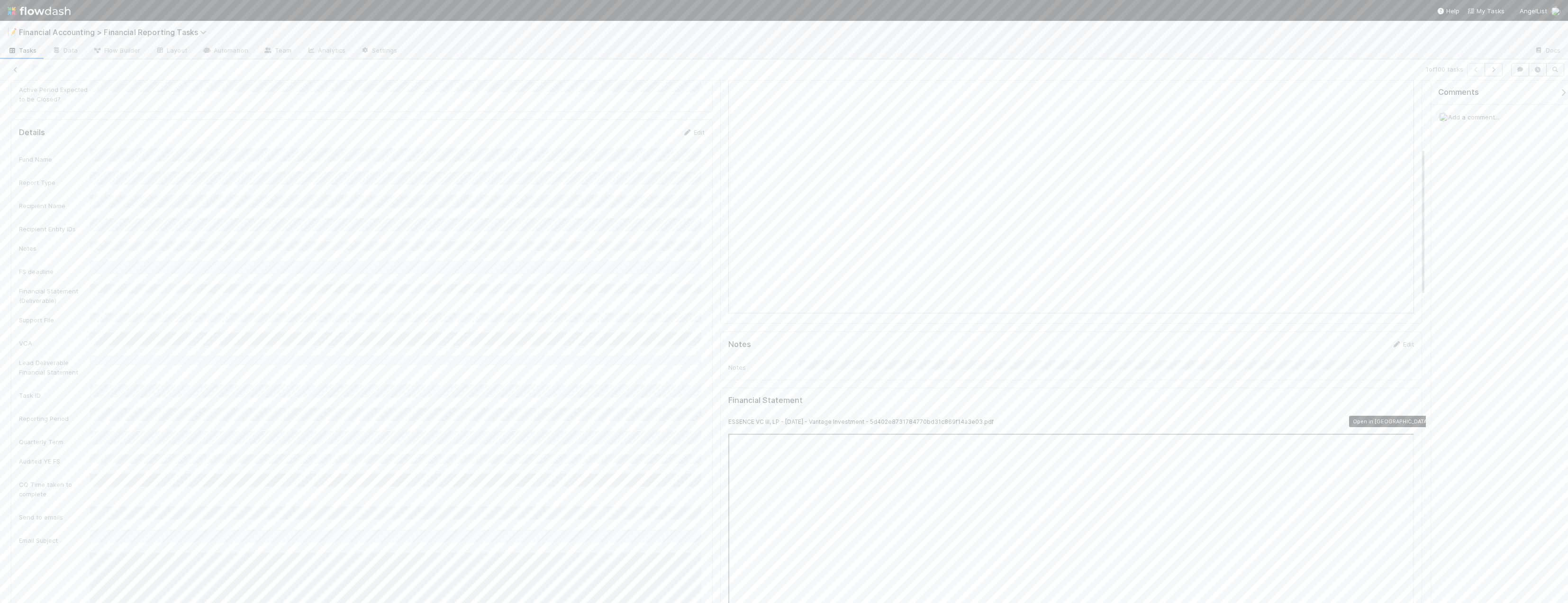
click at [898, 419] on icon at bounding box center [1409, 421] width 9 height 6
click at [11, 67] on icon at bounding box center [15, 70] width 9 height 6
click at [174, 113] on input "checkbox" at bounding box center [173, 117] width 7 height 7
click at [173, 132] on input "checkbox" at bounding box center [173, 136] width 7 height 7
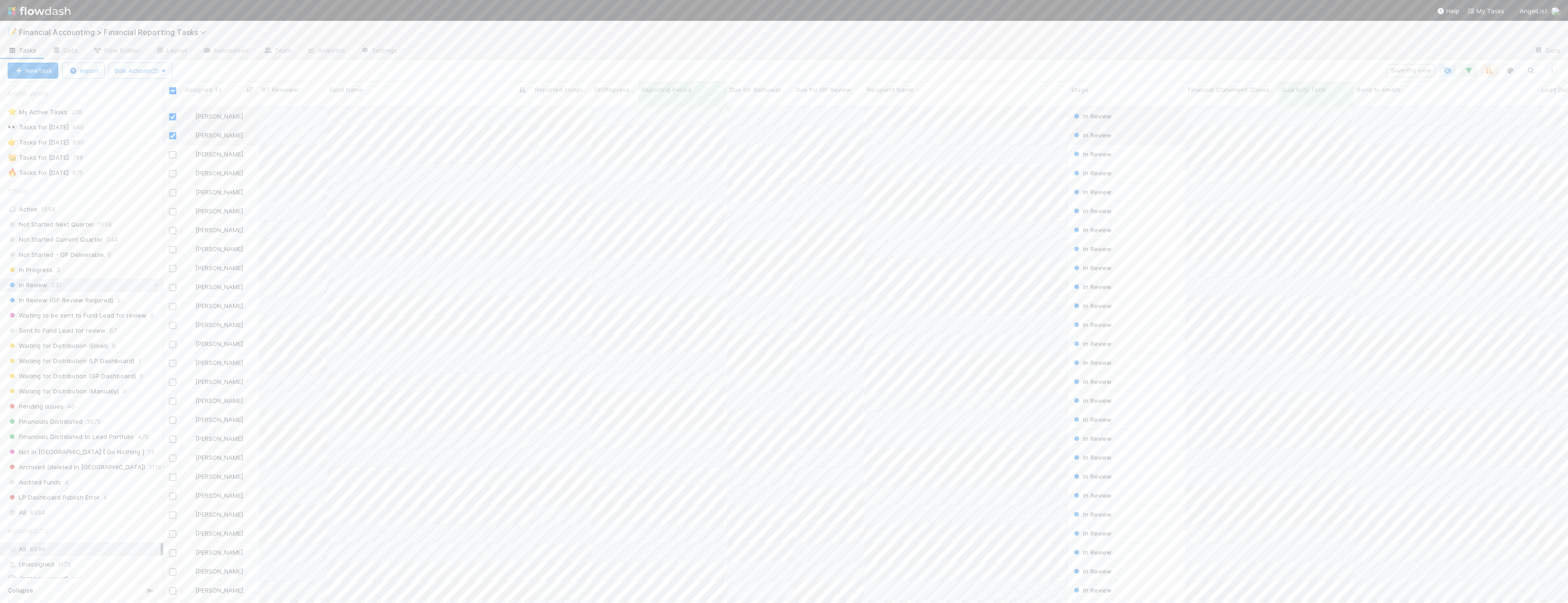
click at [173, 151] on input "checkbox" at bounding box center [173, 155] width 7 height 7
click at [173, 170] on input "checkbox" at bounding box center [173, 174] width 7 height 7
click at [173, 189] on input "checkbox" at bounding box center [173, 192] width 7 height 7
click at [170, 208] on input "checkbox" at bounding box center [173, 212] width 7 height 7
click at [174, 227] on input "checkbox" at bounding box center [173, 230] width 7 height 7
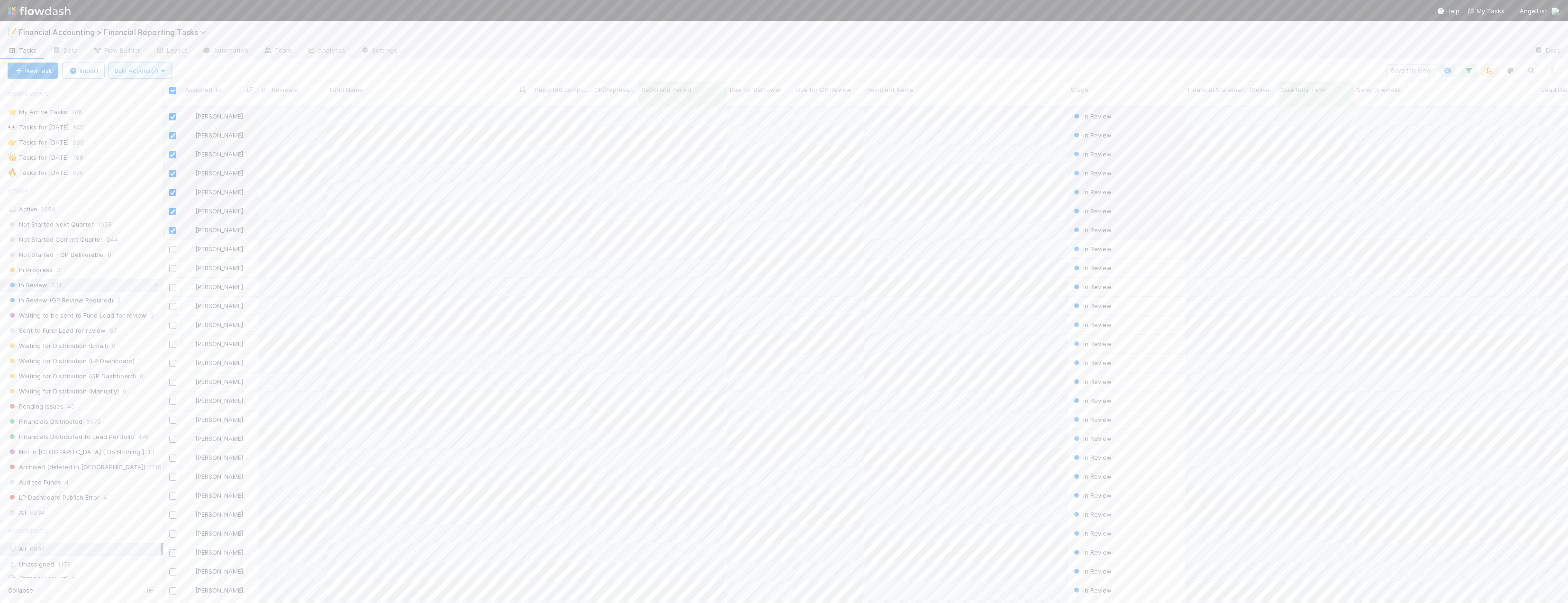
click at [140, 66] on button "Bulk Actions (7)" at bounding box center [140, 70] width 63 height 16
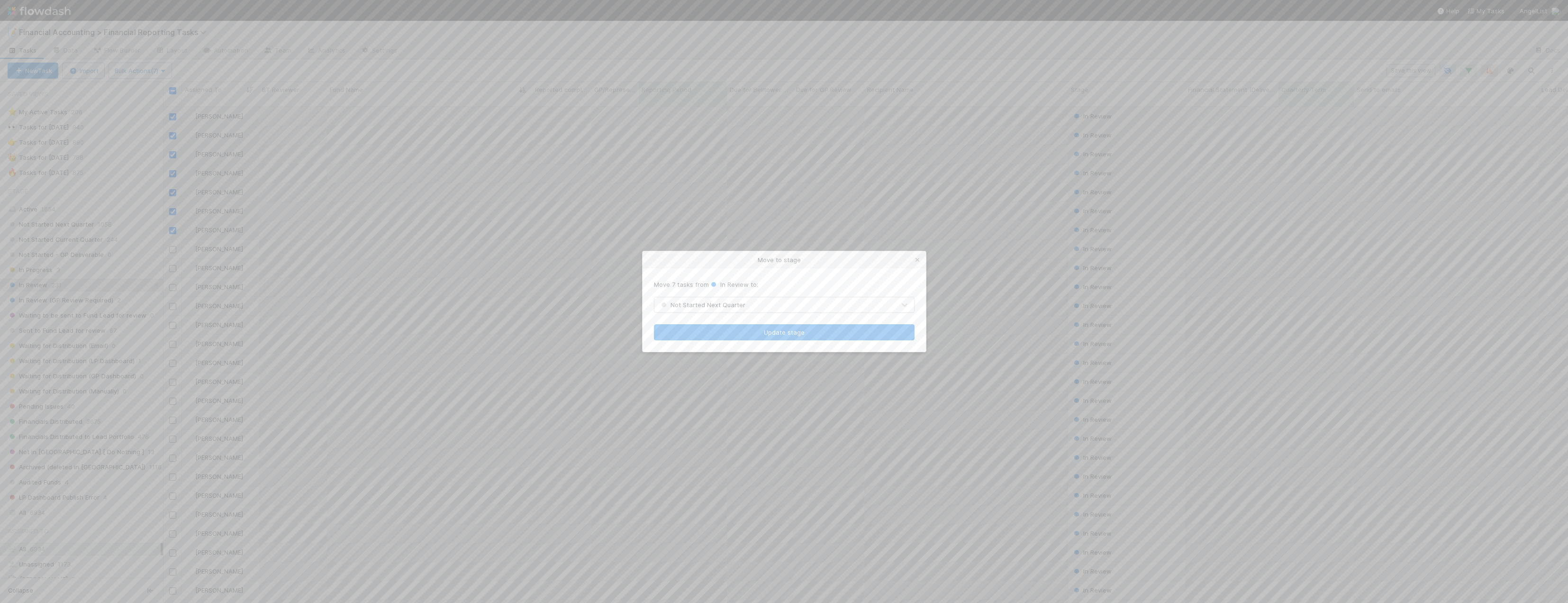
click at [700, 304] on span "Not Started Next Quarter" at bounding box center [702, 304] width 86 height 8
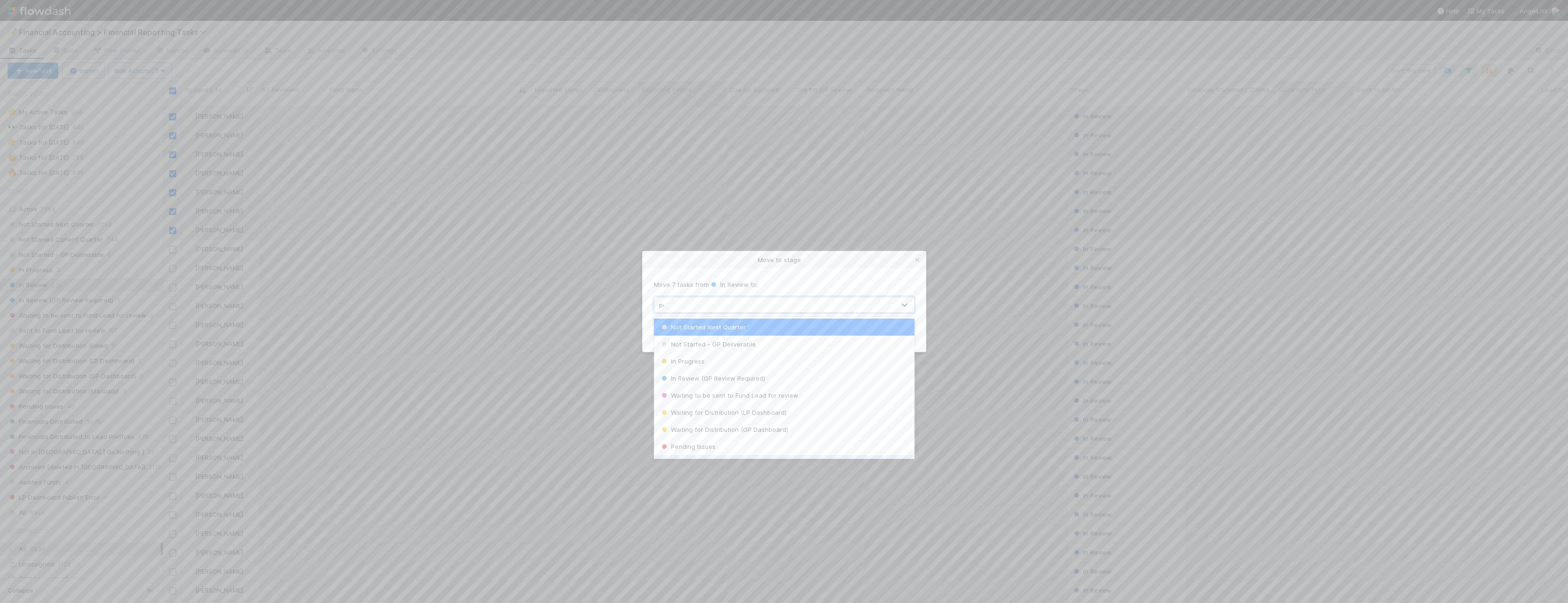
type input "pen"
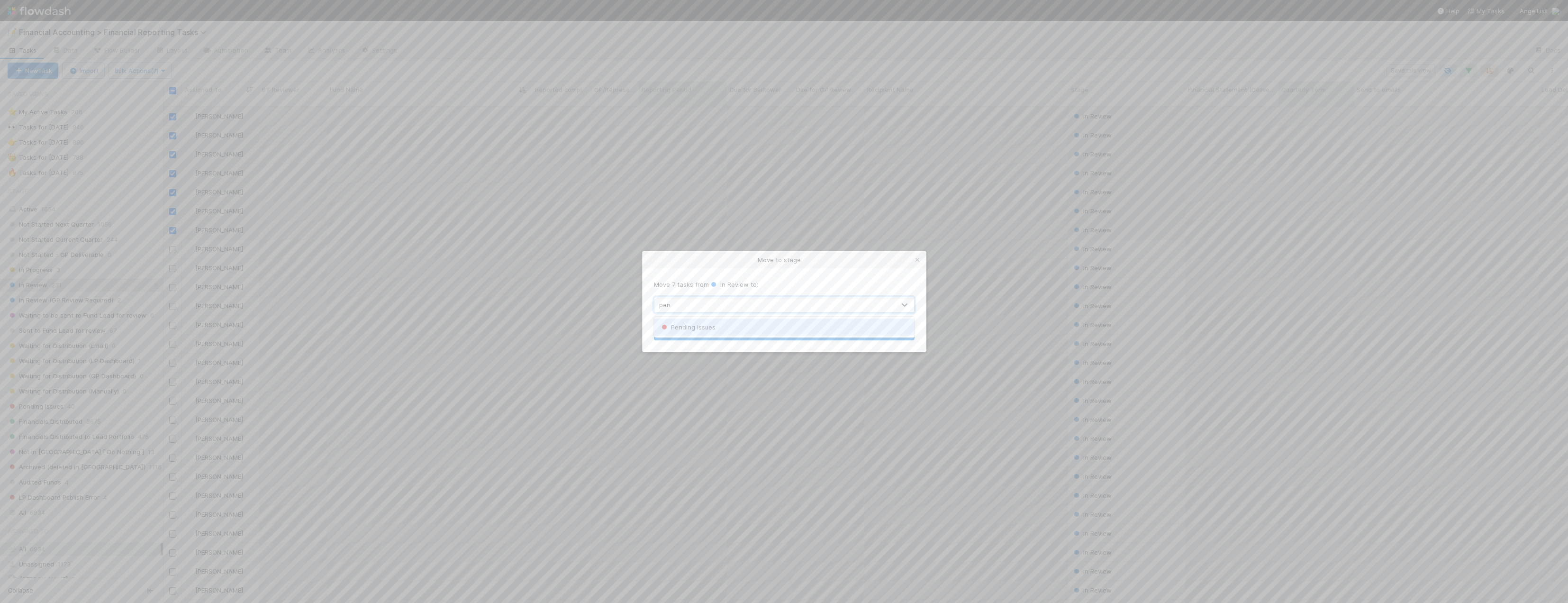
click at [693, 330] on span "Pending Issues" at bounding box center [688, 327] width 56 height 8
click at [747, 329] on button "Update stage" at bounding box center [784, 332] width 261 height 16
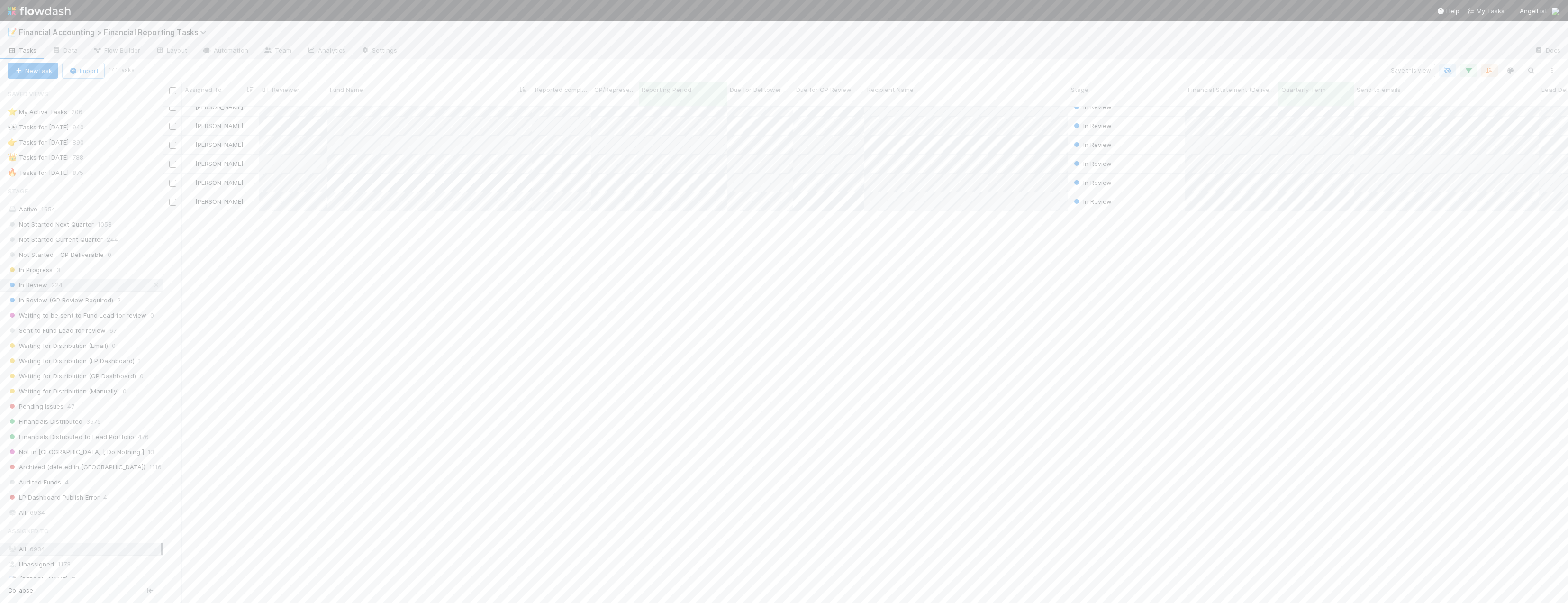
scroll to position [0, 0]
click at [188, 10] on nav "Help My Tasks AngelList" at bounding box center [784, 10] width 1568 height 21
click at [14, 72] on icon at bounding box center [15, 70] width 9 height 6
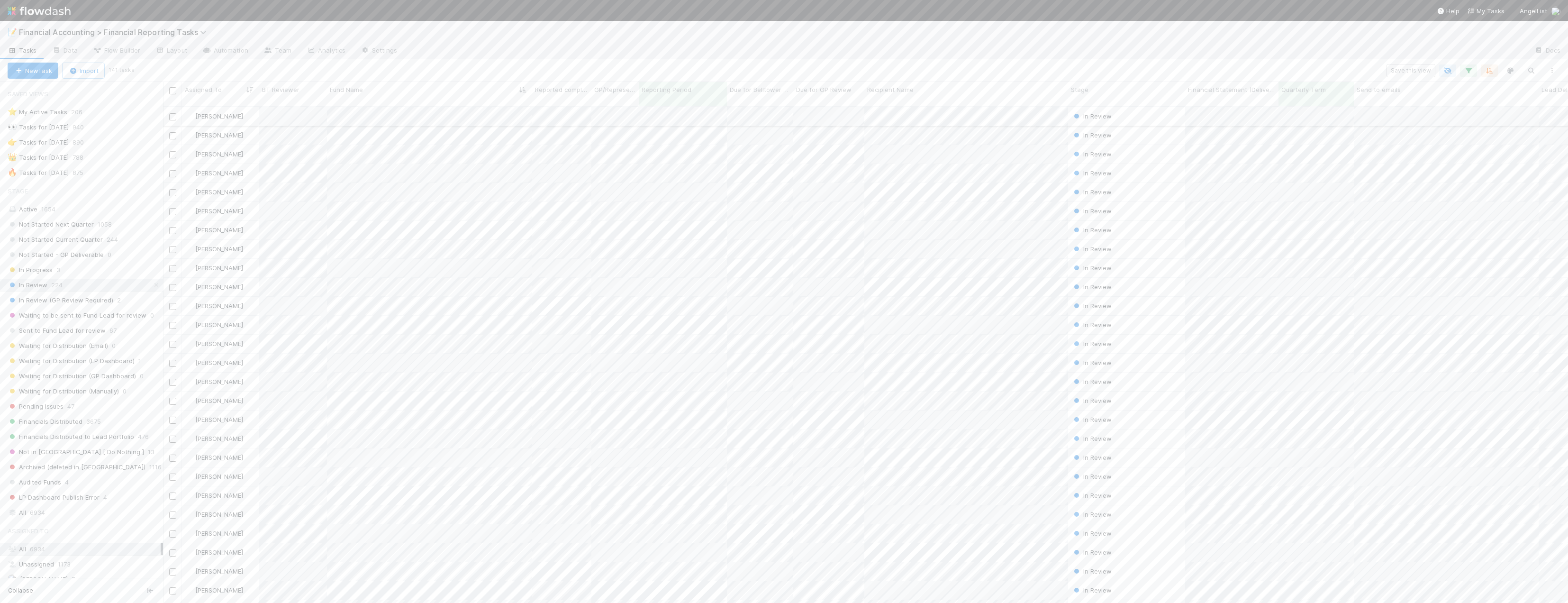
click at [171, 113] on input "checkbox" at bounding box center [173, 117] width 7 height 7
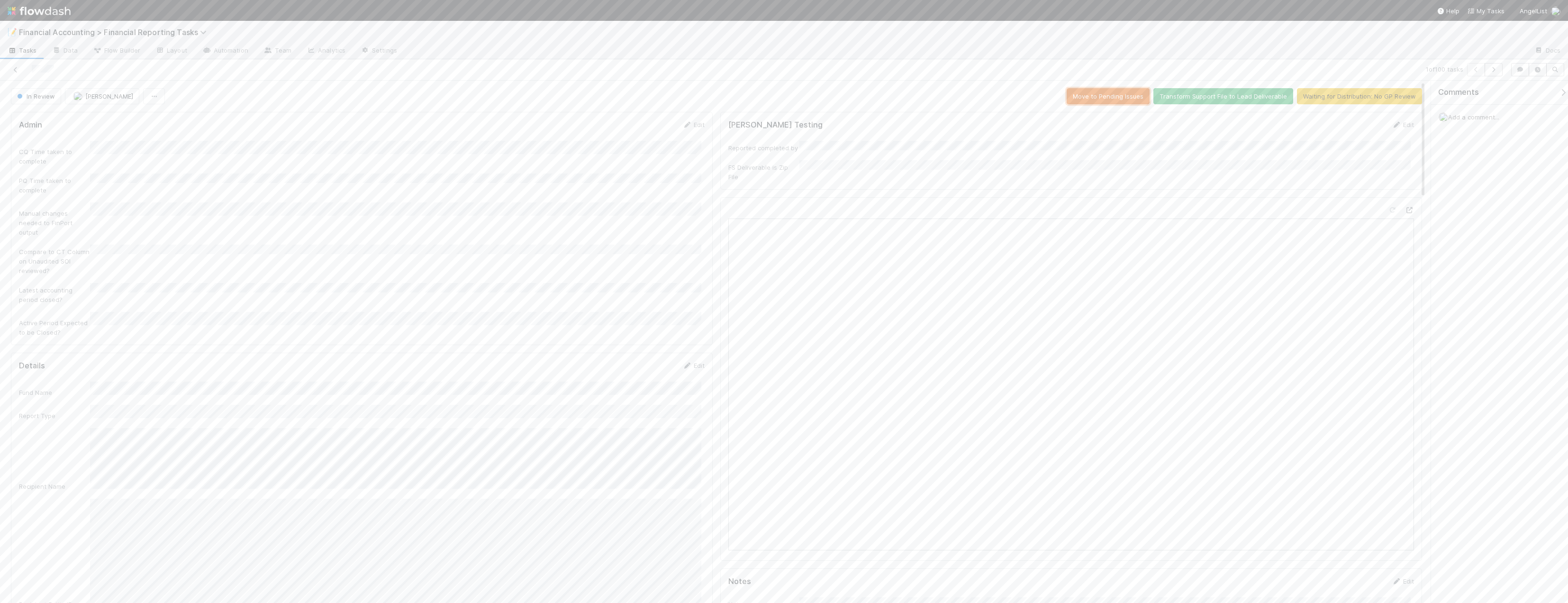
click at [898, 94] on button "Move to Pending Issues" at bounding box center [1109, 96] width 83 height 16
click at [14, 70] on icon at bounding box center [15, 70] width 9 height 6
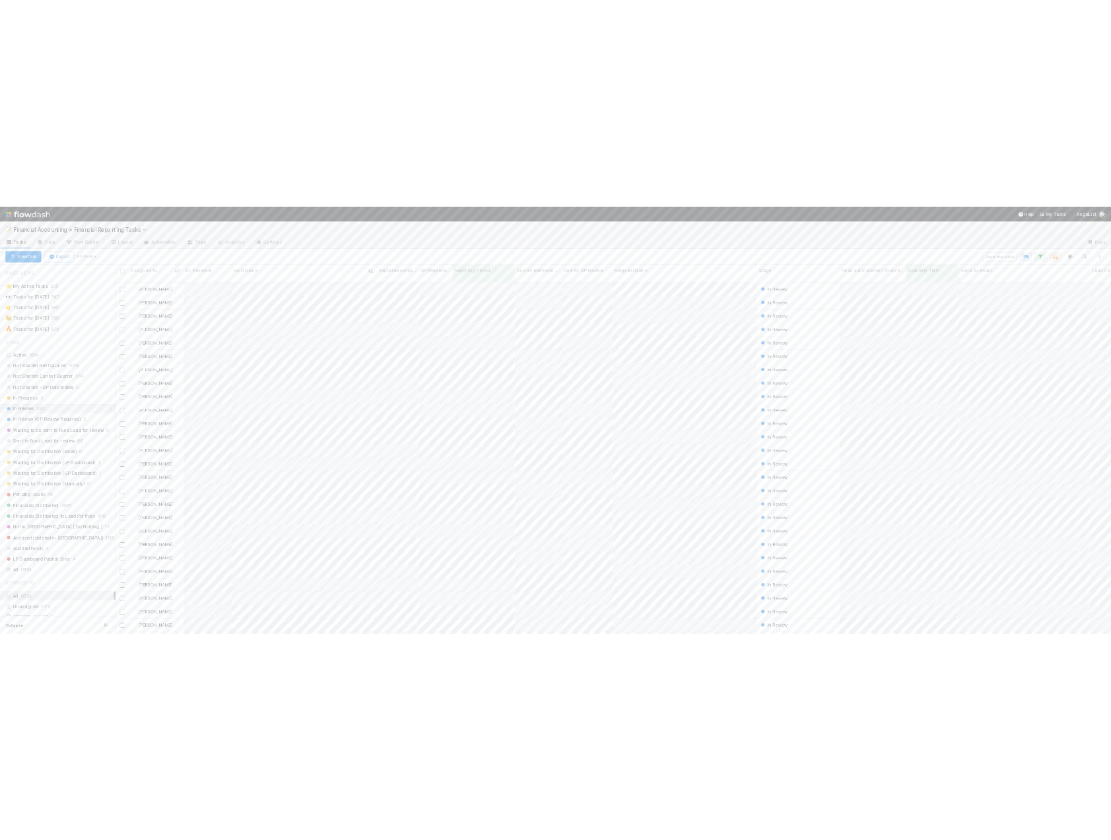
scroll to position [692, 1947]
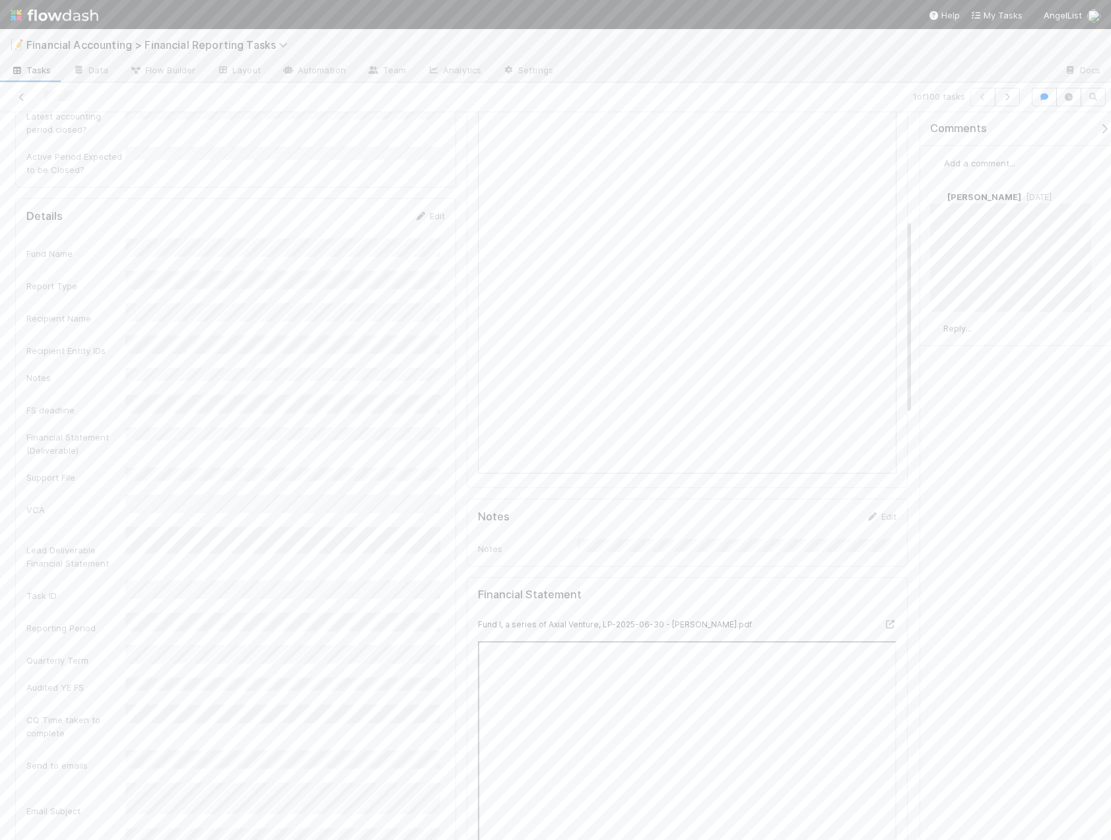
scroll to position [396, 0]
click at [887, 514] on div at bounding box center [852, 523] width 110 height 18
click at [883, 517] on icon at bounding box center [889, 521] width 13 height 9
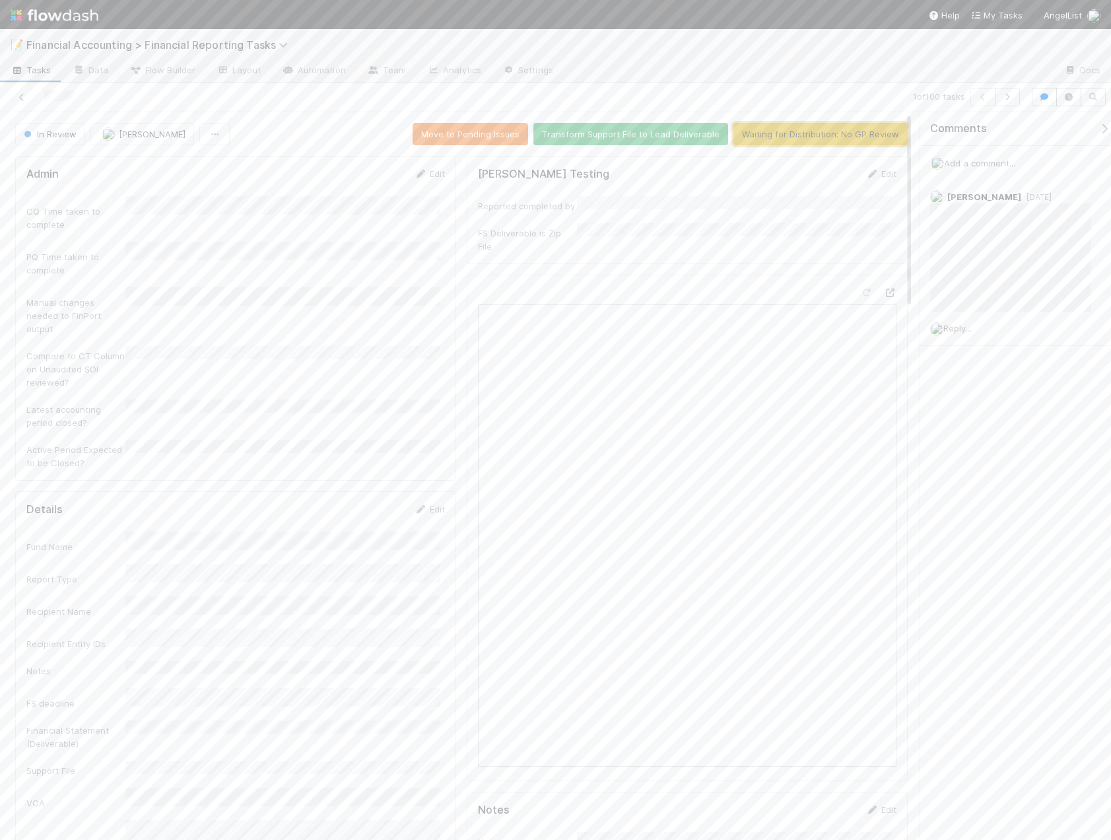
click at [777, 127] on button "Waiting for Distribution: No GP Review" at bounding box center [820, 134] width 174 height 22
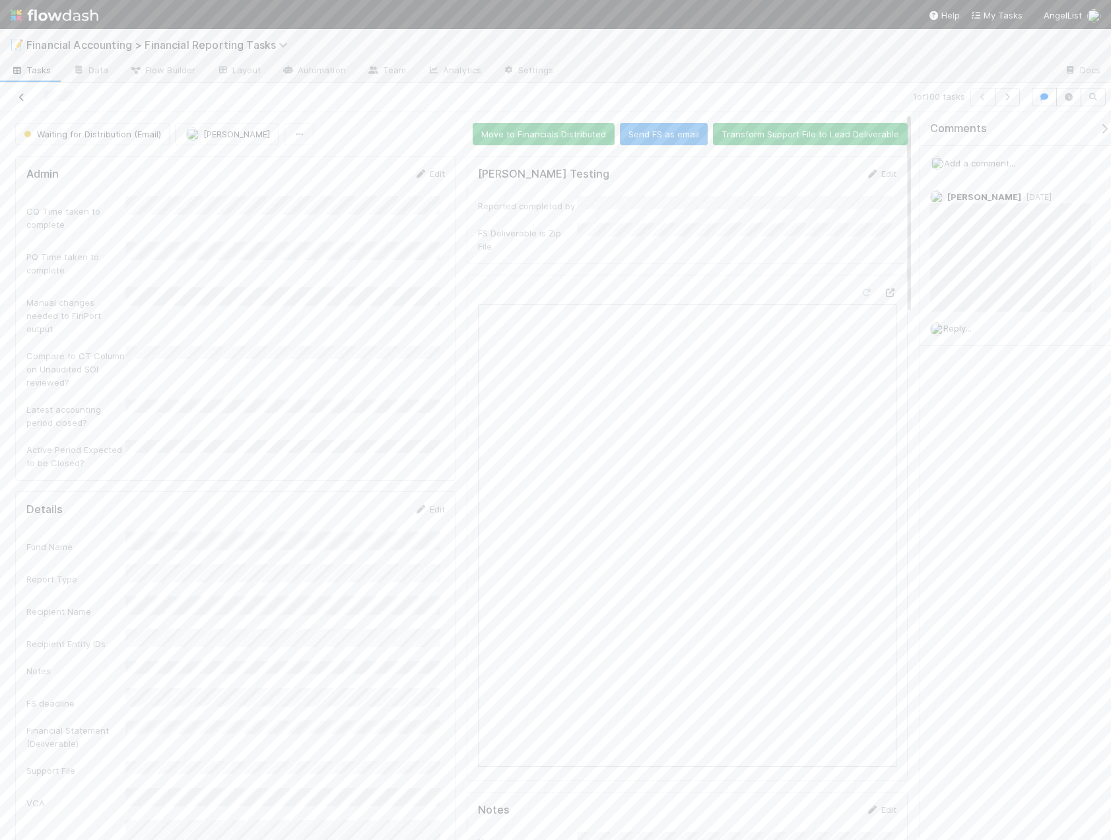
click at [15, 100] on icon at bounding box center [21, 97] width 13 height 9
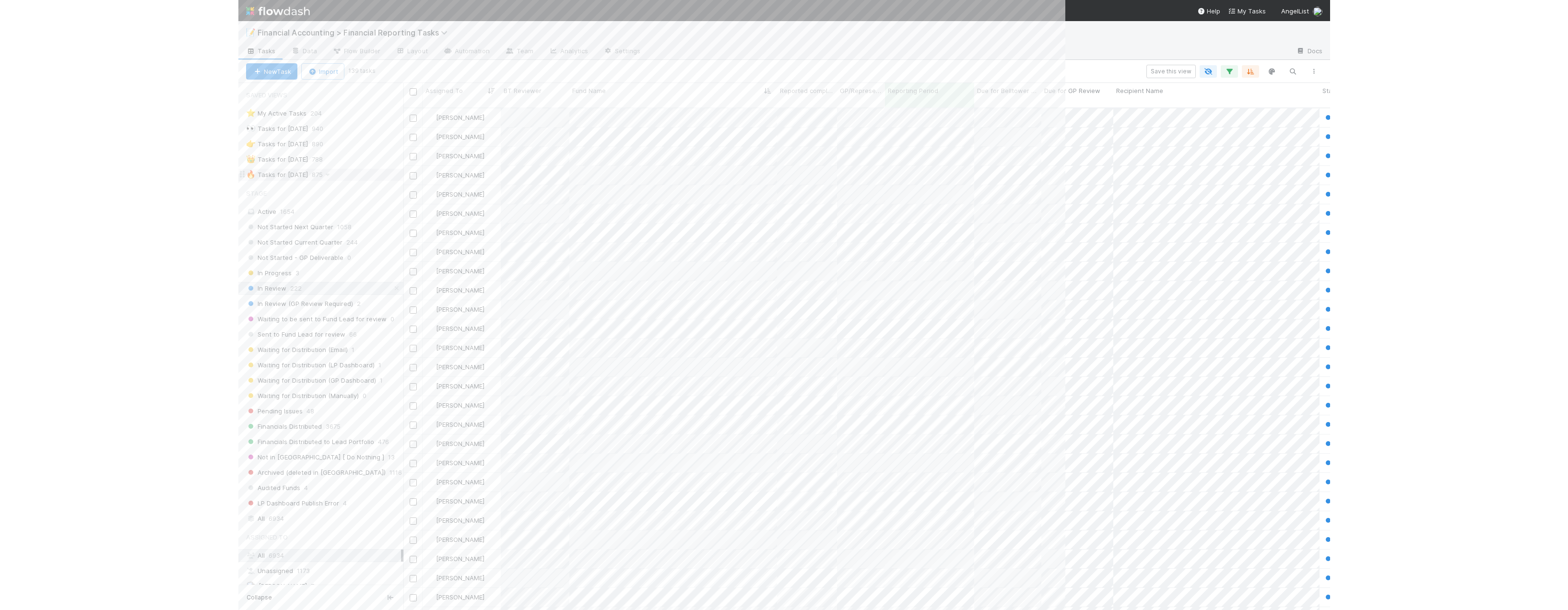
scroll to position [503, 1396]
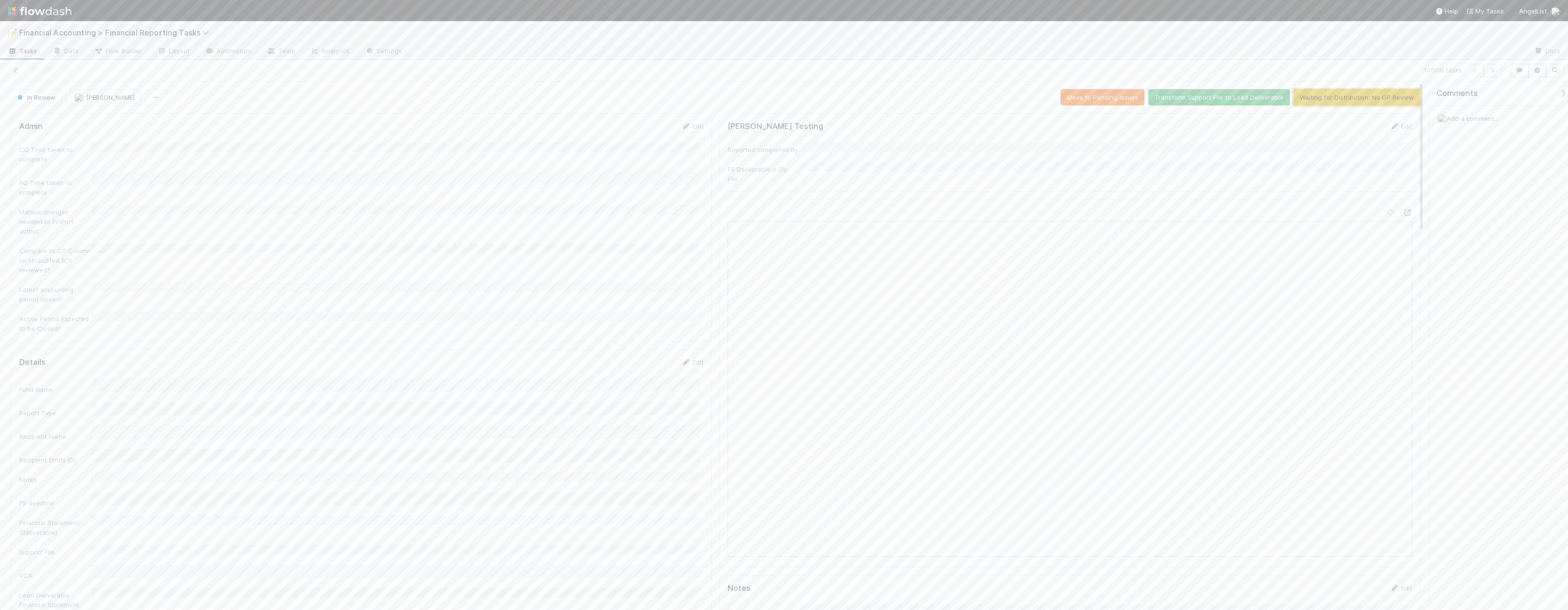
click at [909, 94] on button "Waiting for Distribution: No GP Review" at bounding box center [1357, 97] width 126 height 16
click at [15, 70] on icon at bounding box center [15, 70] width 9 height 7
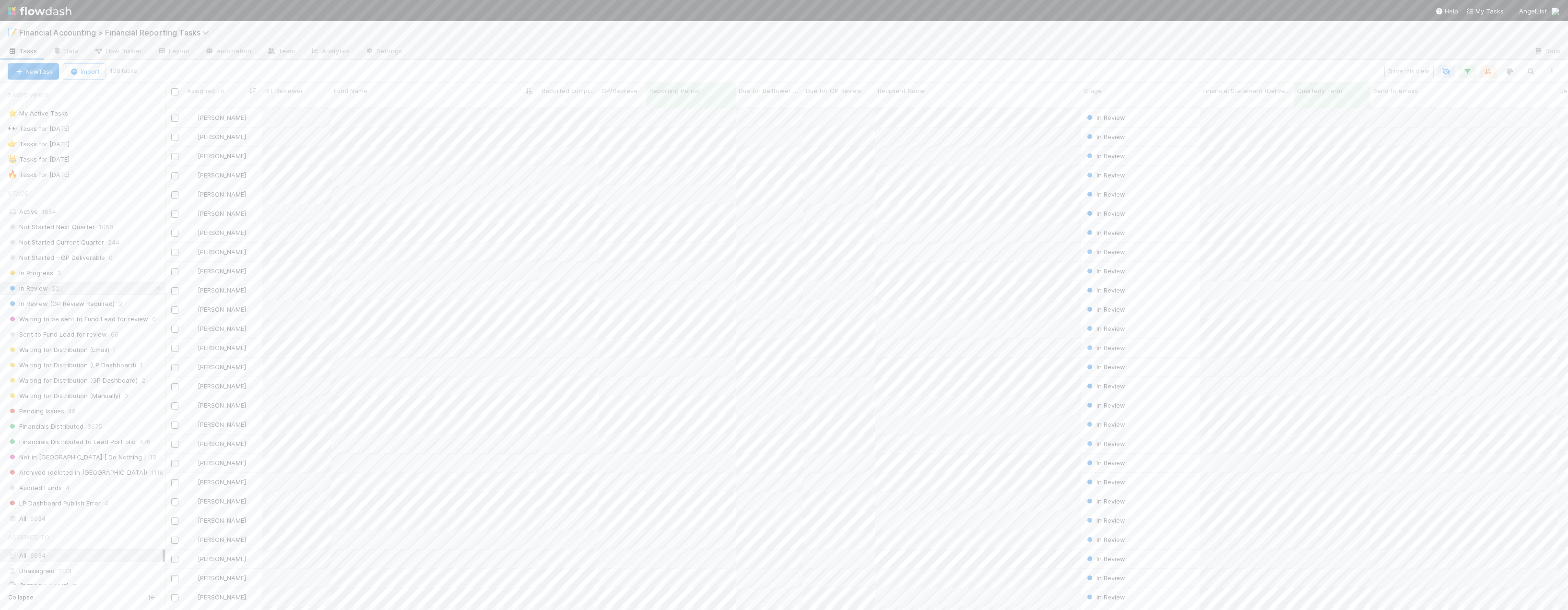
scroll to position [503, 1396]
click at [909, 325] on div at bounding box center [1407, 330] width 9 height 9
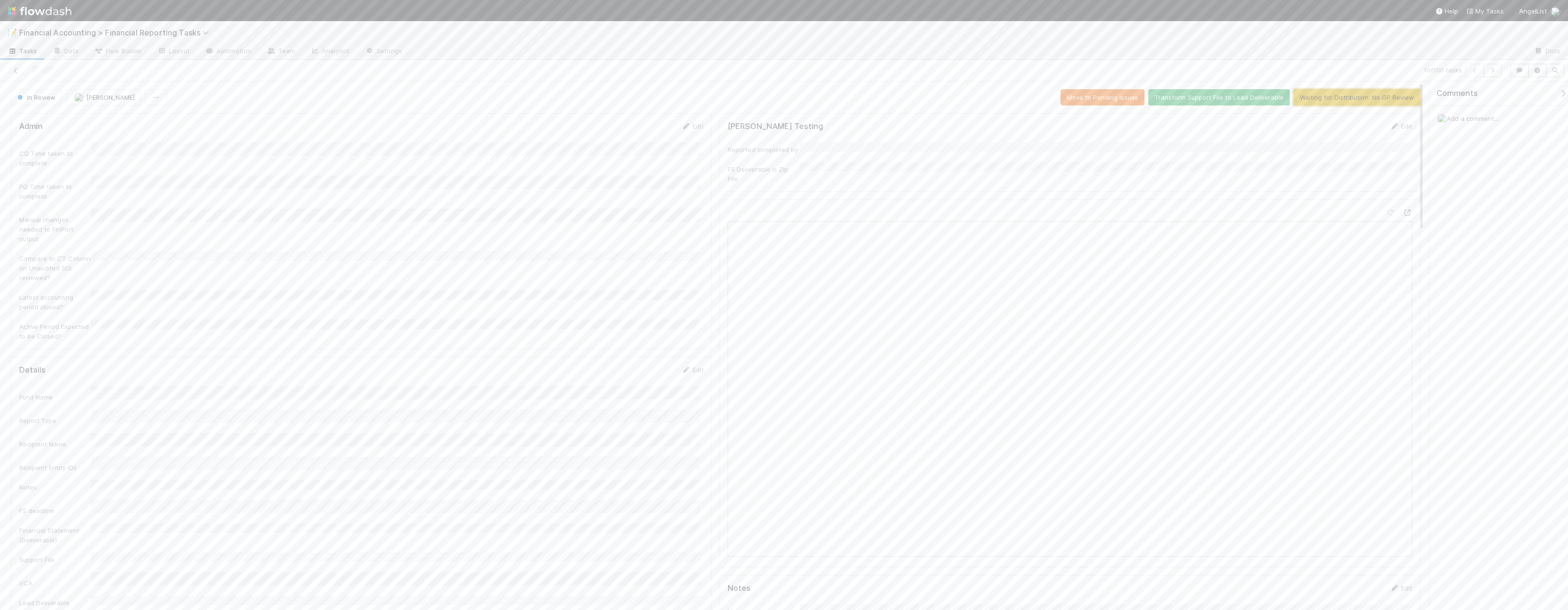
click at [909, 97] on button "Waiting for Distribution: No GP Review" at bounding box center [1357, 97] width 126 height 16
click at [17, 76] on div at bounding box center [380, 70] width 753 height 13
click at [17, 73] on icon at bounding box center [15, 70] width 9 height 7
click at [909, 100] on button "Waiting for Distribution: No GP Review" at bounding box center [1357, 97] width 126 height 16
click at [18, 73] on icon at bounding box center [15, 70] width 9 height 7
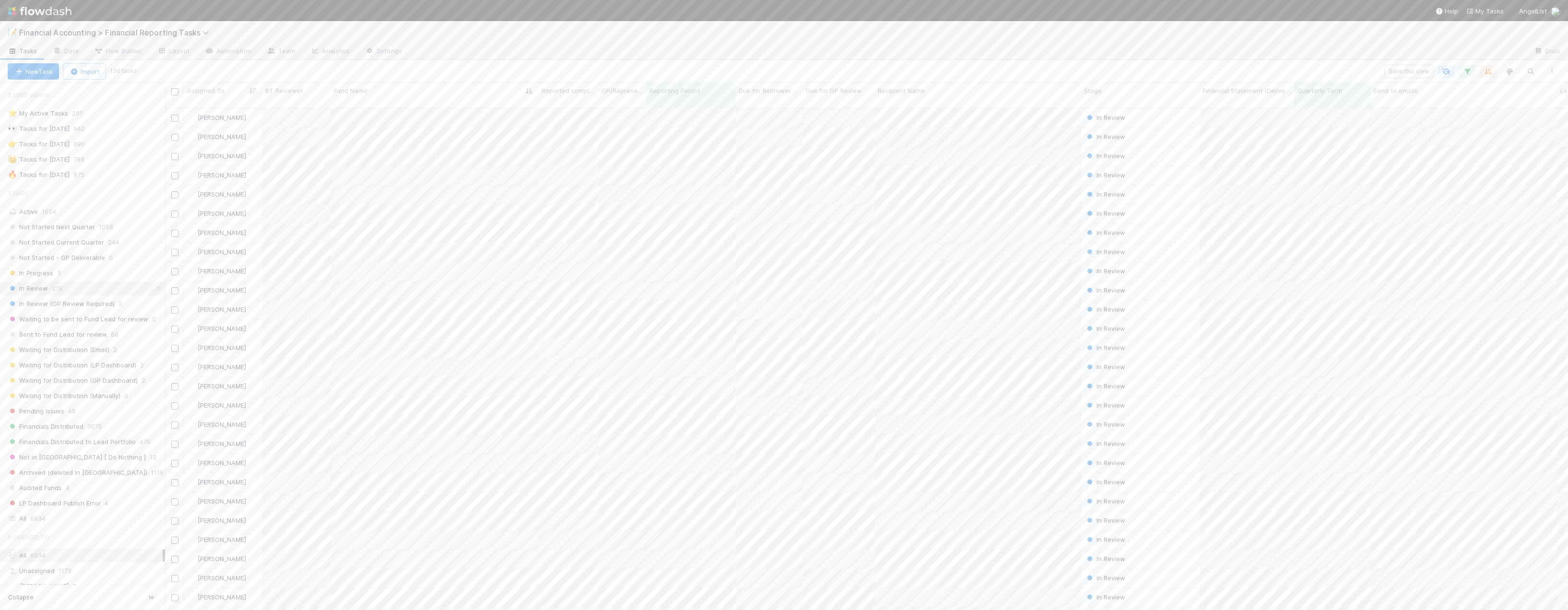
scroll to position [503, 1396]
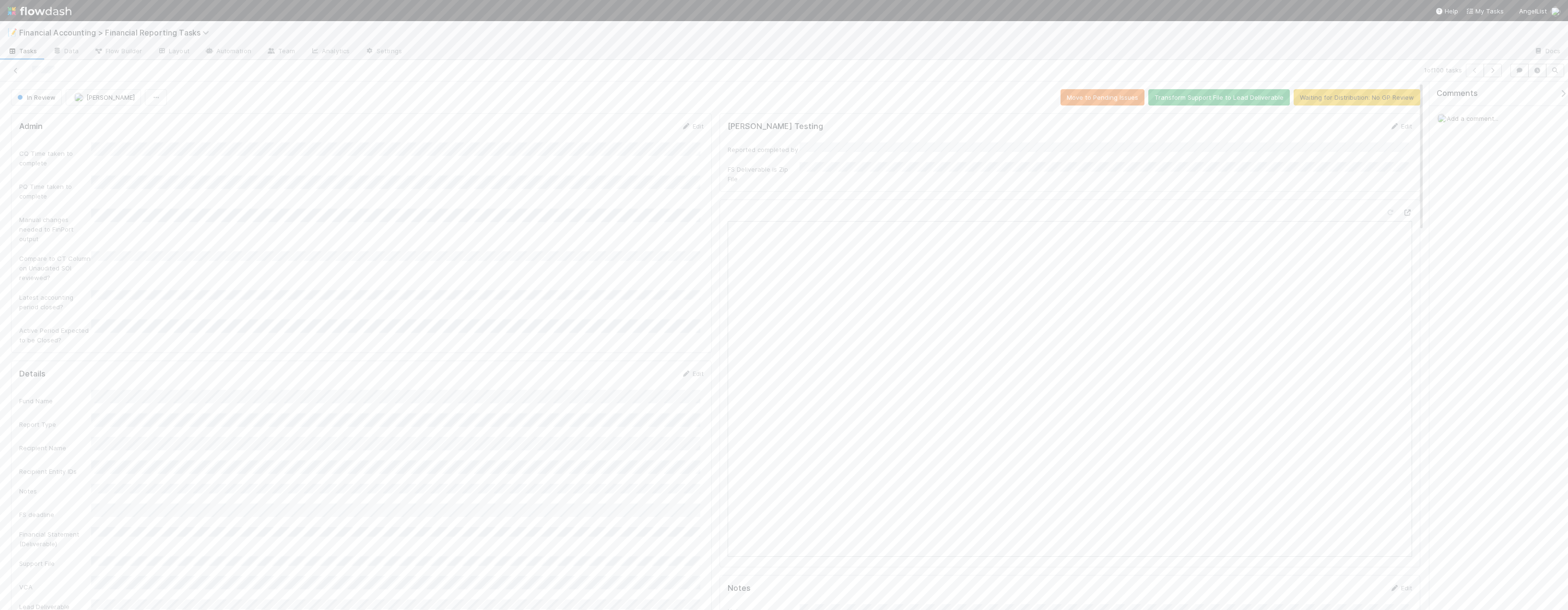
click at [909, 95] on button "Waiting for Distribution: No GP Review" at bounding box center [1357, 97] width 126 height 16
click at [16, 73] on icon at bounding box center [15, 70] width 9 height 7
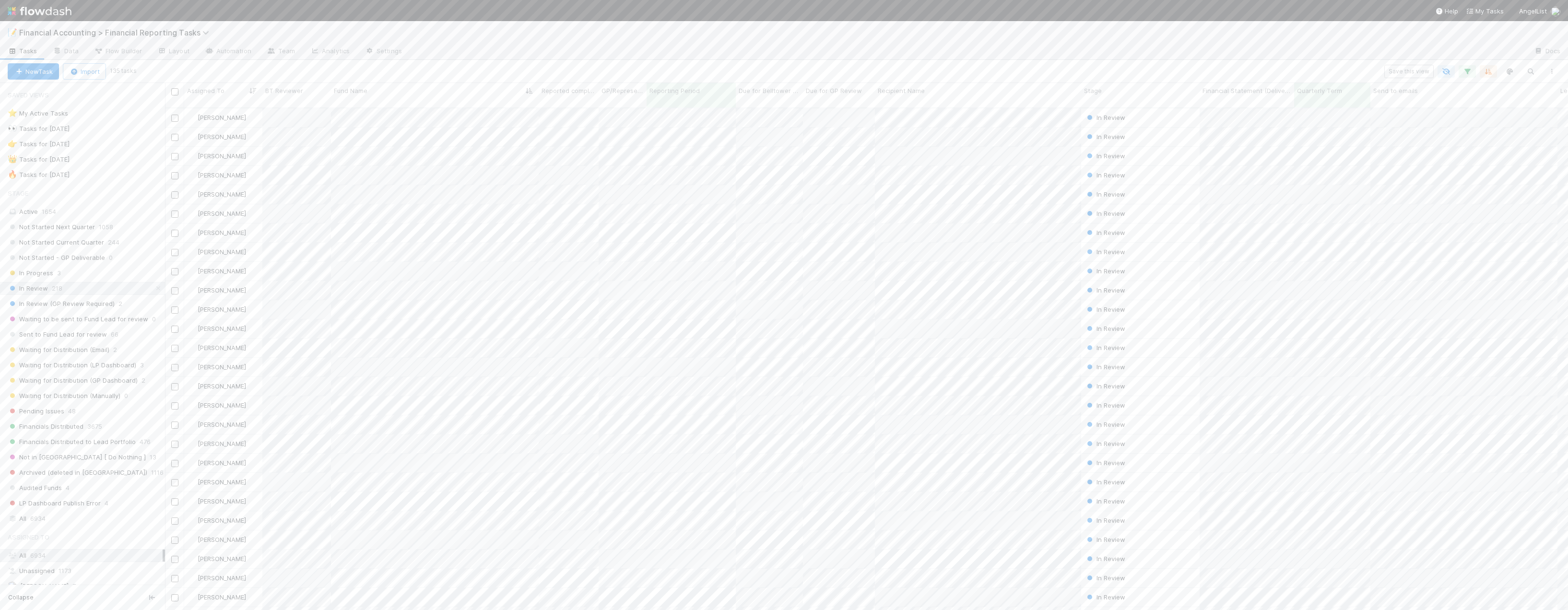
scroll to position [503, 1396]
click at [909, 375] on icon at bounding box center [1407, 378] width 9 height 7
click at [296, 76] on div at bounding box center [380, 70] width 753 height 13
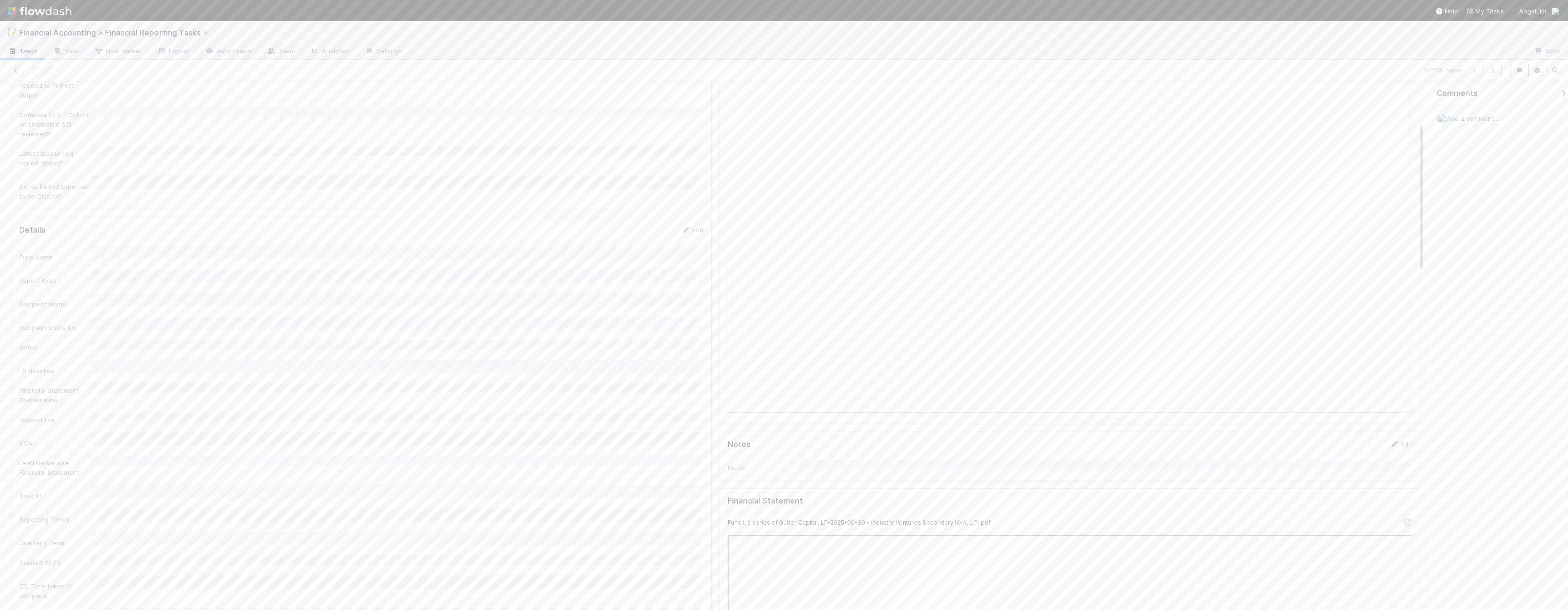
click at [287, 2] on nav "Help My Tasks AngelList" at bounding box center [784, 10] width 1568 height 21
click at [909, 184] on icon at bounding box center [1407, 187] width 9 height 7
click at [909, 101] on button "Waiting for Distribution: No GP Review" at bounding box center [1357, 97] width 126 height 16
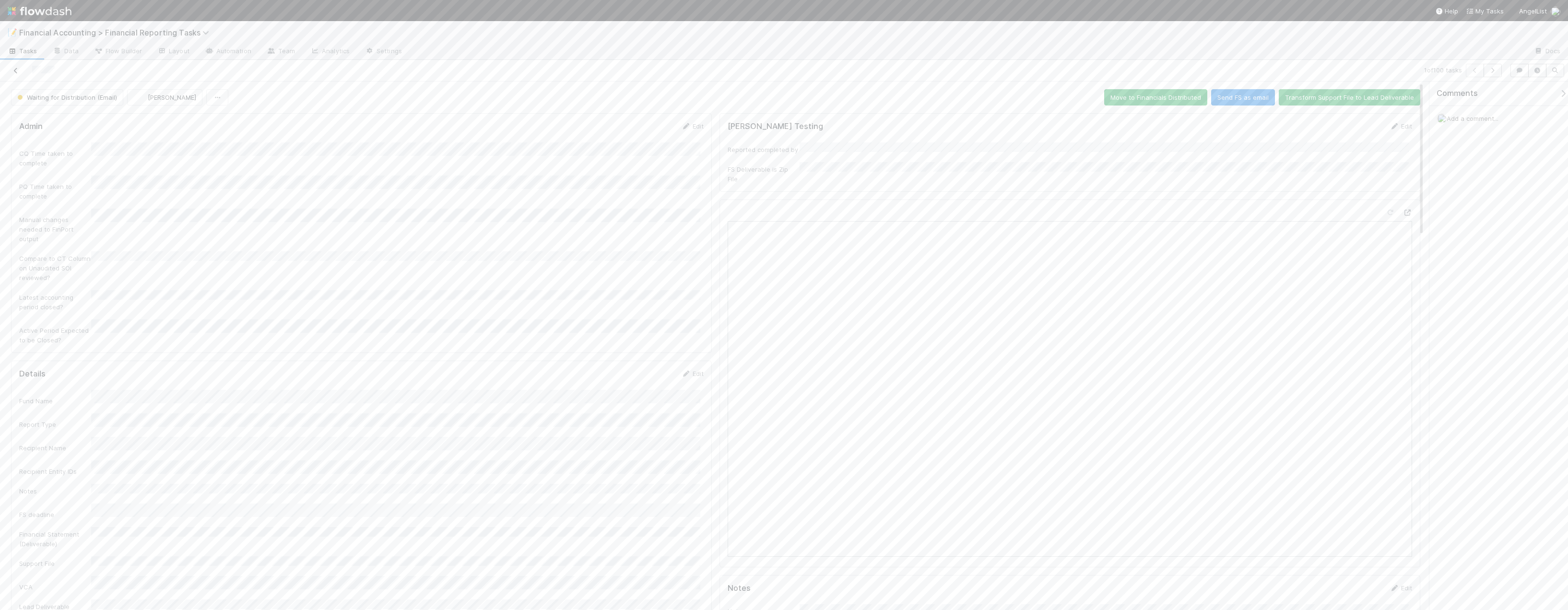
click at [12, 68] on icon at bounding box center [15, 70] width 9 height 7
click at [909, 96] on button "Waiting for Distribution: No GP Review" at bounding box center [1357, 97] width 126 height 16
click at [12, 68] on icon at bounding box center [15, 70] width 9 height 7
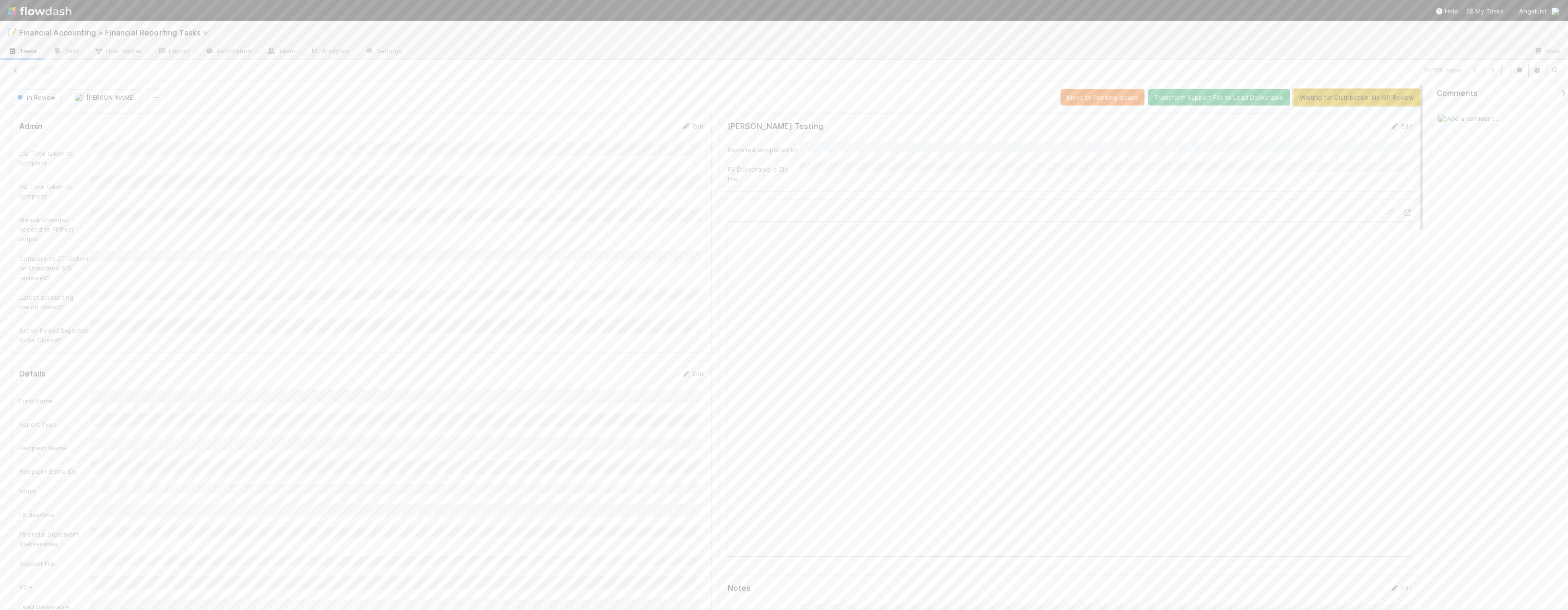
click at [909, 92] on button "Waiting for Distribution: No GP Review" at bounding box center [1357, 97] width 126 height 16
click at [19, 67] on link at bounding box center [15, 70] width 9 height 9
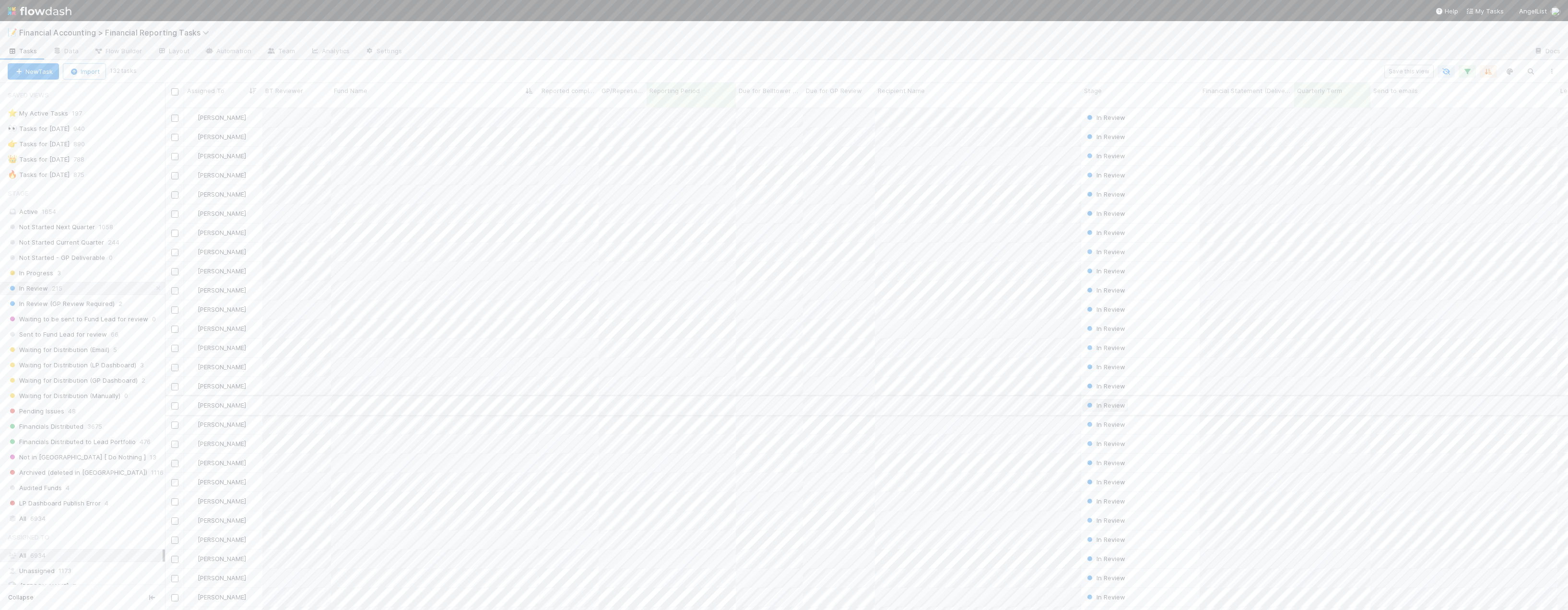
scroll to position [503, 1396]
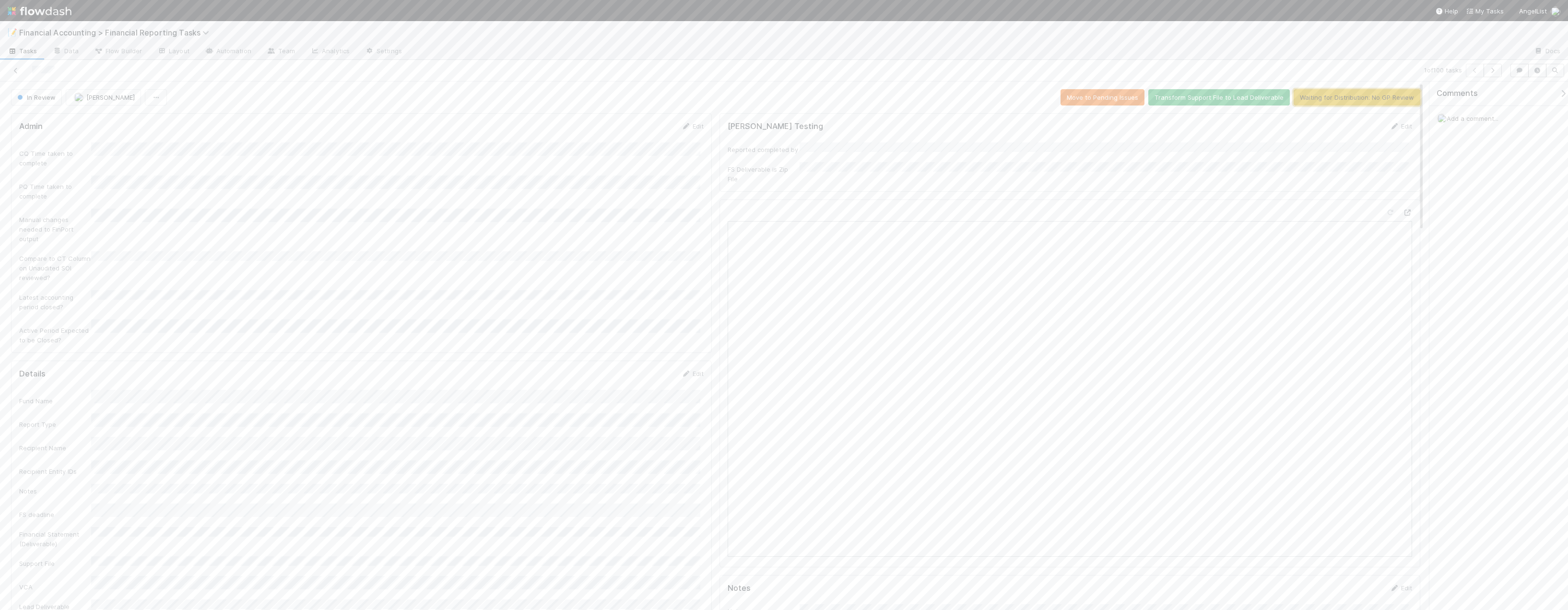
click at [909, 91] on button "Waiting for Distribution: No GP Review" at bounding box center [1357, 97] width 126 height 16
click at [17, 71] on icon at bounding box center [15, 70] width 9 height 7
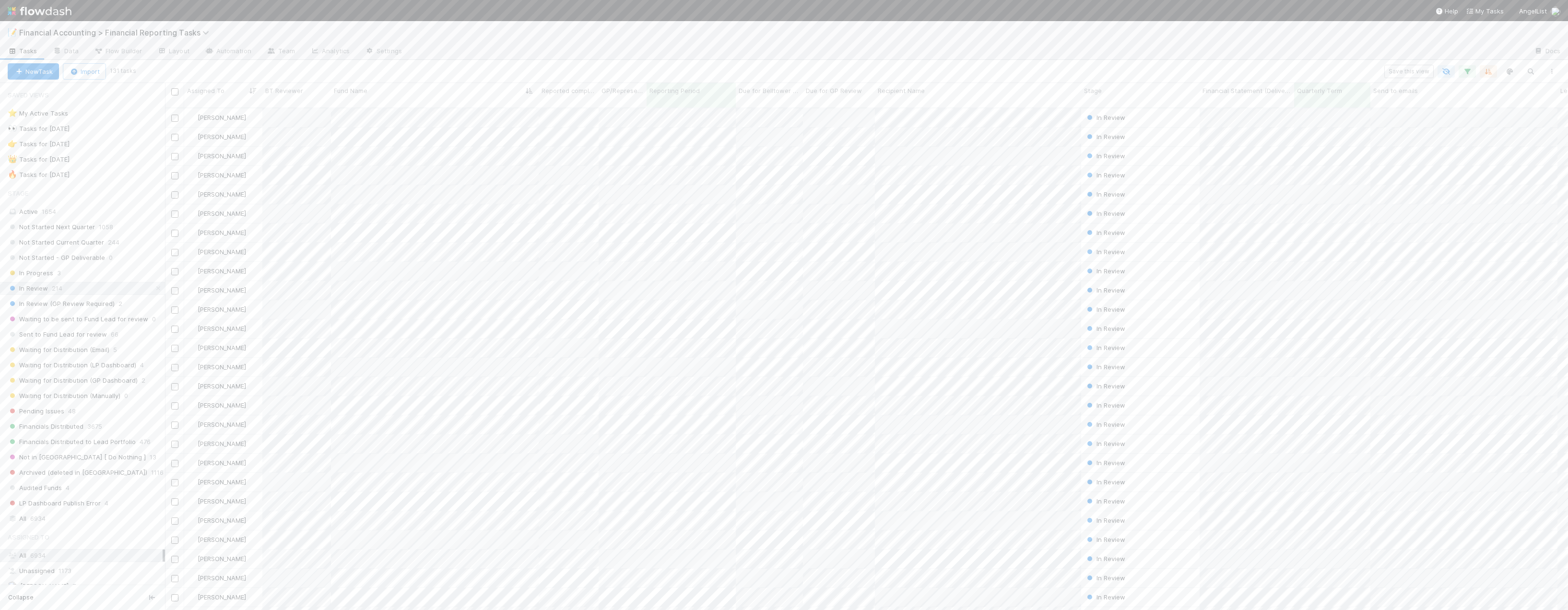
scroll to position [503, 1396]
drag, startPoint x: 1405, startPoint y: 407, endPoint x: 1405, endPoint y: 413, distance: 6.0
click at [909, 413] on div "Financial Statement Fund I, a series of Gutter Capital, LP-2025-06-30 - Millenn…" at bounding box center [1070, 444] width 700 height 297
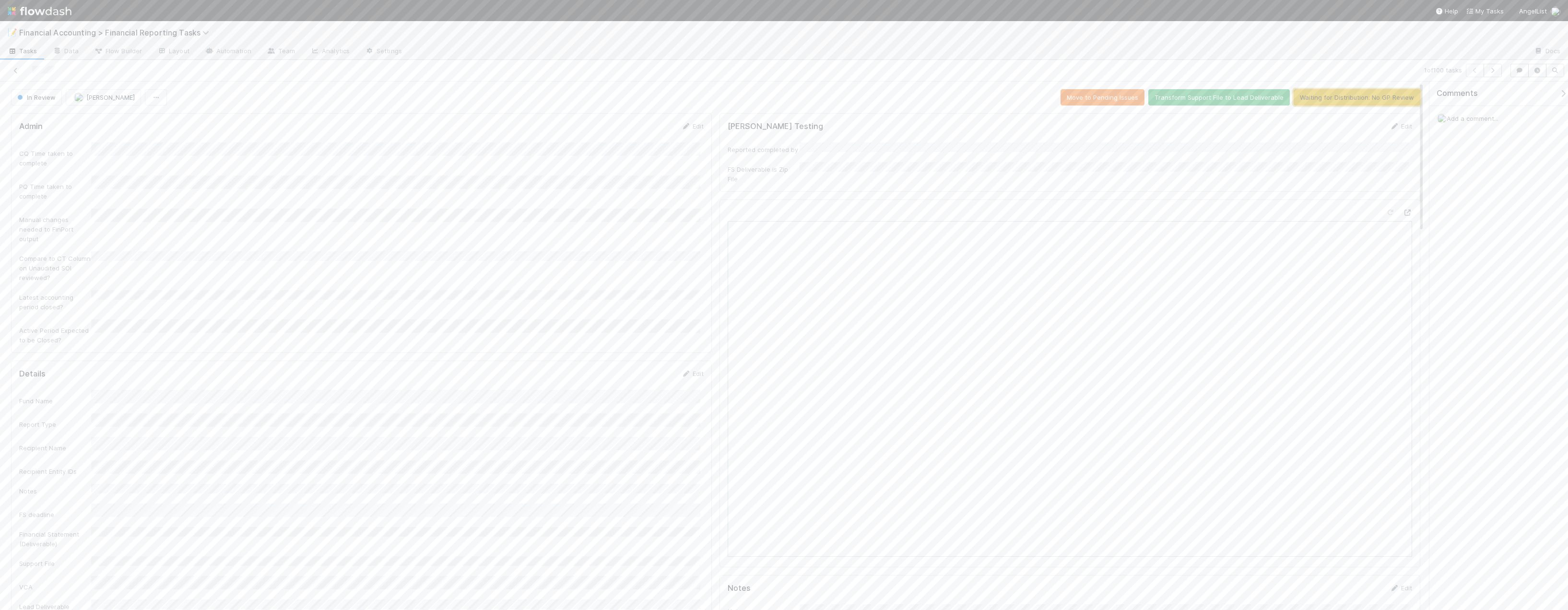
click at [909, 94] on button "Waiting for Distribution: No GP Review" at bounding box center [1357, 97] width 126 height 16
click at [15, 71] on icon at bounding box center [15, 70] width 9 height 7
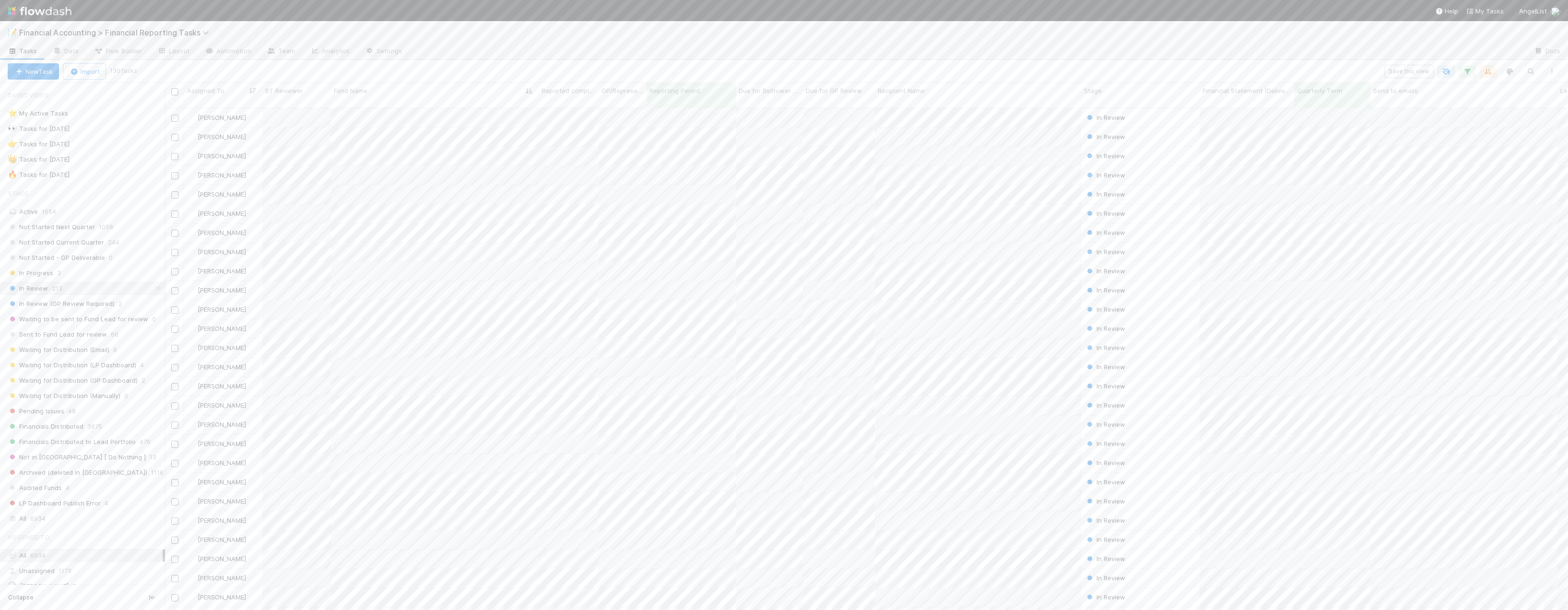
scroll to position [503, 1396]
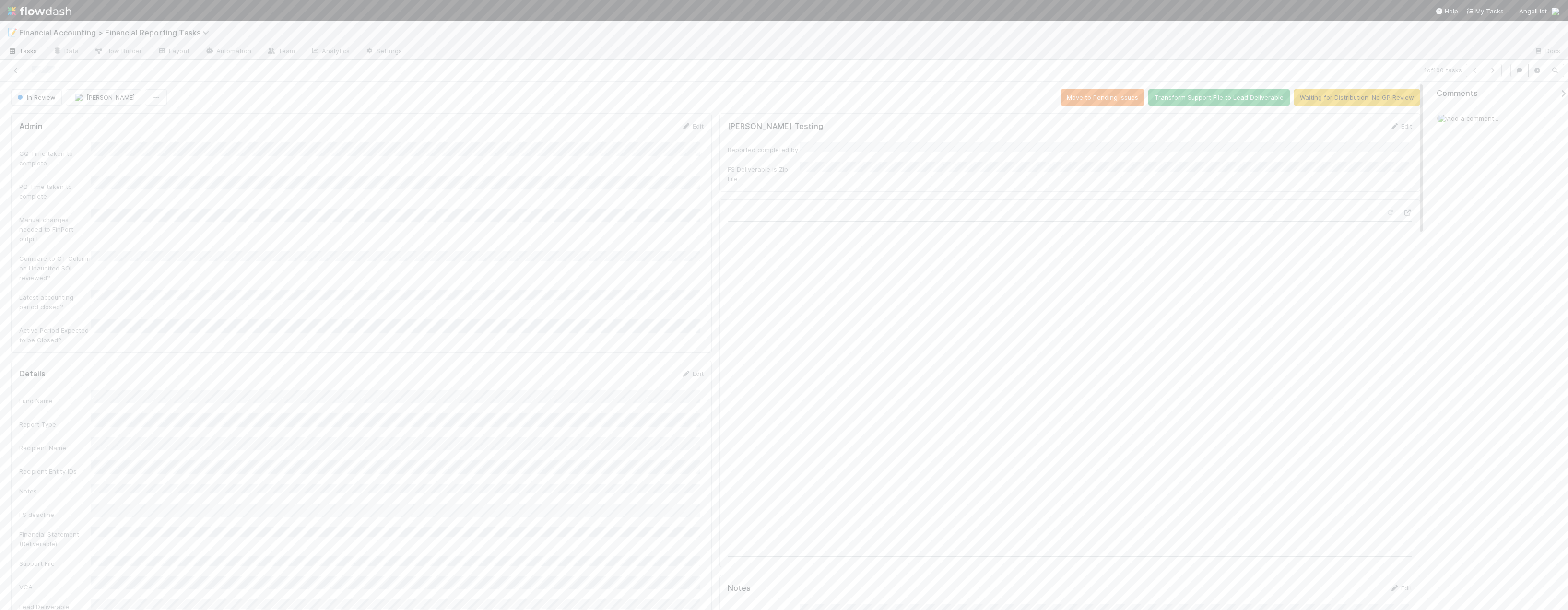
click at [301, 599] on div "Lead Deliverable Financial Statement" at bounding box center [361, 610] width 684 height 22
drag, startPoint x: 341, startPoint y: 0, endPoint x: 245, endPoint y: 1, distance: 96.0
click at [341, 0] on nav "Help My Tasks AngelList" at bounding box center [784, 10] width 1568 height 21
click at [909, 102] on button "Waiting for Distribution: No GP Review" at bounding box center [1357, 97] width 126 height 16
click at [15, 73] on icon at bounding box center [15, 70] width 9 height 7
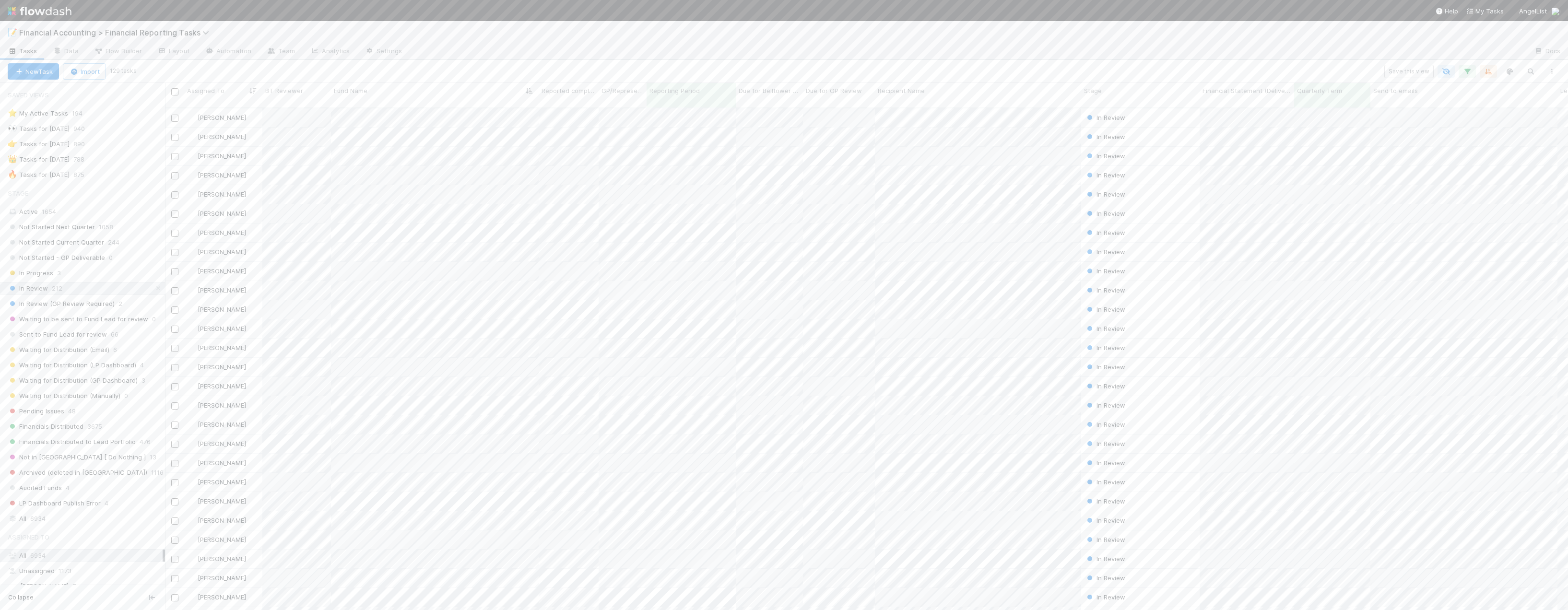
scroll to position [503, 1396]
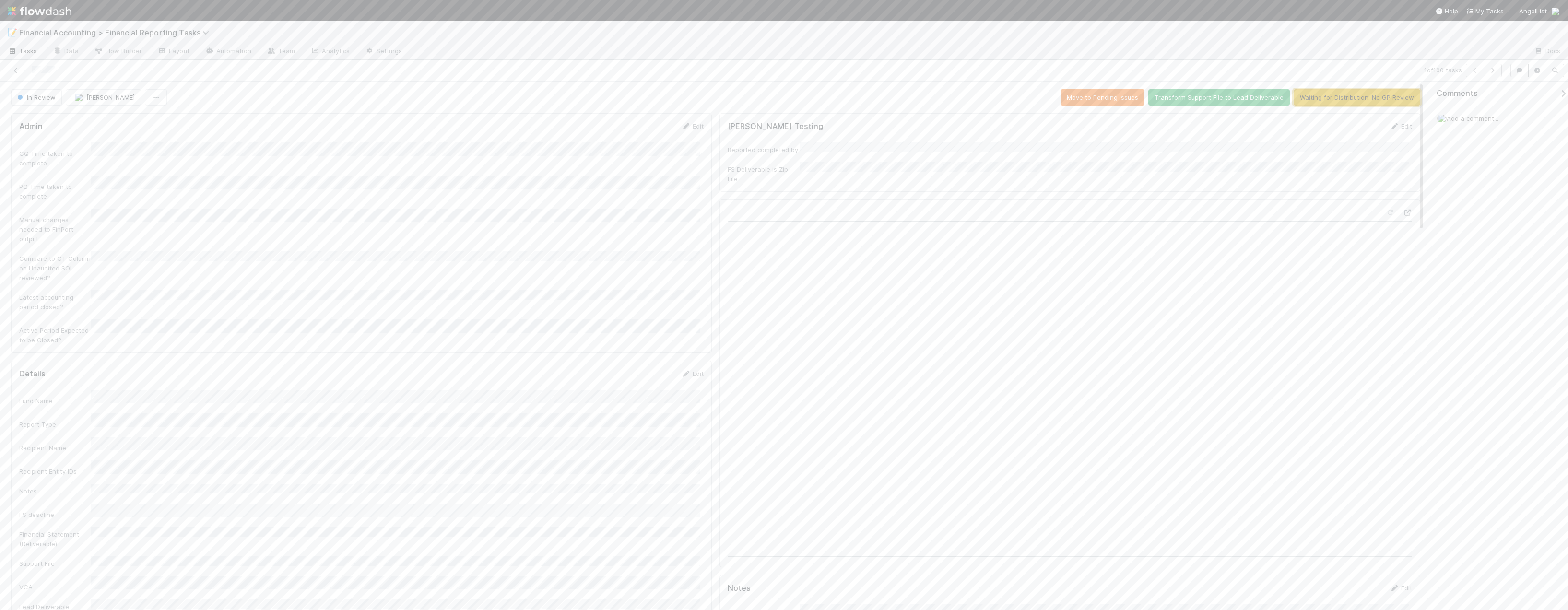
click at [909, 99] on button "Waiting for Distribution: No GP Review" at bounding box center [1357, 97] width 126 height 16
click at [14, 71] on icon at bounding box center [15, 70] width 9 height 7
click at [19, 73] on icon at bounding box center [15, 70] width 9 height 7
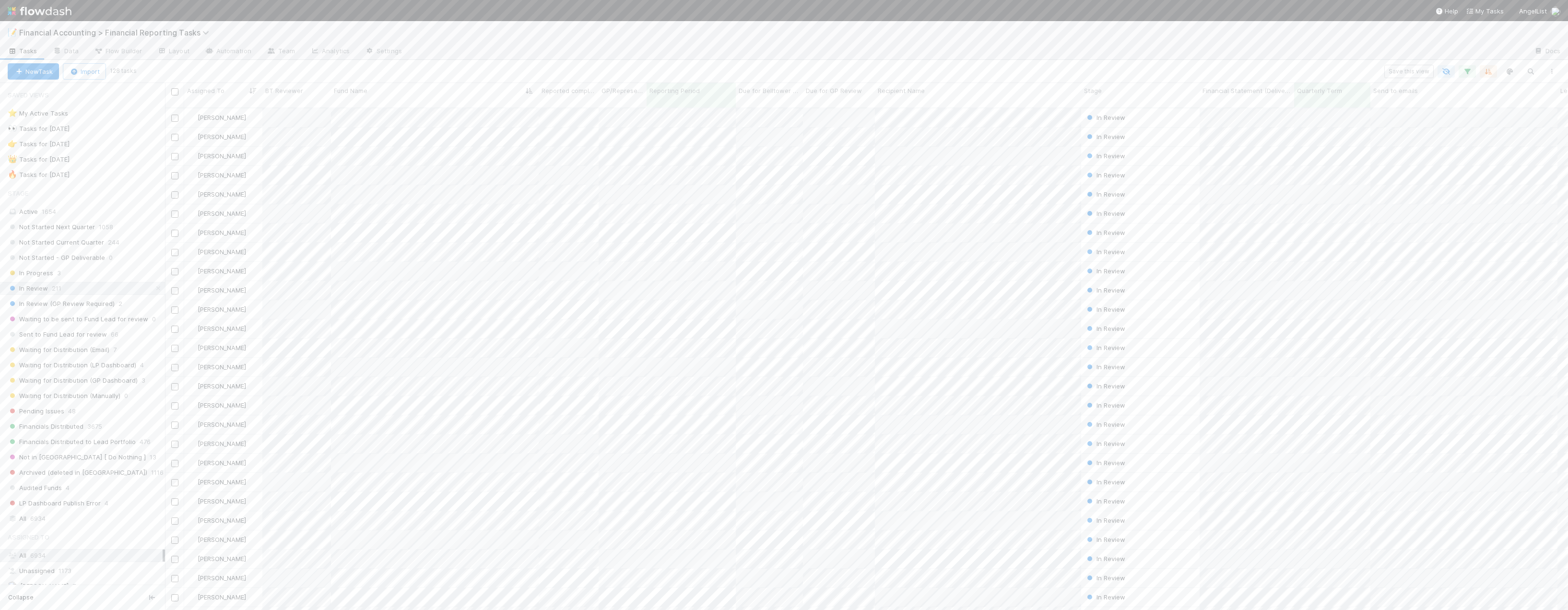
scroll to position [503, 1396]
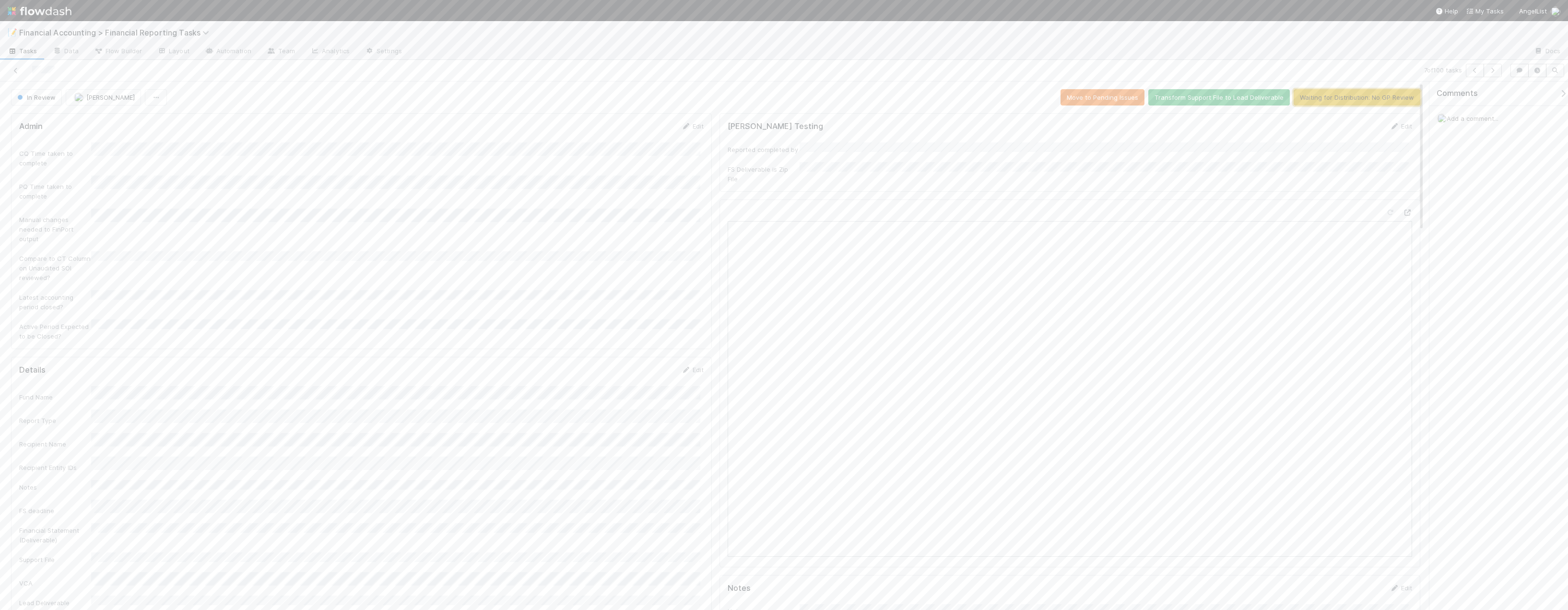
click at [909, 97] on button "Waiting for Distribution: No GP Review" at bounding box center [1357, 97] width 126 height 16
click at [17, 71] on icon at bounding box center [15, 70] width 9 height 7
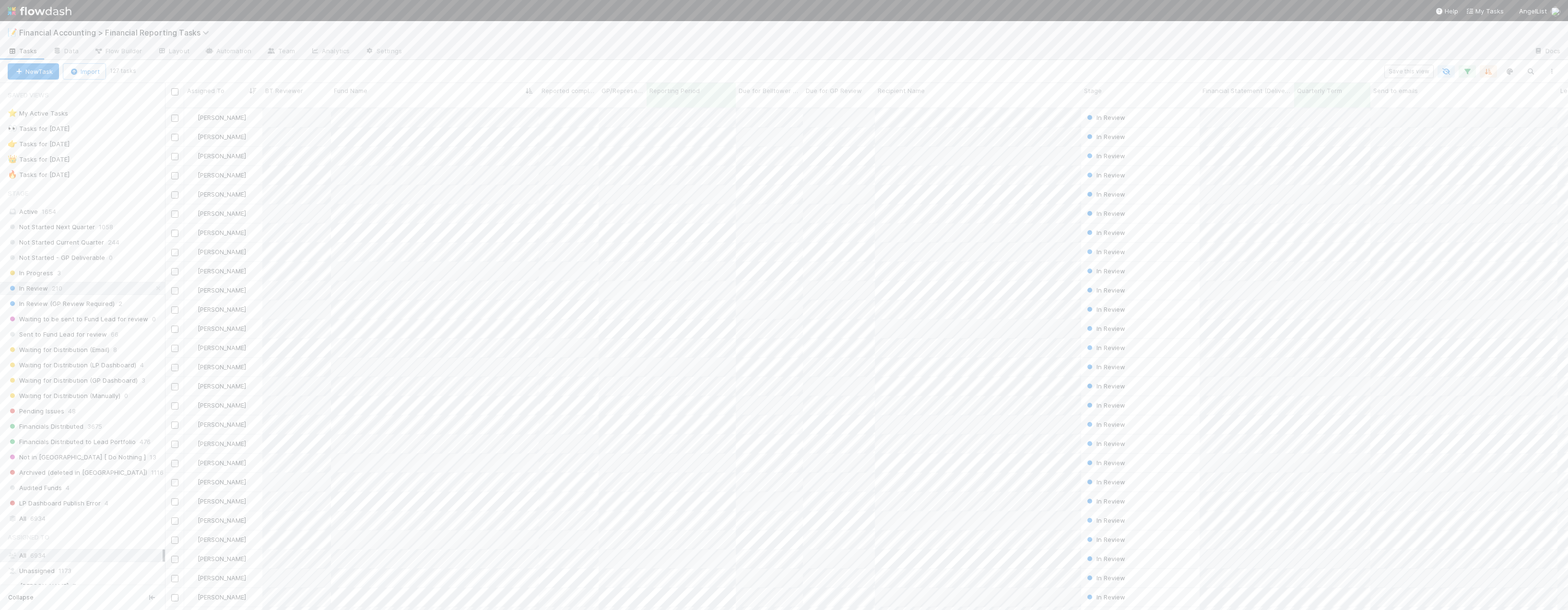
scroll to position [503, 1396]
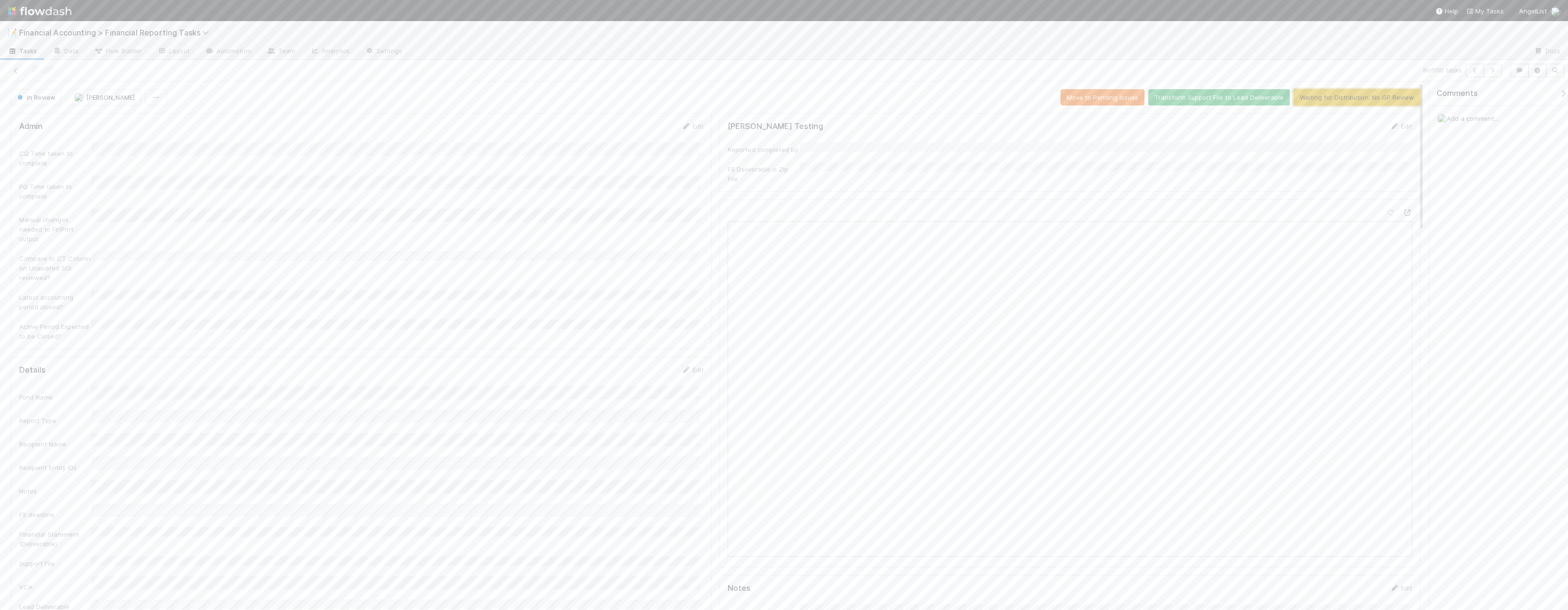
click at [909, 92] on button "Waiting for Distribution: No GP Review" at bounding box center [1357, 97] width 126 height 16
click at [15, 74] on link at bounding box center [15, 70] width 9 height 9
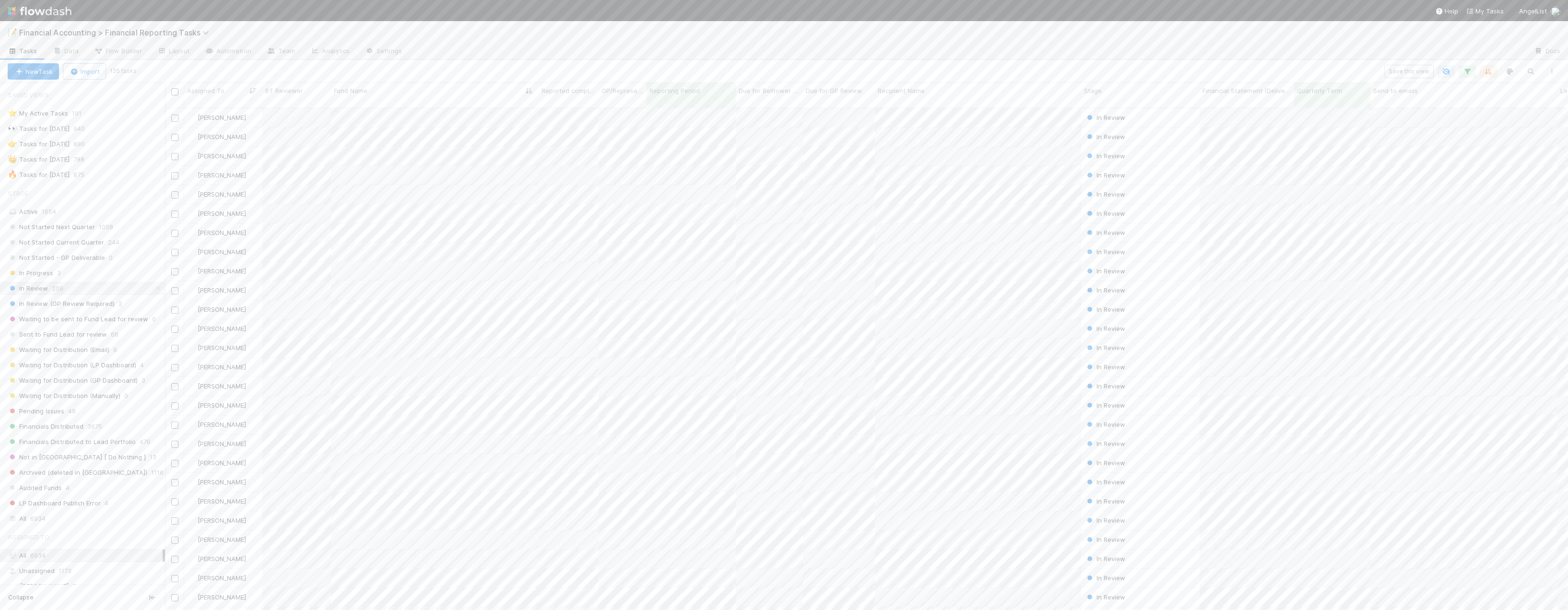
scroll to position [503, 1396]
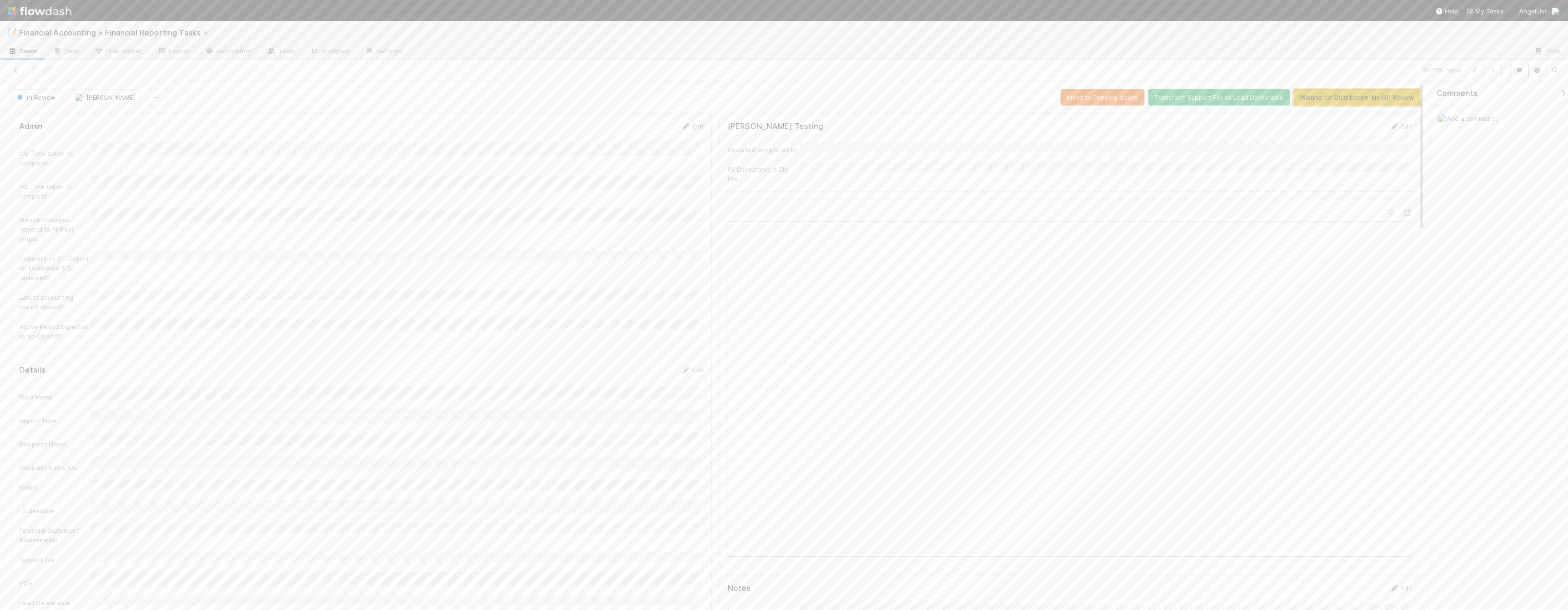
click at [909, 99] on button "Waiting for Distribution: No GP Review" at bounding box center [1357, 97] width 126 height 16
click at [19, 70] on icon at bounding box center [15, 70] width 9 height 7
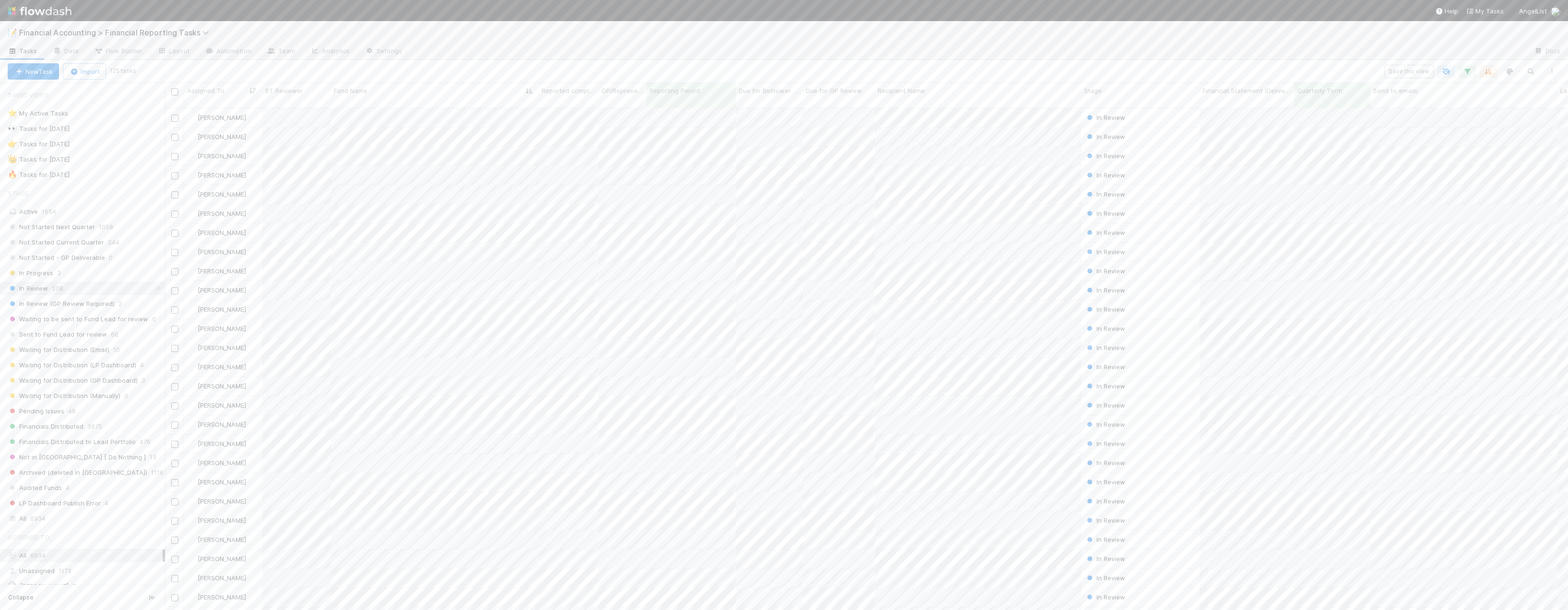
scroll to position [503, 1396]
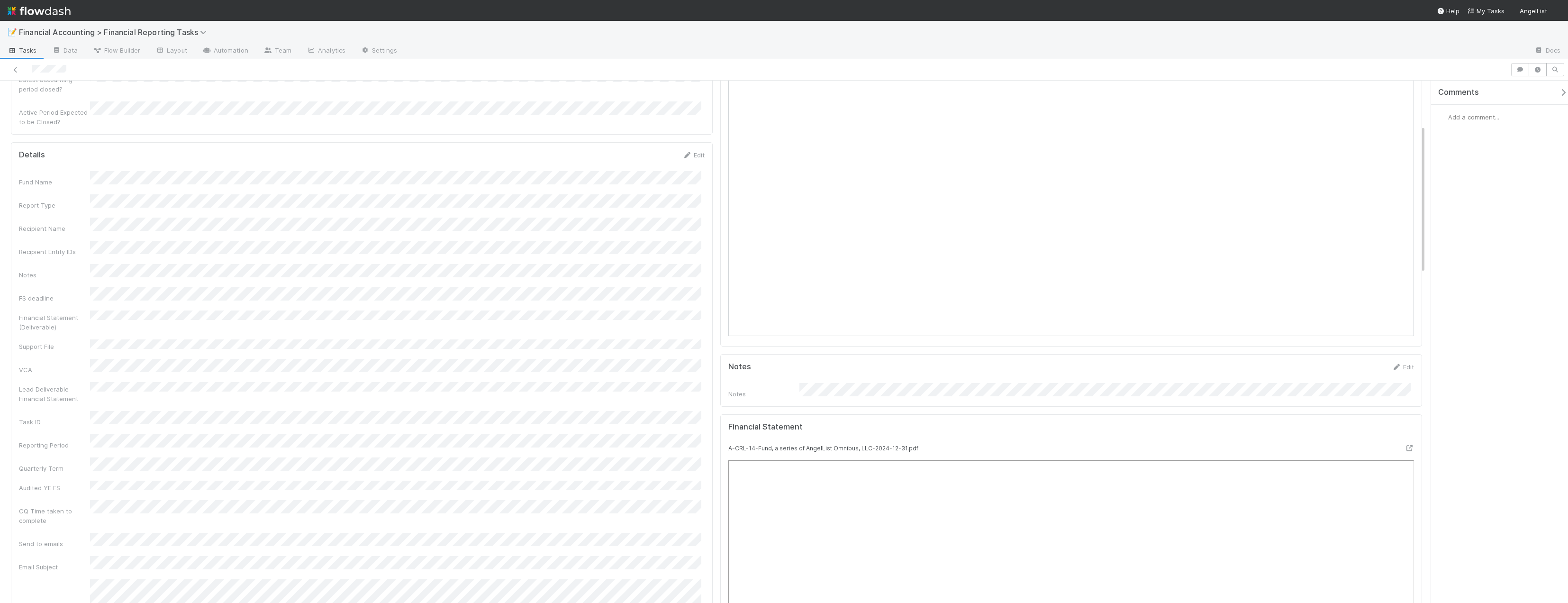
scroll to position [284, 0]
click at [1405, 375] on icon at bounding box center [1409, 378] width 9 height 6
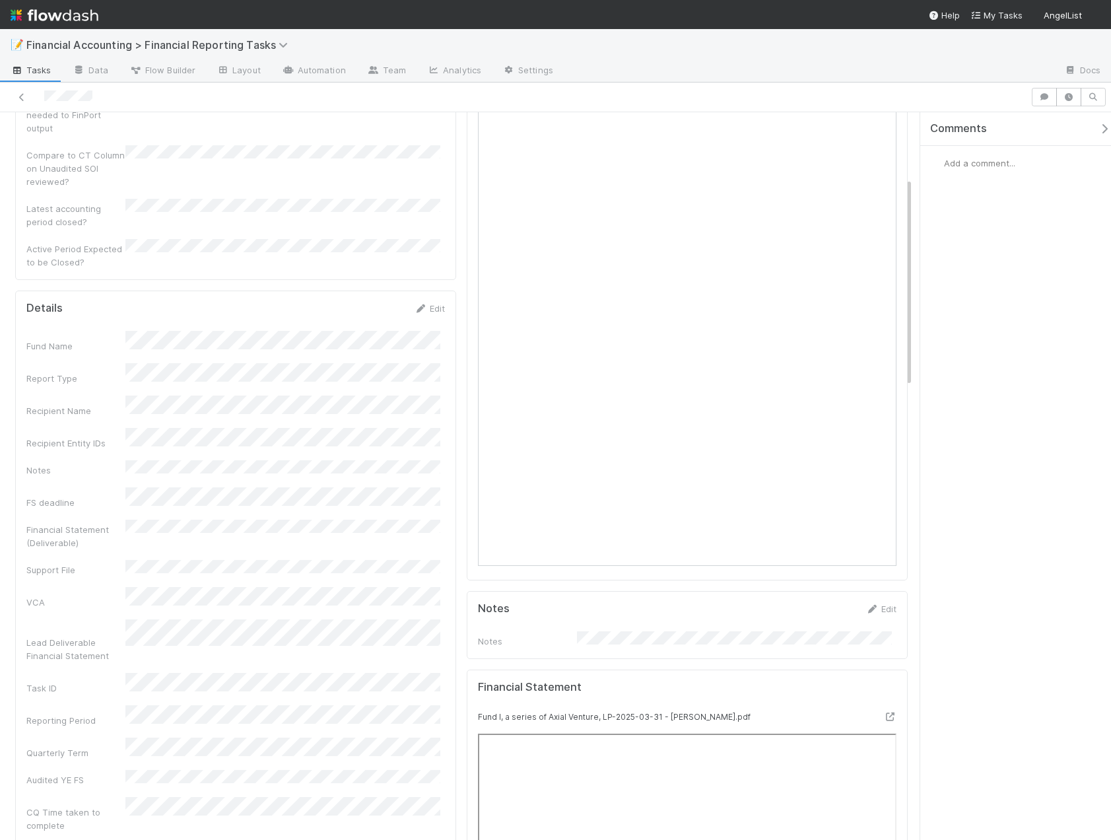
scroll to position [462, 0]
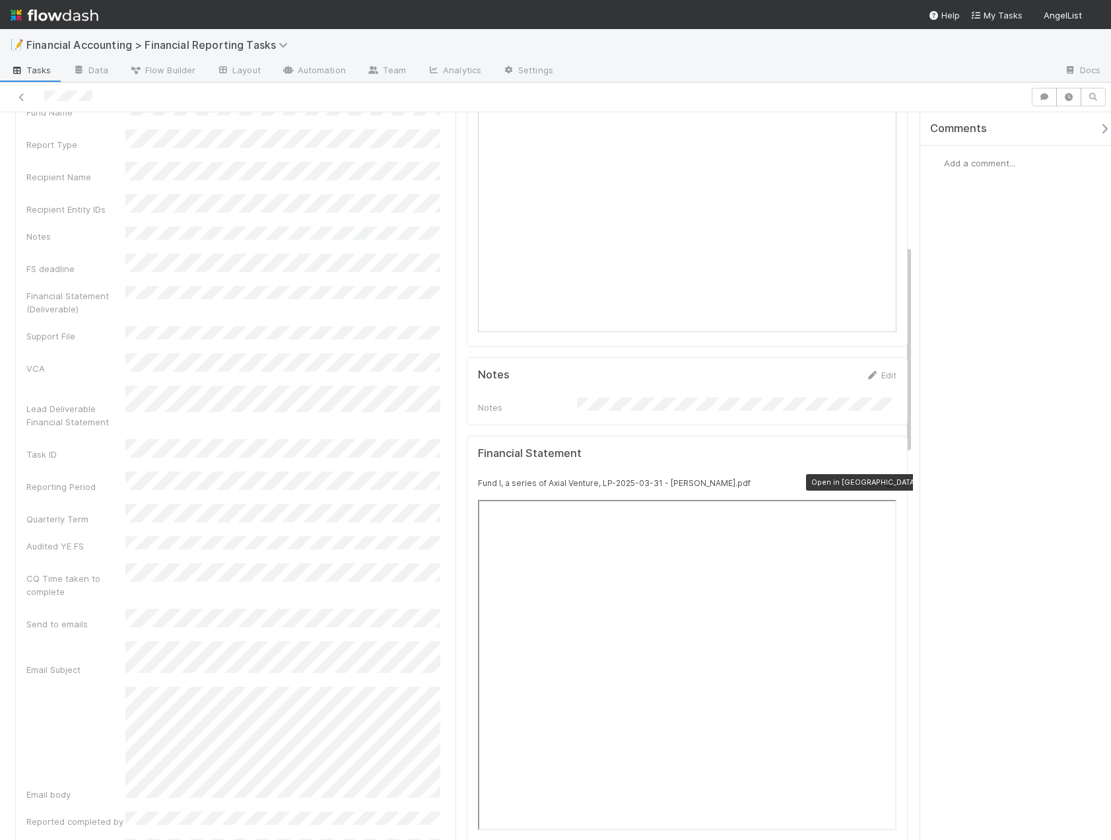
click at [883, 479] on icon at bounding box center [889, 483] width 13 height 9
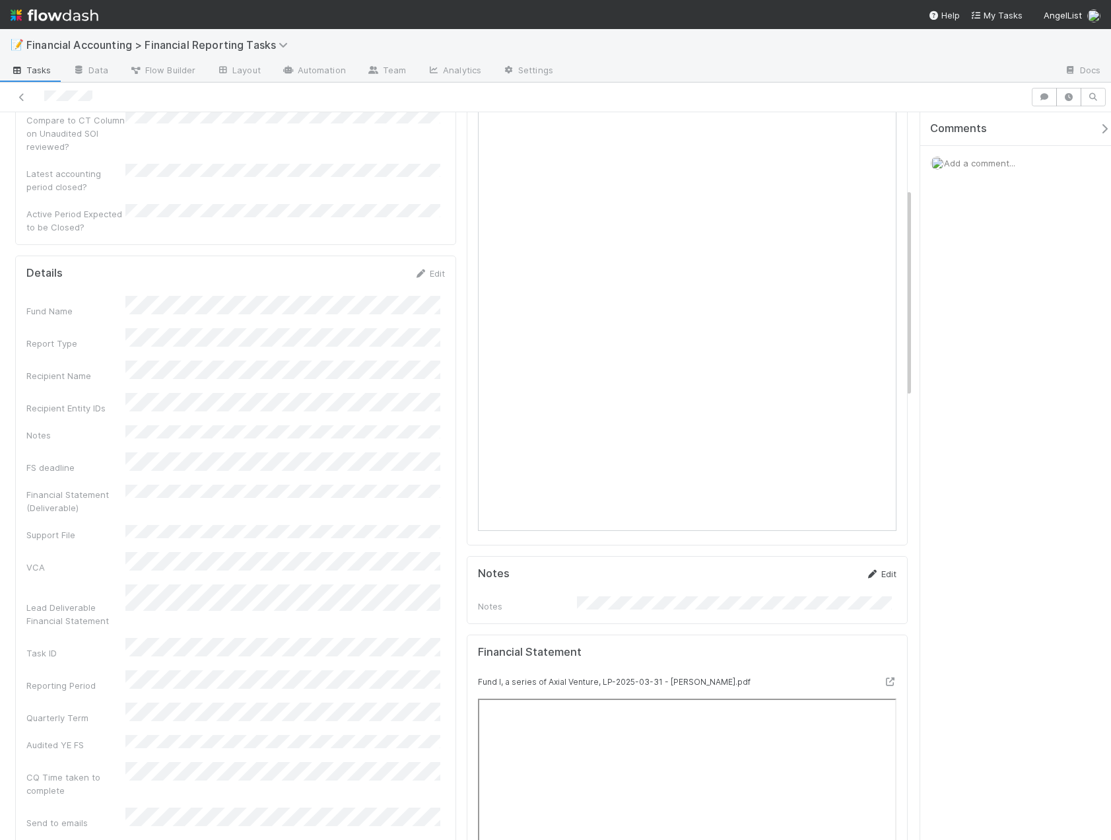
scroll to position [132, 0]
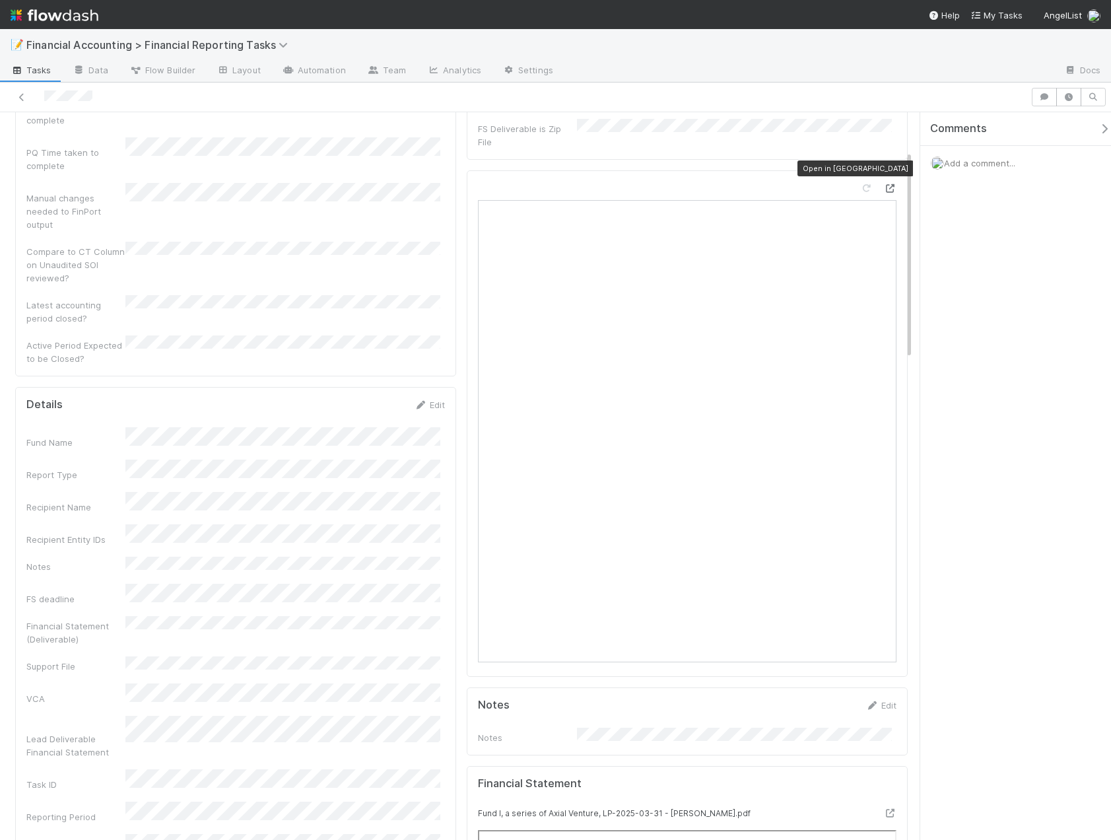
click at [884, 184] on icon at bounding box center [889, 188] width 13 height 9
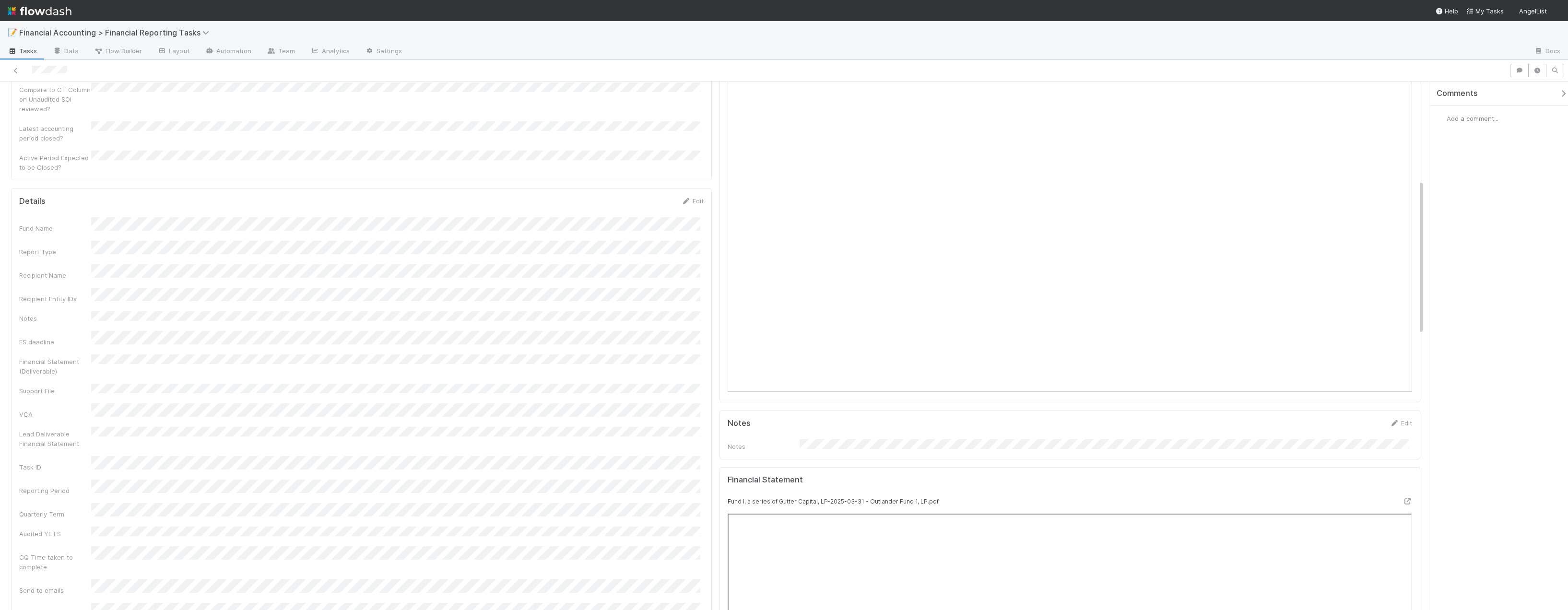
scroll to position [336, 0]
click at [1402, 328] on icon at bounding box center [1407, 330] width 9 height 7
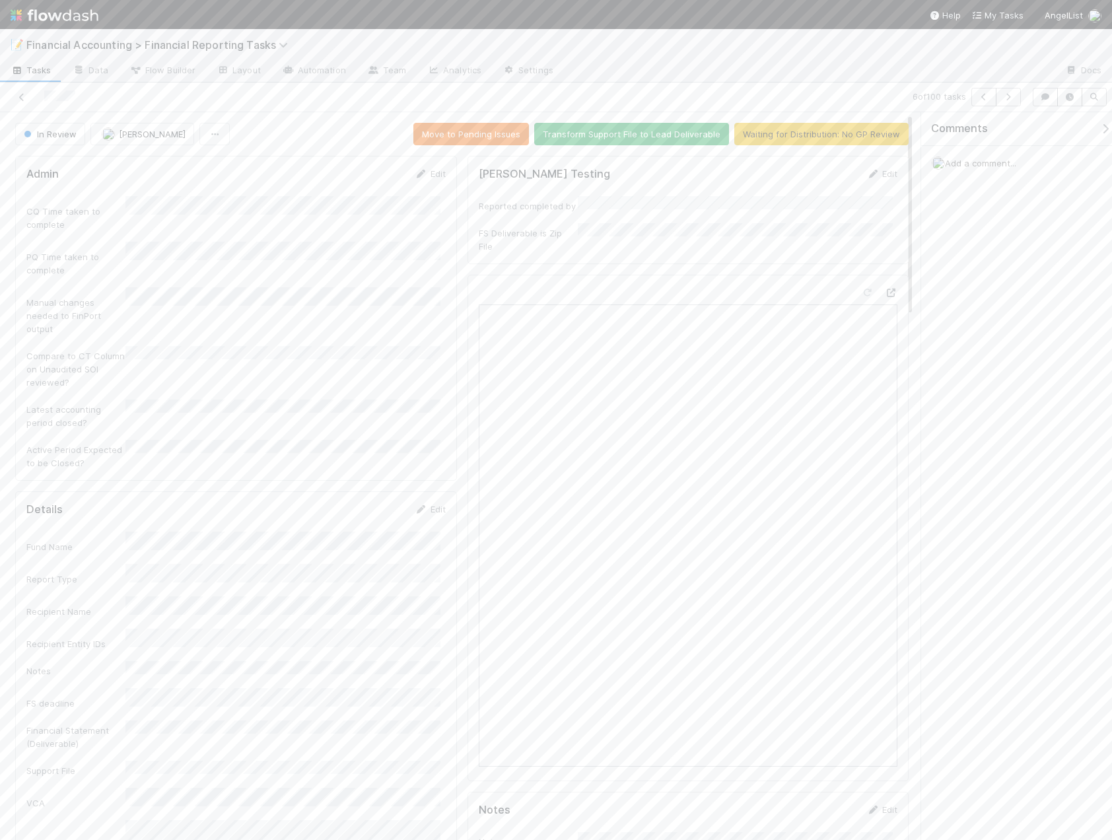
scroll to position [198, 0]
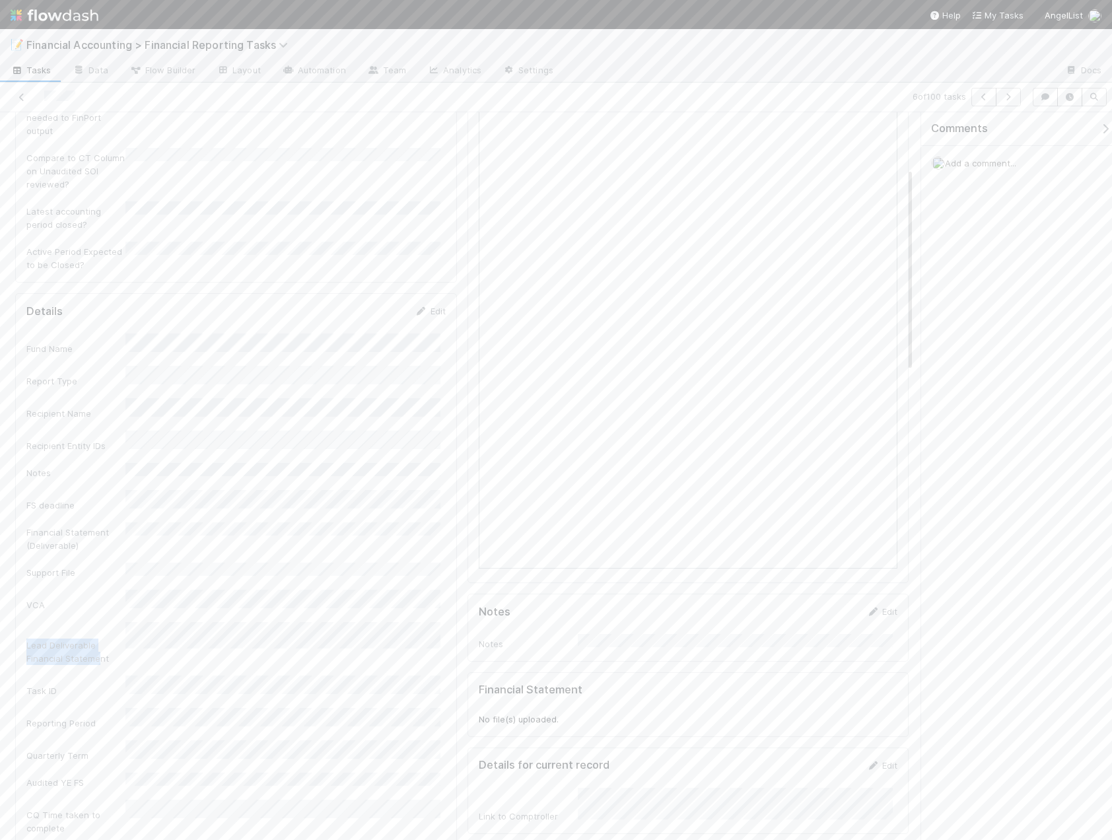
drag, startPoint x: 90, startPoint y: 572, endPoint x: 96, endPoint y: 586, distance: 14.8
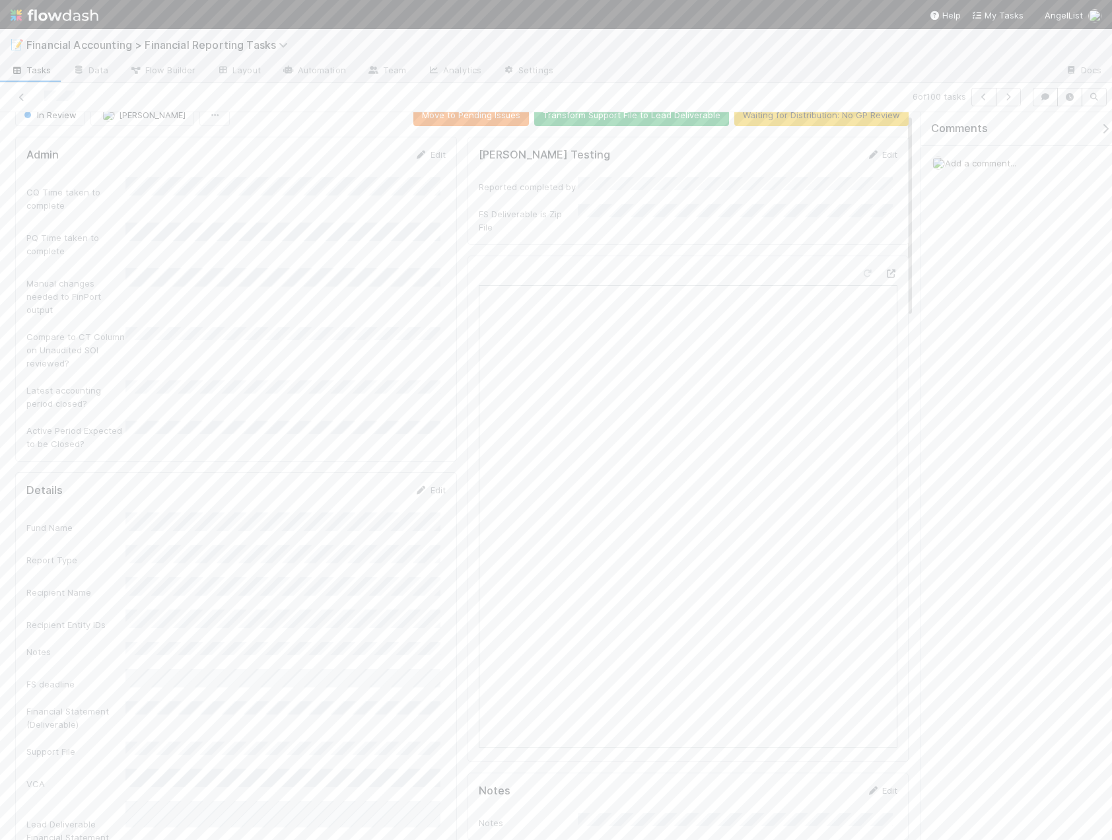
scroll to position [0, 0]
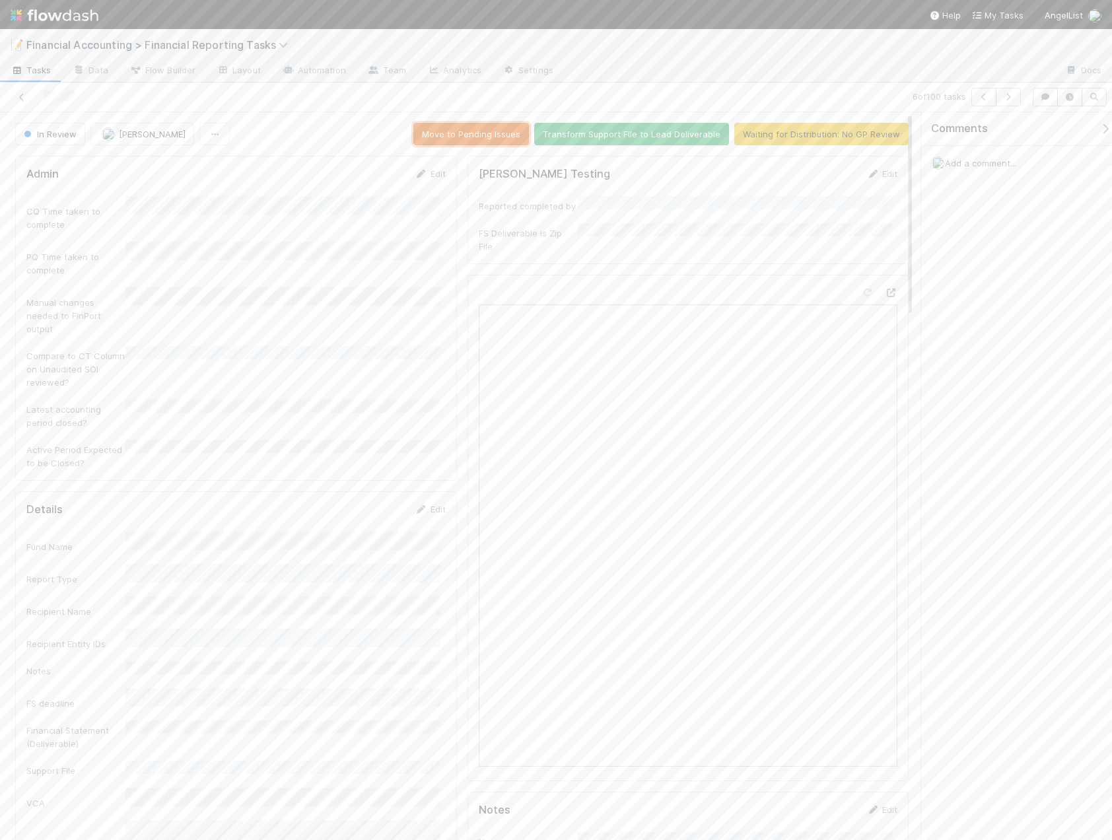
click at [440, 129] on button "Move to Pending Issues" at bounding box center [471, 134] width 116 height 22
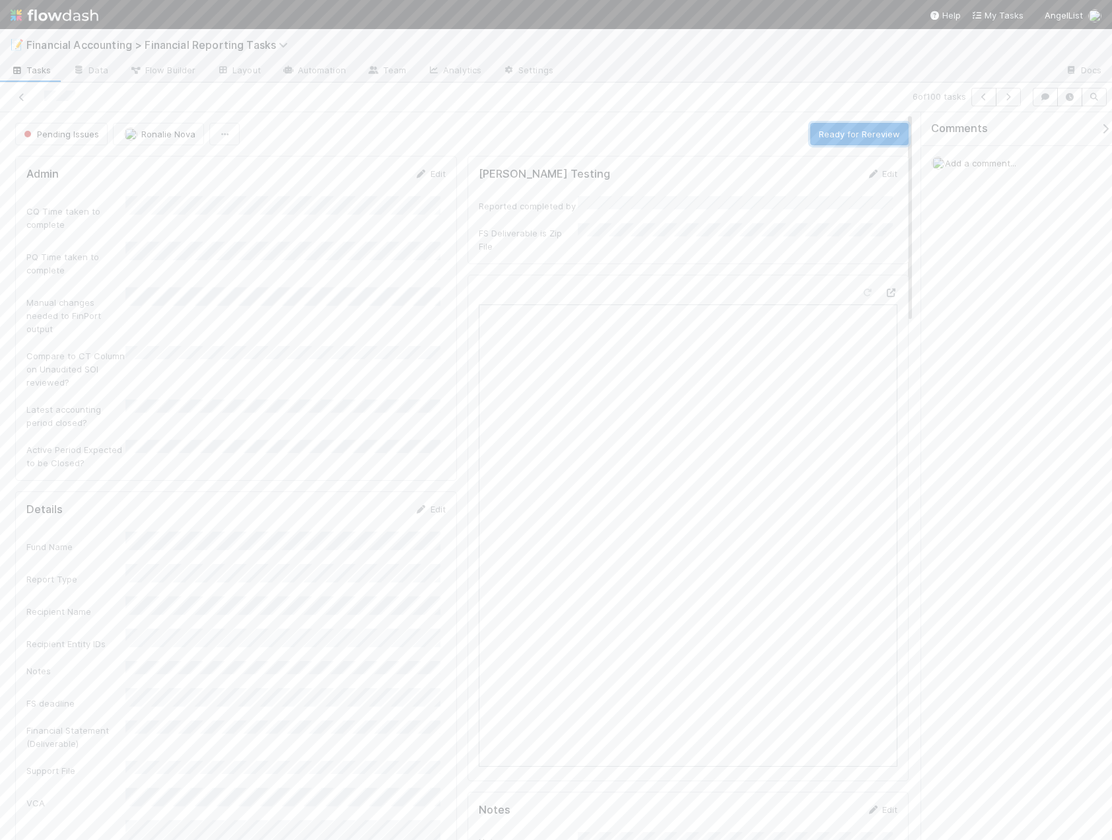
click at [832, 131] on button "Ready for Rereview" at bounding box center [859, 134] width 98 height 22
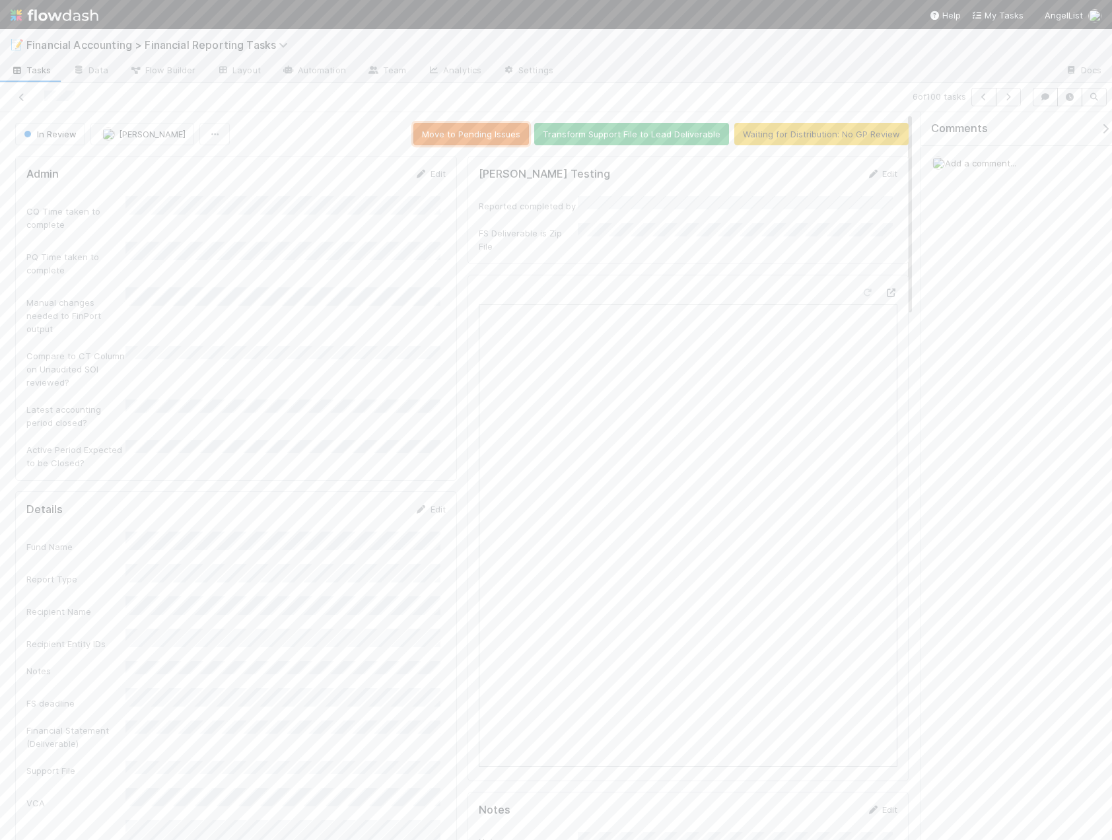
click at [486, 133] on button "Move to Pending Issues" at bounding box center [471, 134] width 116 height 22
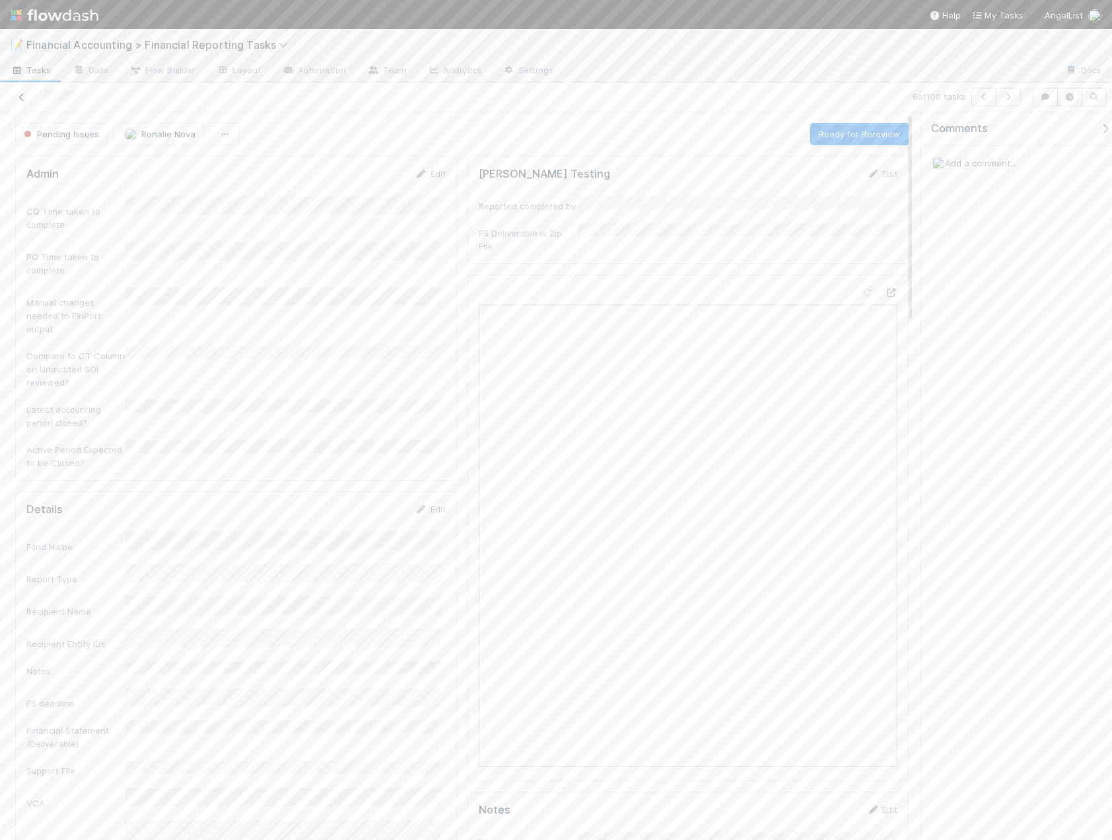
click at [21, 96] on icon at bounding box center [21, 97] width 13 height 9
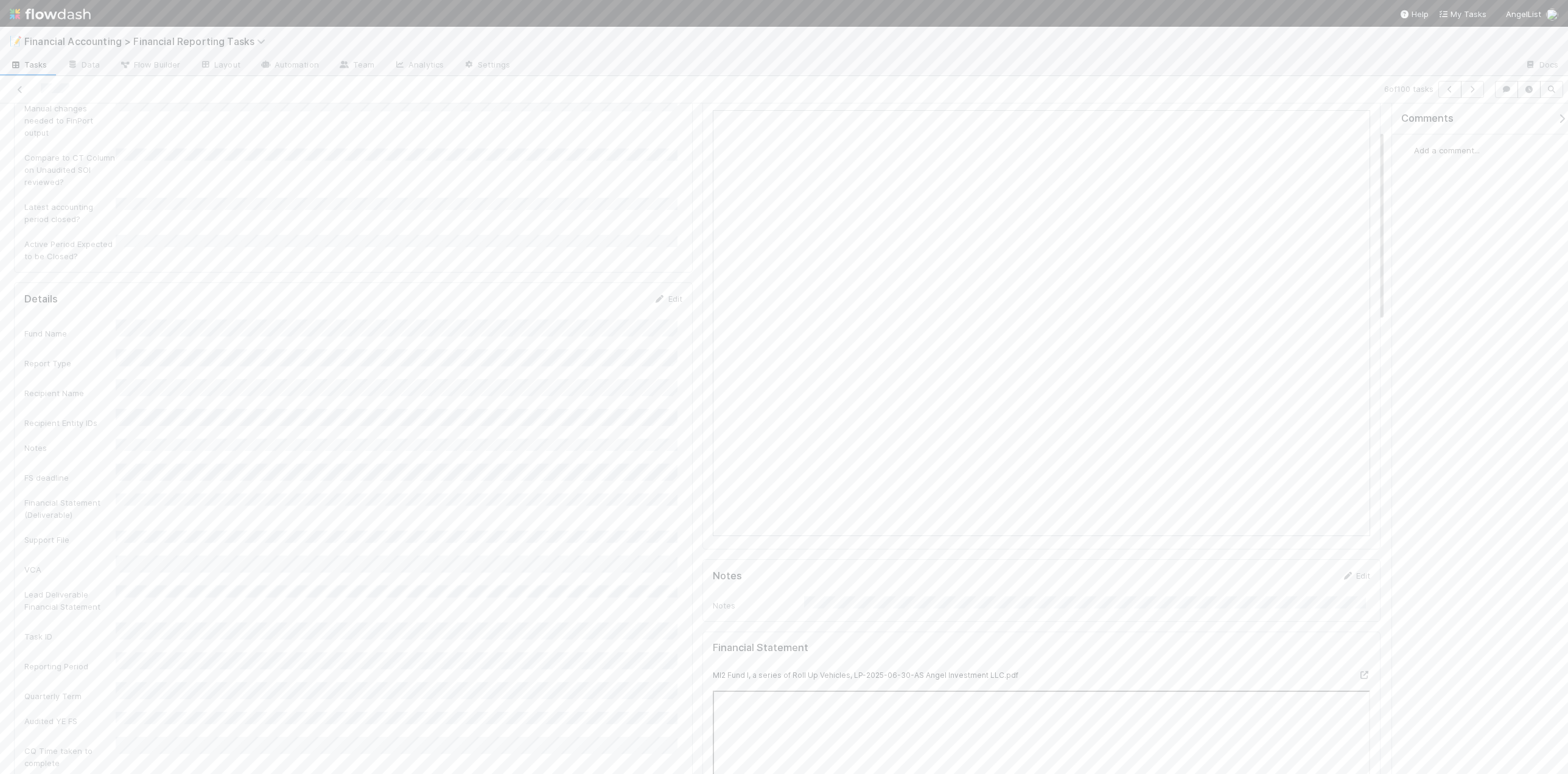
scroll to position [365, 0]
click at [1358, 476] on icon at bounding box center [1363, 480] width 12 height 8
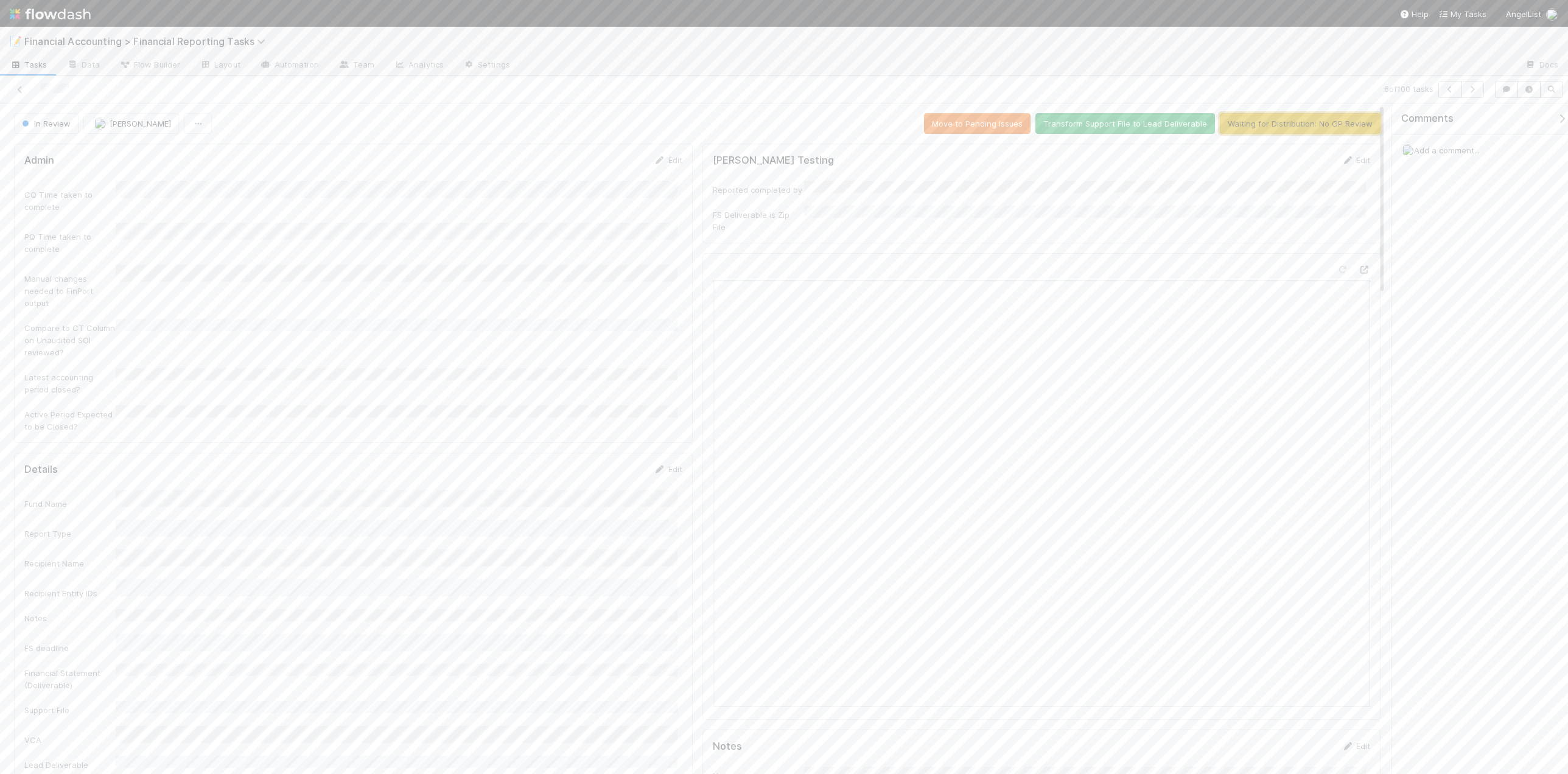
click at [1259, 121] on button "Waiting for Distribution: No GP Review" at bounding box center [1300, 123] width 160 height 20
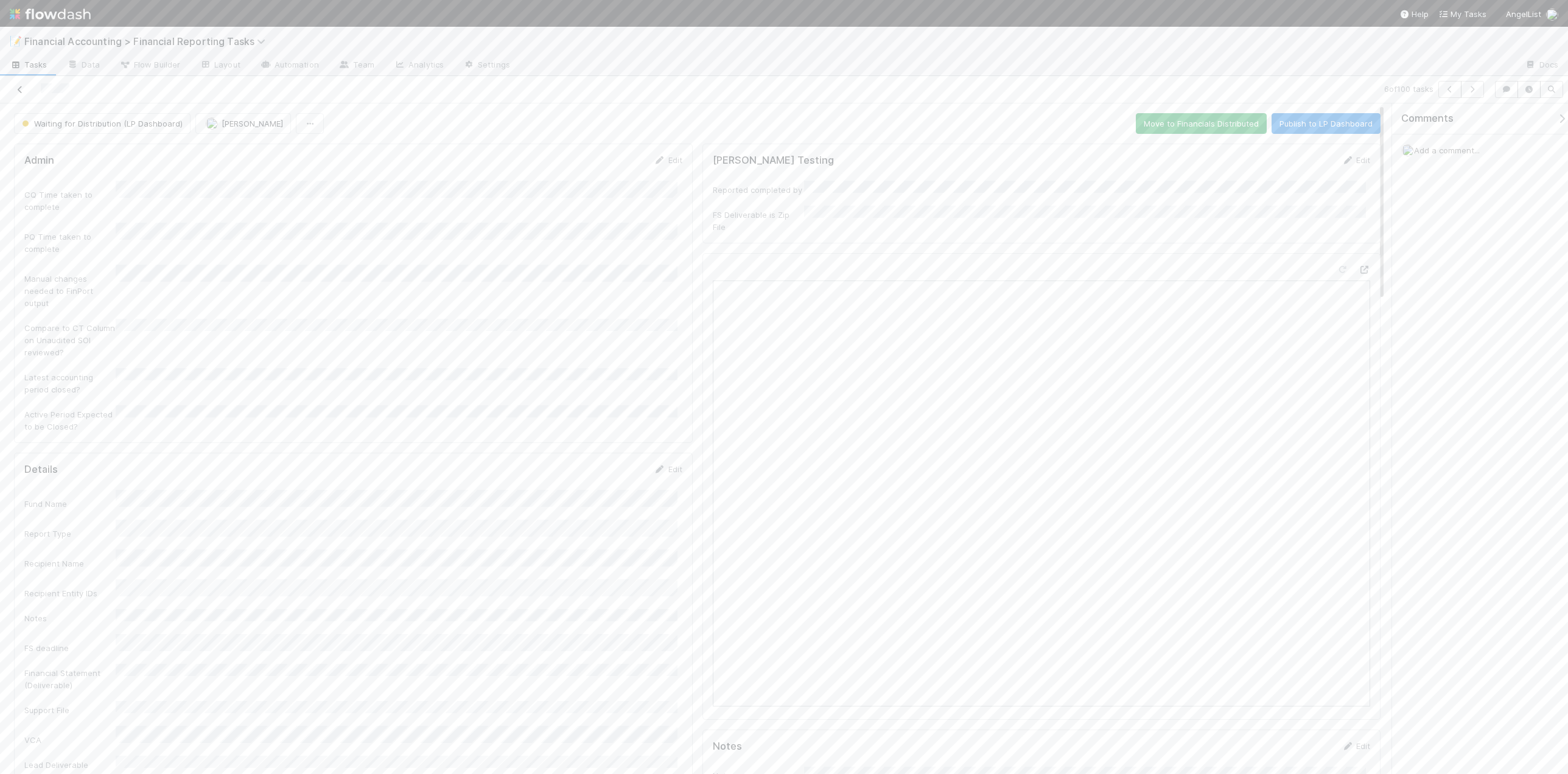
click at [18, 91] on icon at bounding box center [19, 89] width 12 height 8
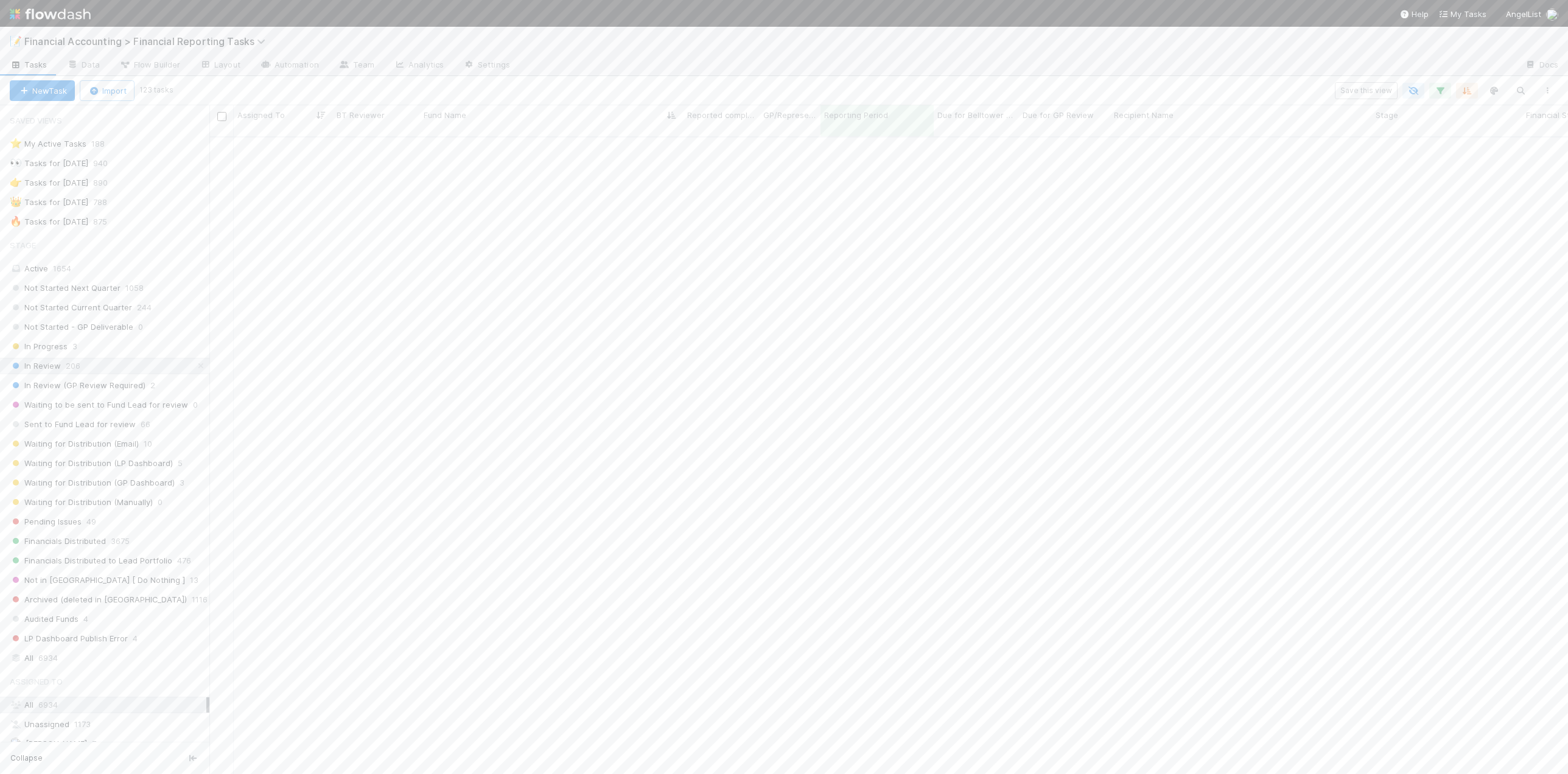
scroll to position [2282, 0]
